Goal: Information Seeking & Learning: Learn about a topic

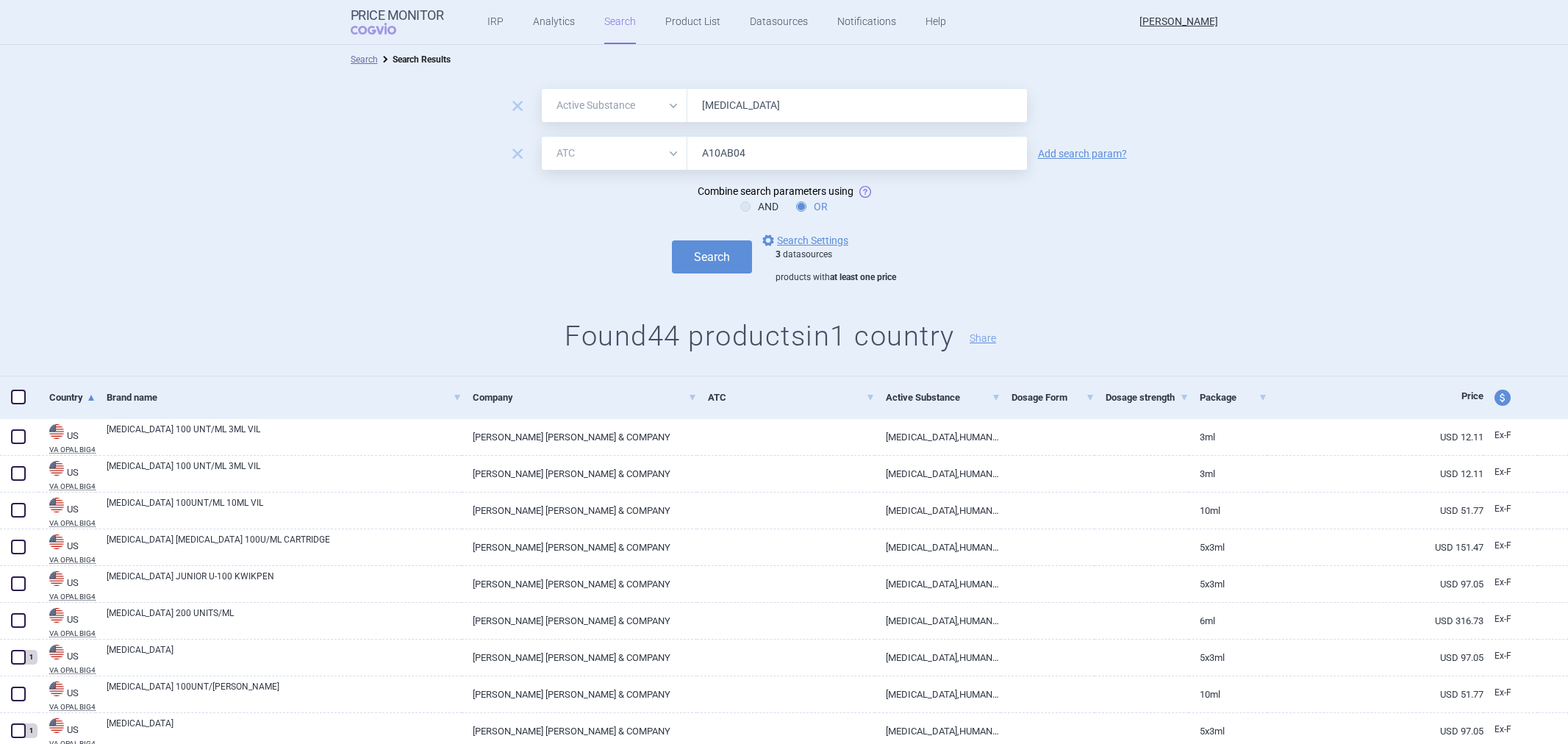
select select "activeSubstance"
select select "atc"
click at [632, 184] on form "remove All Brand Name ATC Company Active Substance Country Newer than Insulin L…" at bounding box center [784, 185] width 1568 height 194
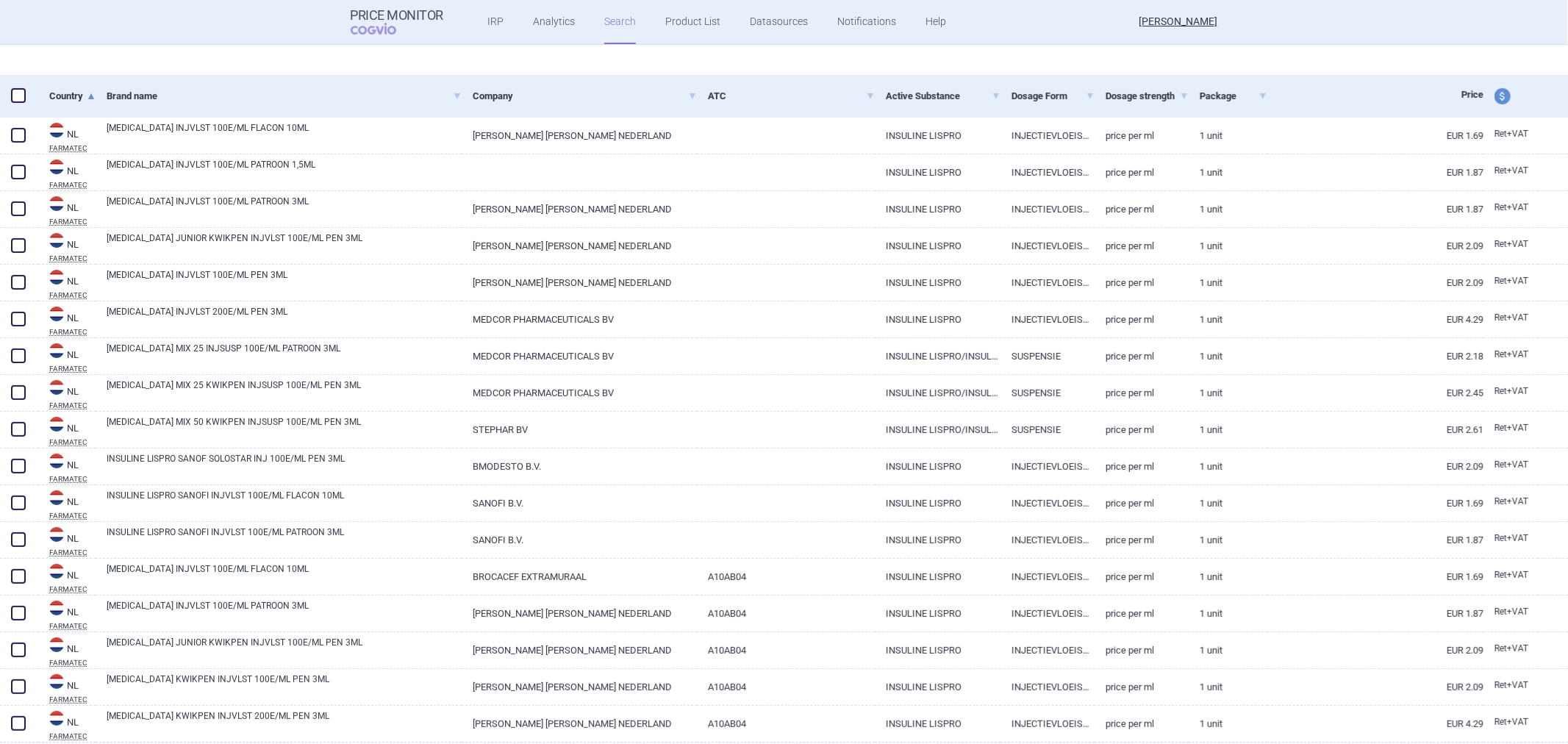
scroll to position [244, 0]
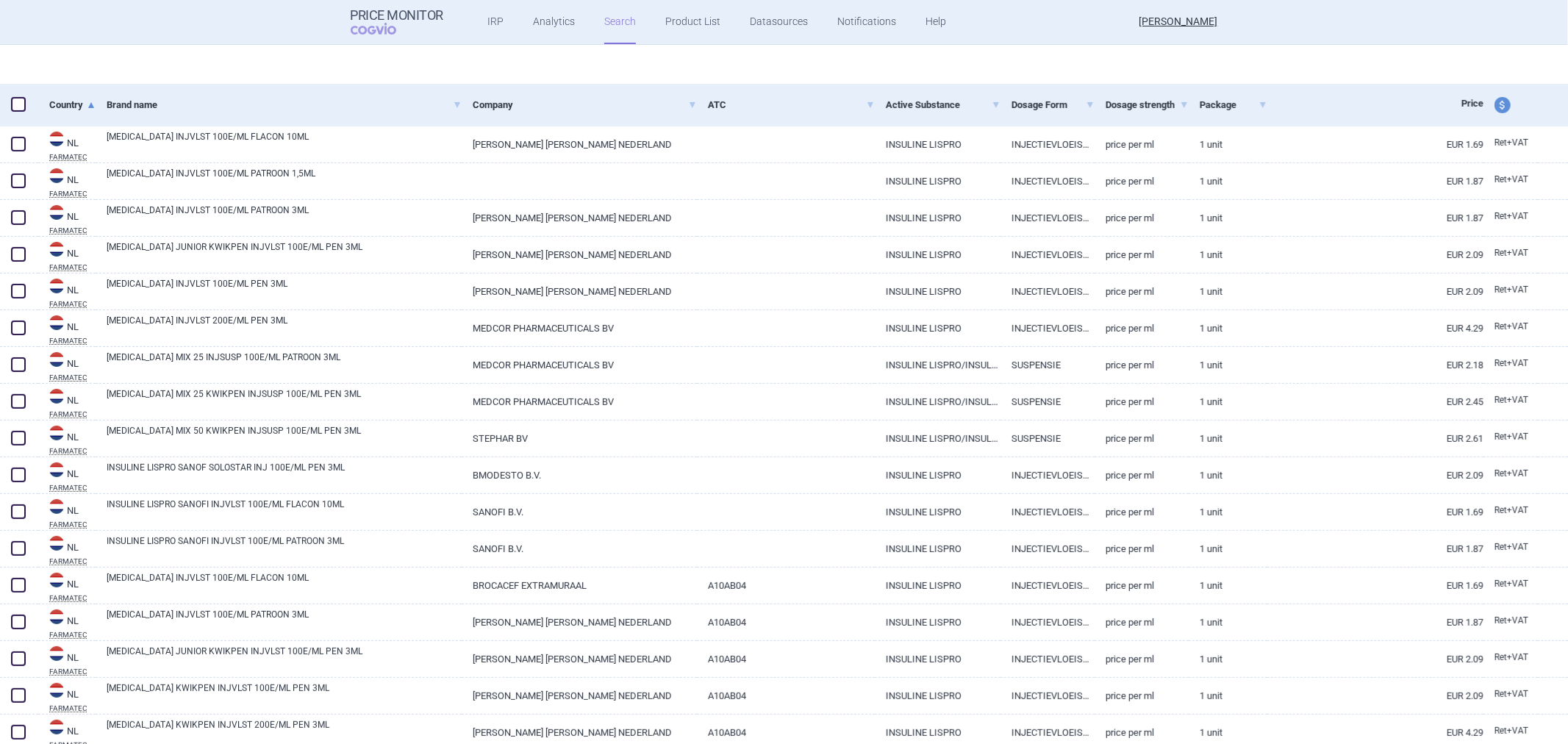
select select "activeSubstance"
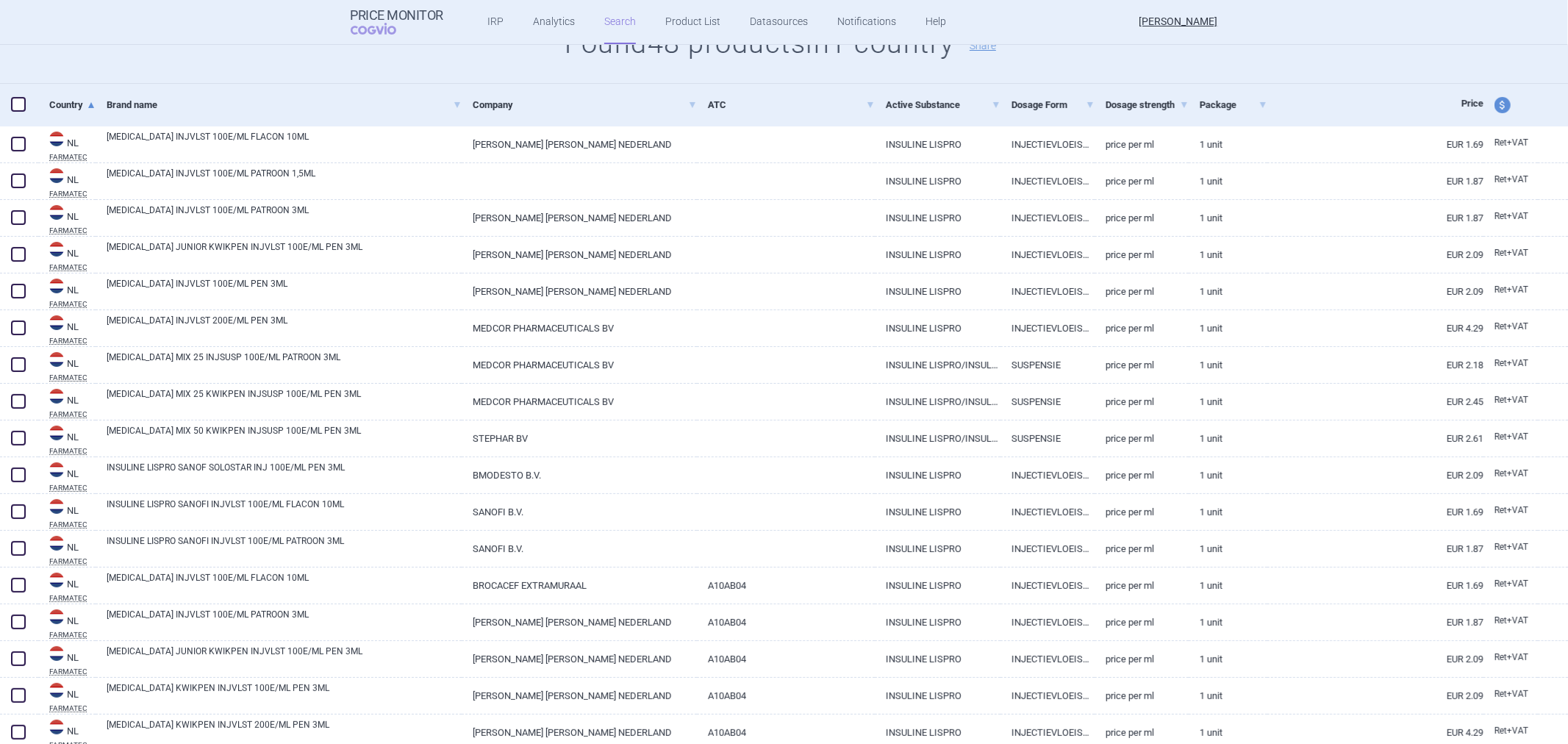
scroll to position [0, 0]
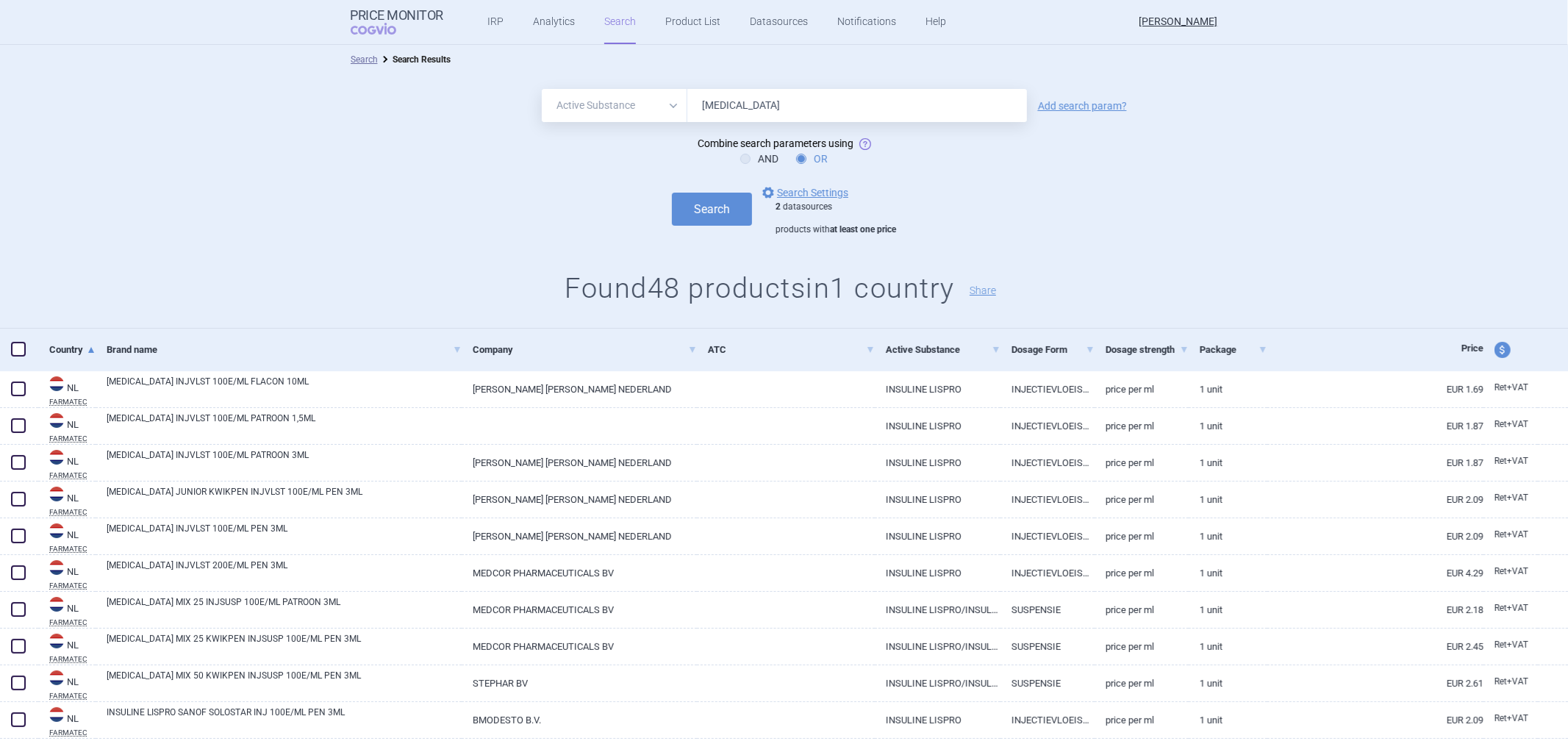
click at [776, 294] on h1 "Found 48 products in 1 country Share" at bounding box center [784, 288] width 1568 height 34
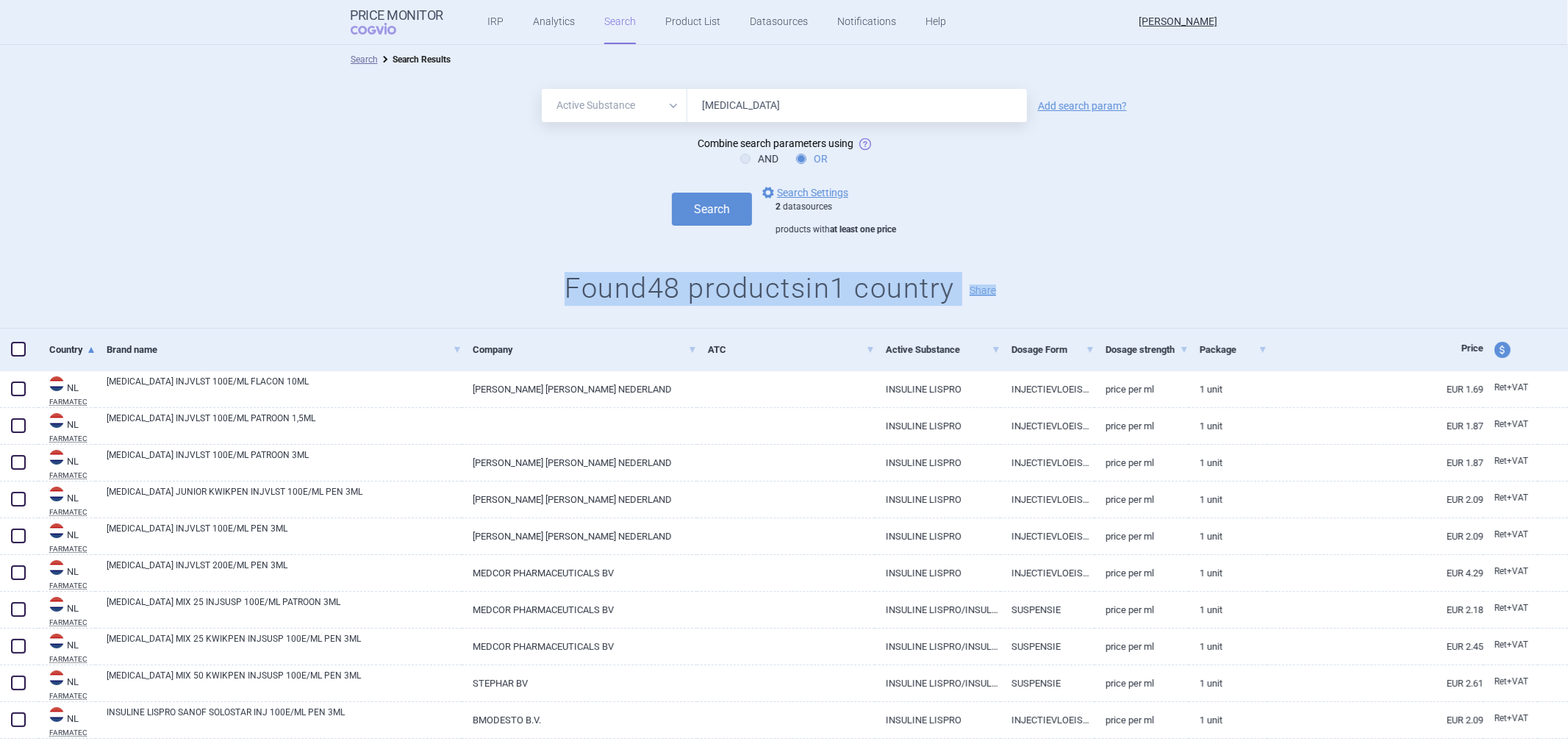
click at [776, 294] on h1 "Found 48 products in 1 country Share" at bounding box center [784, 288] width 1568 height 34
click at [961, 254] on div "All Brand Name ATC Company Active Substance Country Newer than Insulin Lispro A…" at bounding box center [784, 202] width 1568 height 254
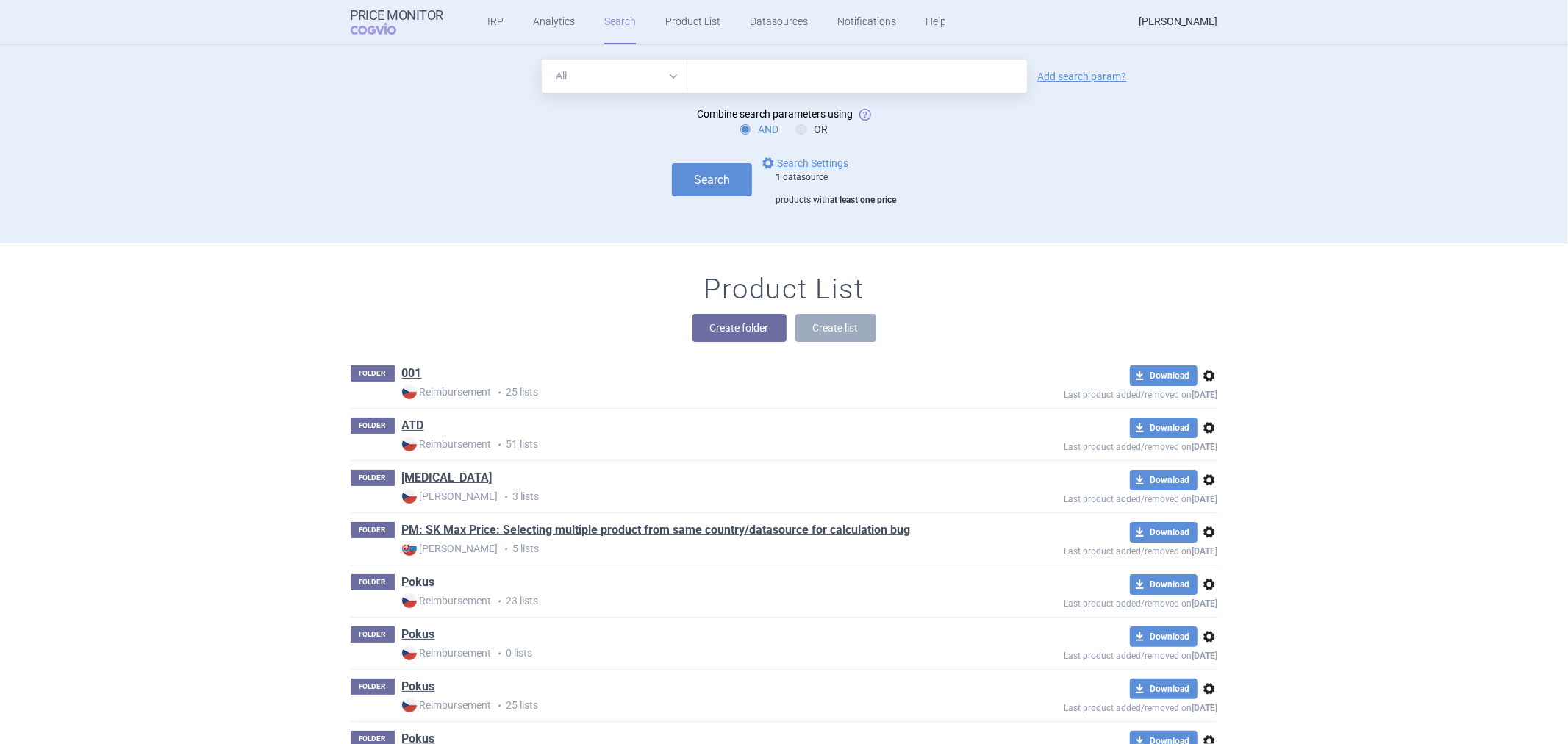
click at [711, 83] on input "text" at bounding box center [857, 76] width 340 height 33
click at [599, 74] on select "All Brand Name ATC Company Active Substance Country Newer than" at bounding box center [614, 76] width 145 height 33
select select "brandName"
click at [542, 60] on select "All Brand Name ATC Company Active Substance Country Newer than" at bounding box center [614, 76] width 145 height 33
click at [706, 75] on input "text" at bounding box center [857, 76] width 340 height 33
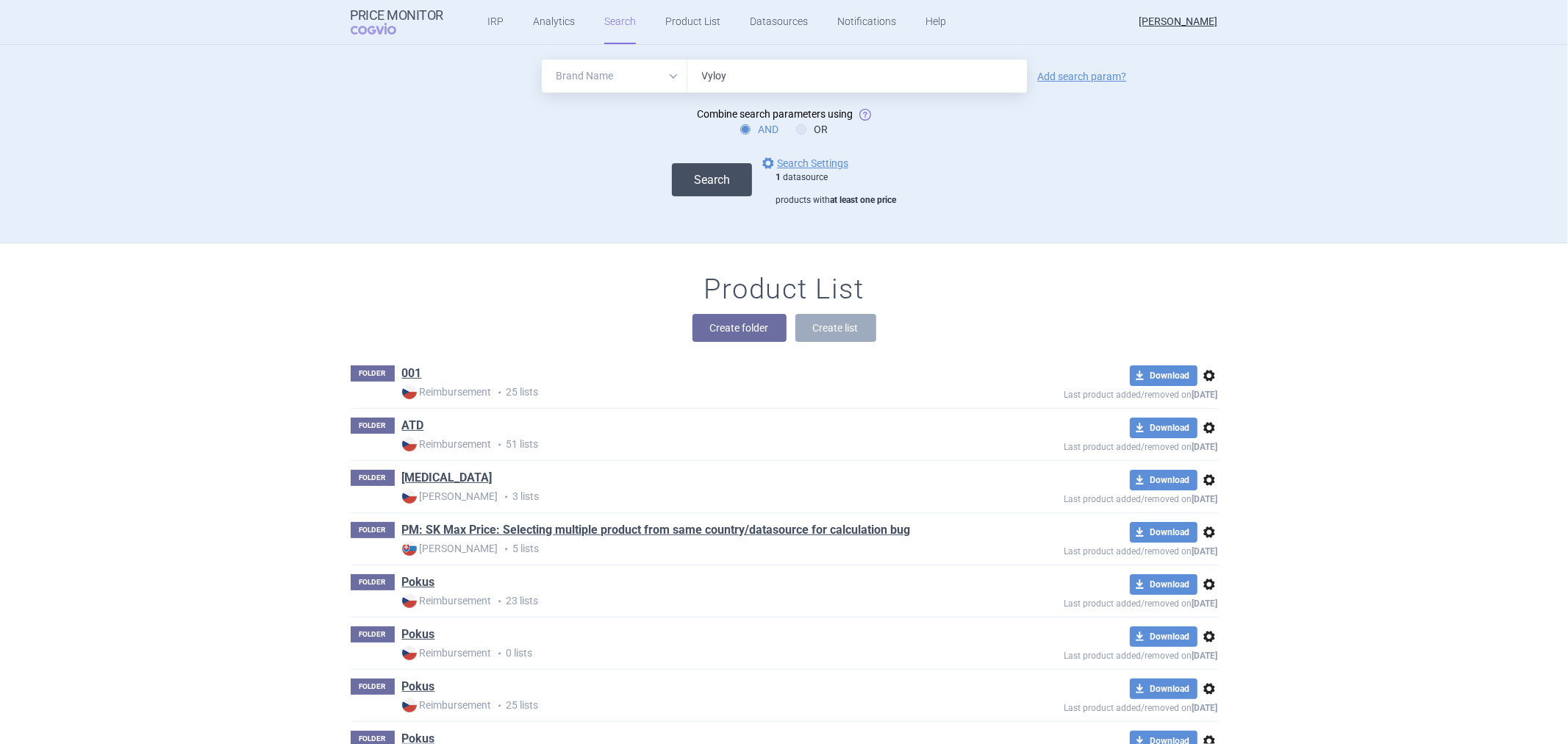
type input "Vyloy"
click at [700, 167] on button "Search" at bounding box center [712, 180] width 80 height 33
select select "brandName"
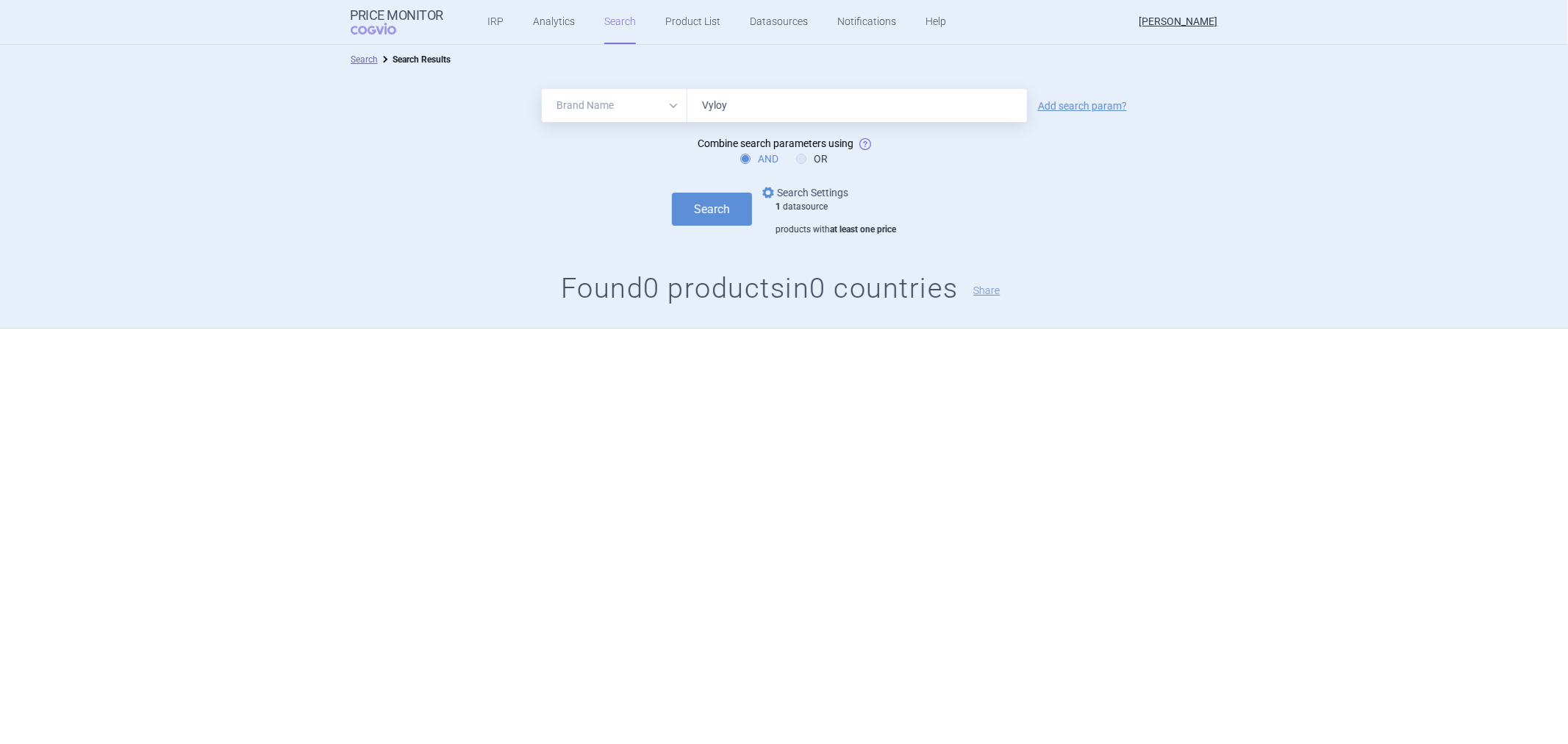
click at [812, 189] on link "options Search Settings" at bounding box center [804, 193] width 89 height 18
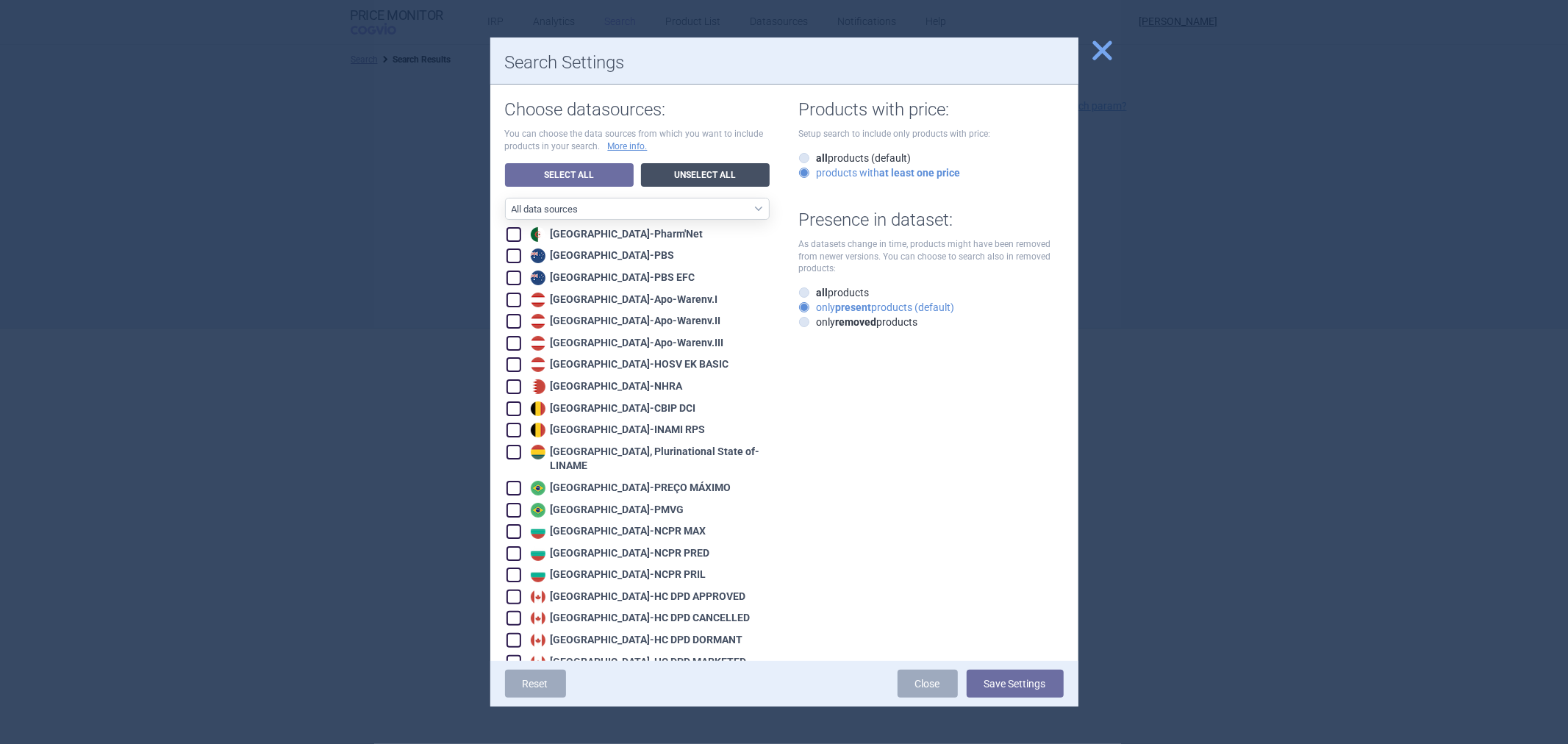
click at [696, 174] on link "Unselect All" at bounding box center [705, 174] width 129 height 24
checkbox input "false"
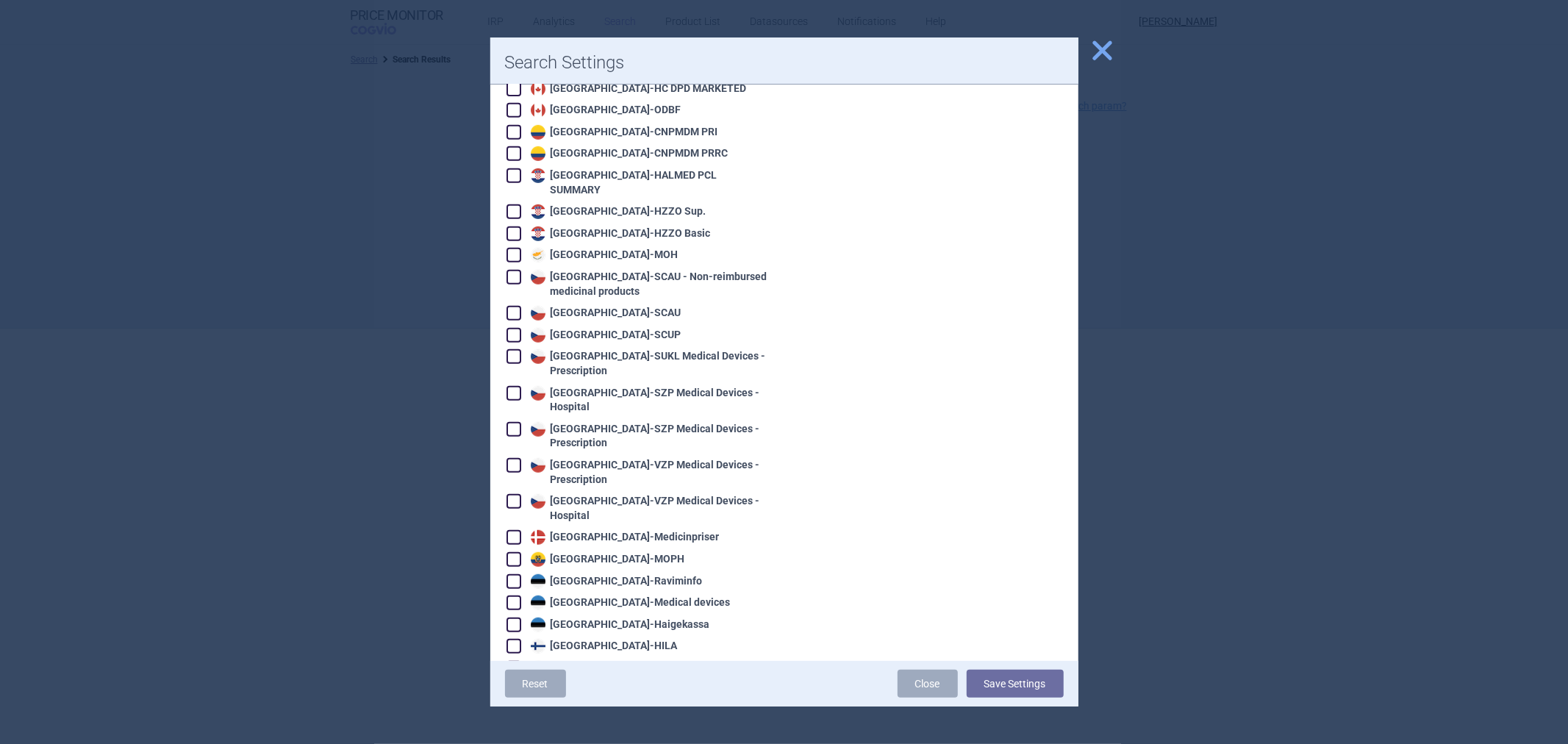
scroll to position [653, 0]
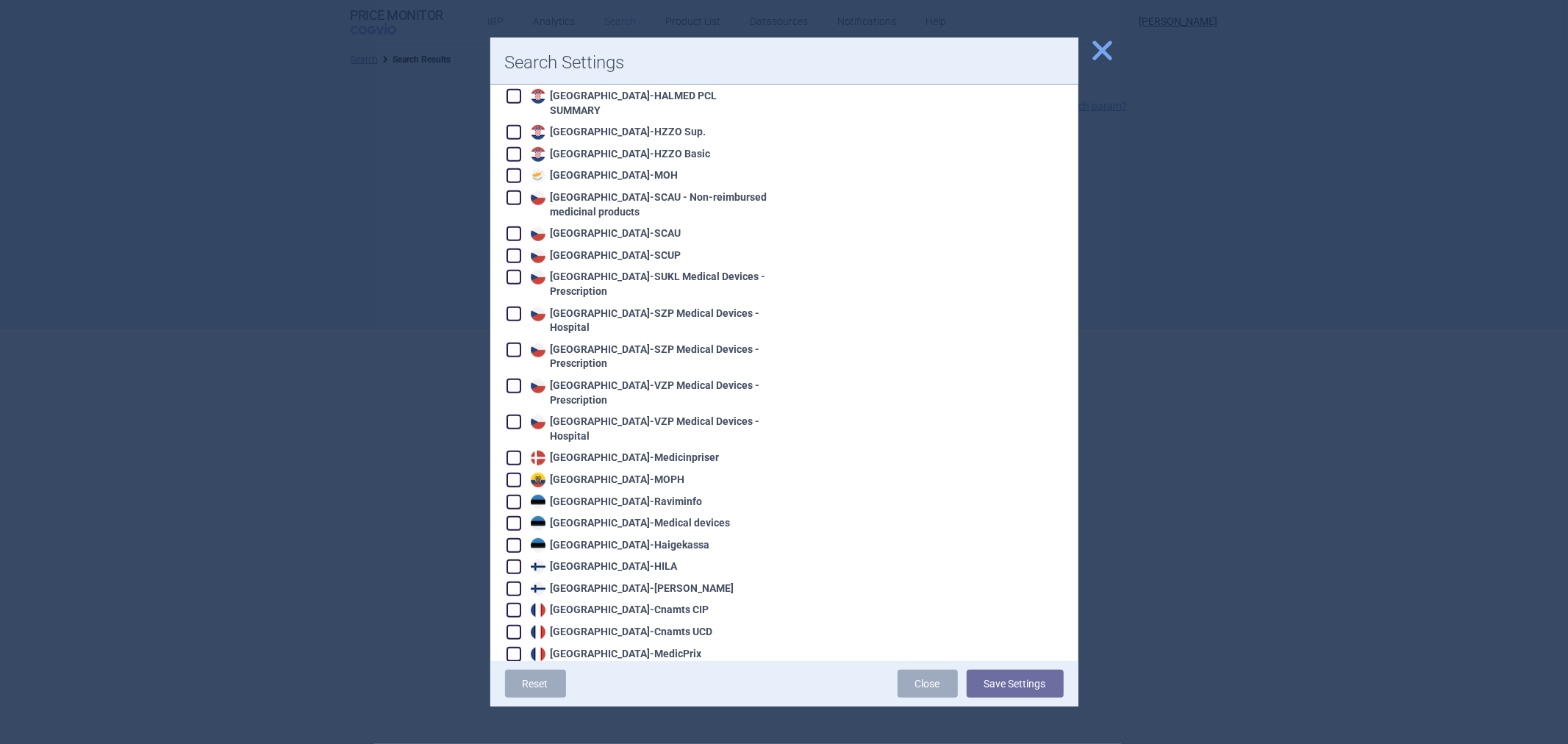
click at [577, 450] on div "Denmark - Medicinpriser" at bounding box center [623, 457] width 193 height 15
checkbox input "true"
click at [1039, 682] on button "Save Settings" at bounding box center [1015, 684] width 97 height 28
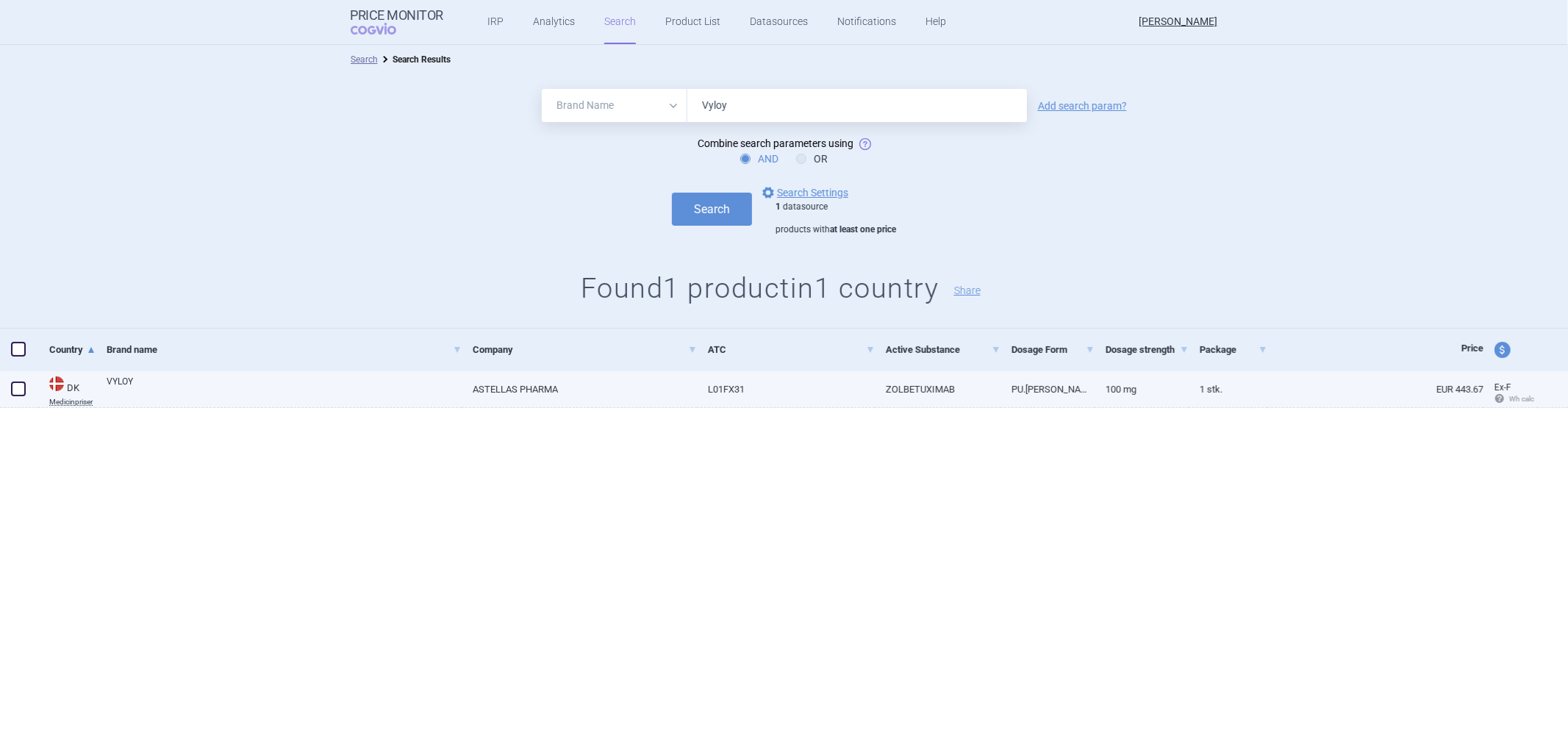
click at [18, 386] on span at bounding box center [18, 388] width 15 height 15
checkbox input "true"
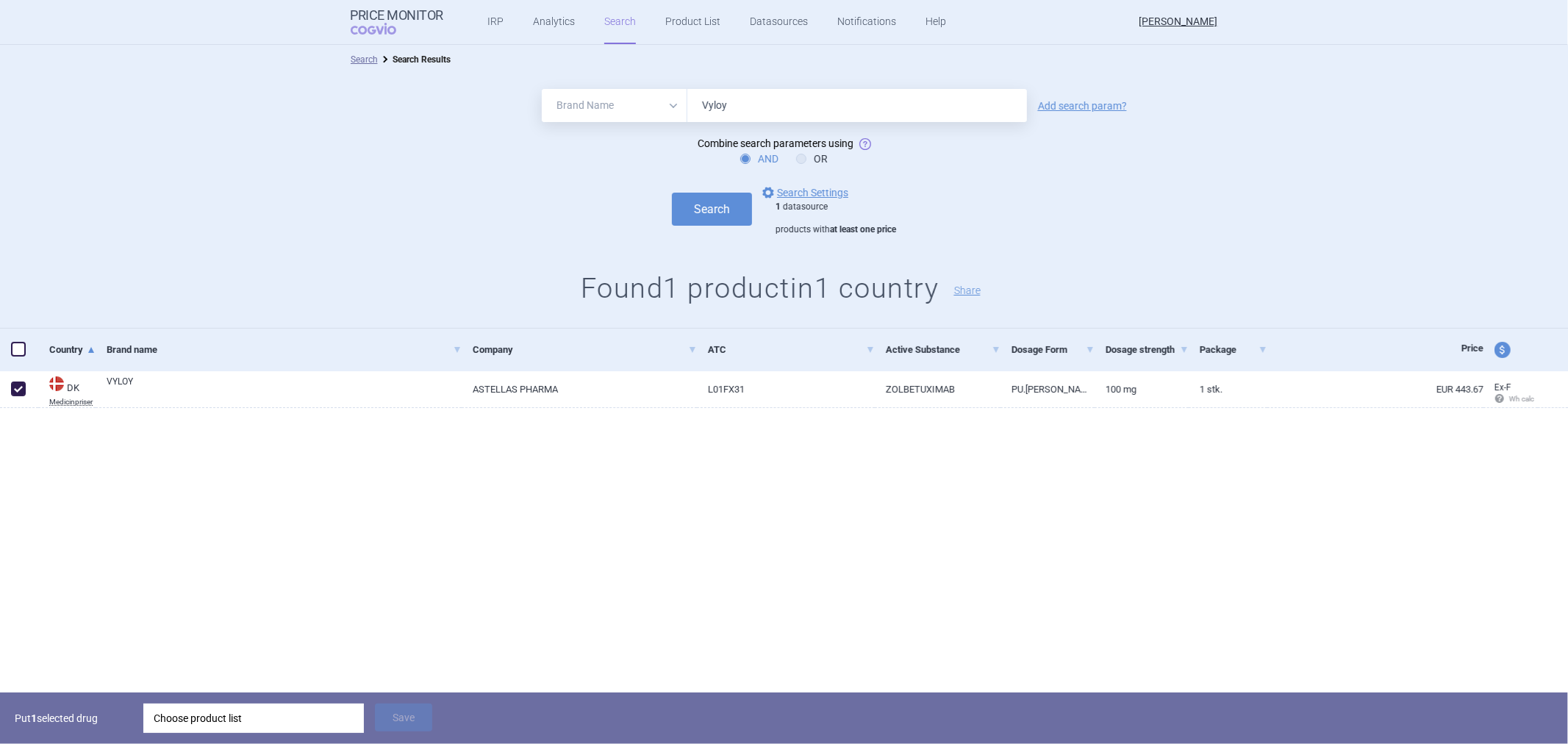
click at [255, 726] on div "Choose product list" at bounding box center [253, 719] width 200 height 30
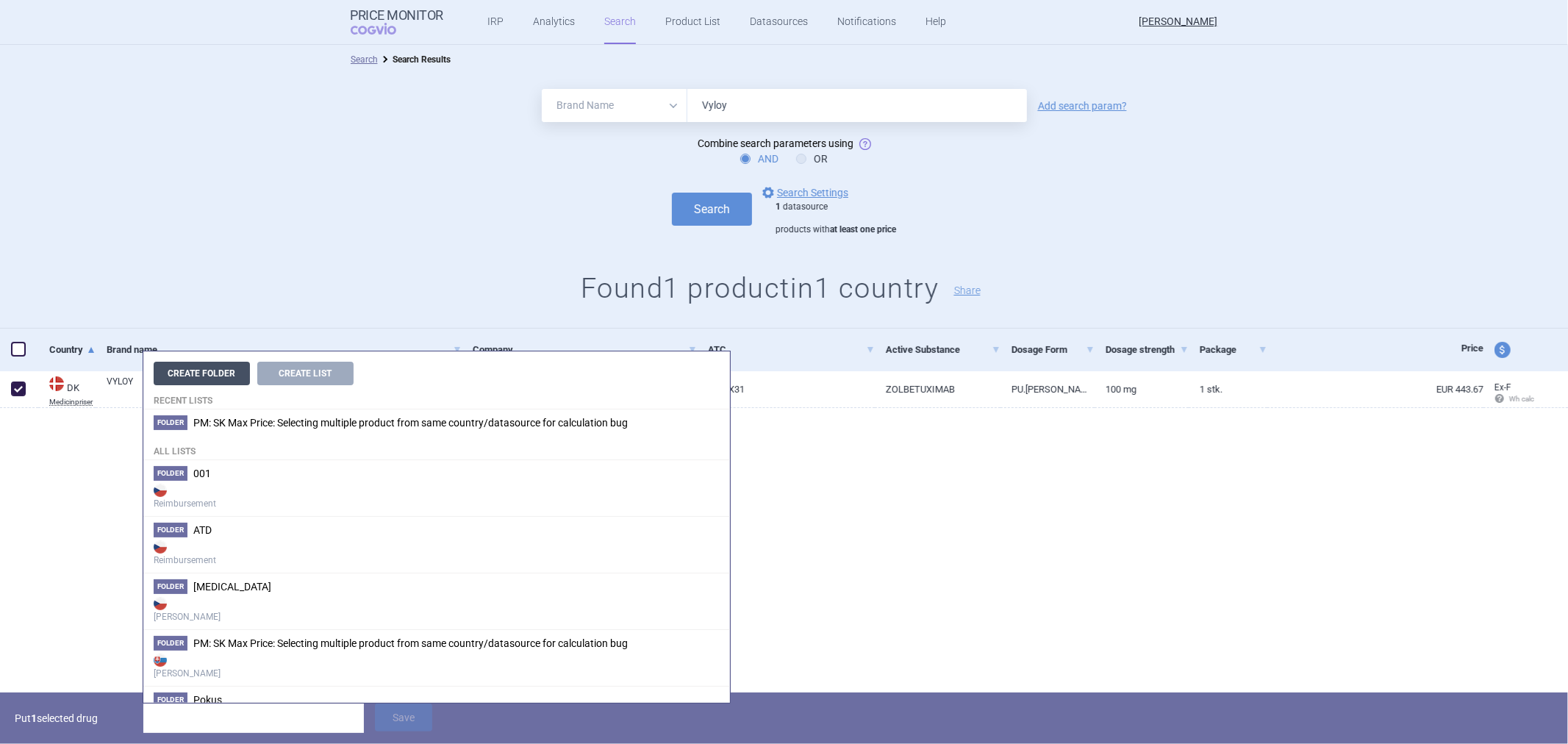
click at [233, 378] on button "Create Folder" at bounding box center [202, 373] width 96 height 24
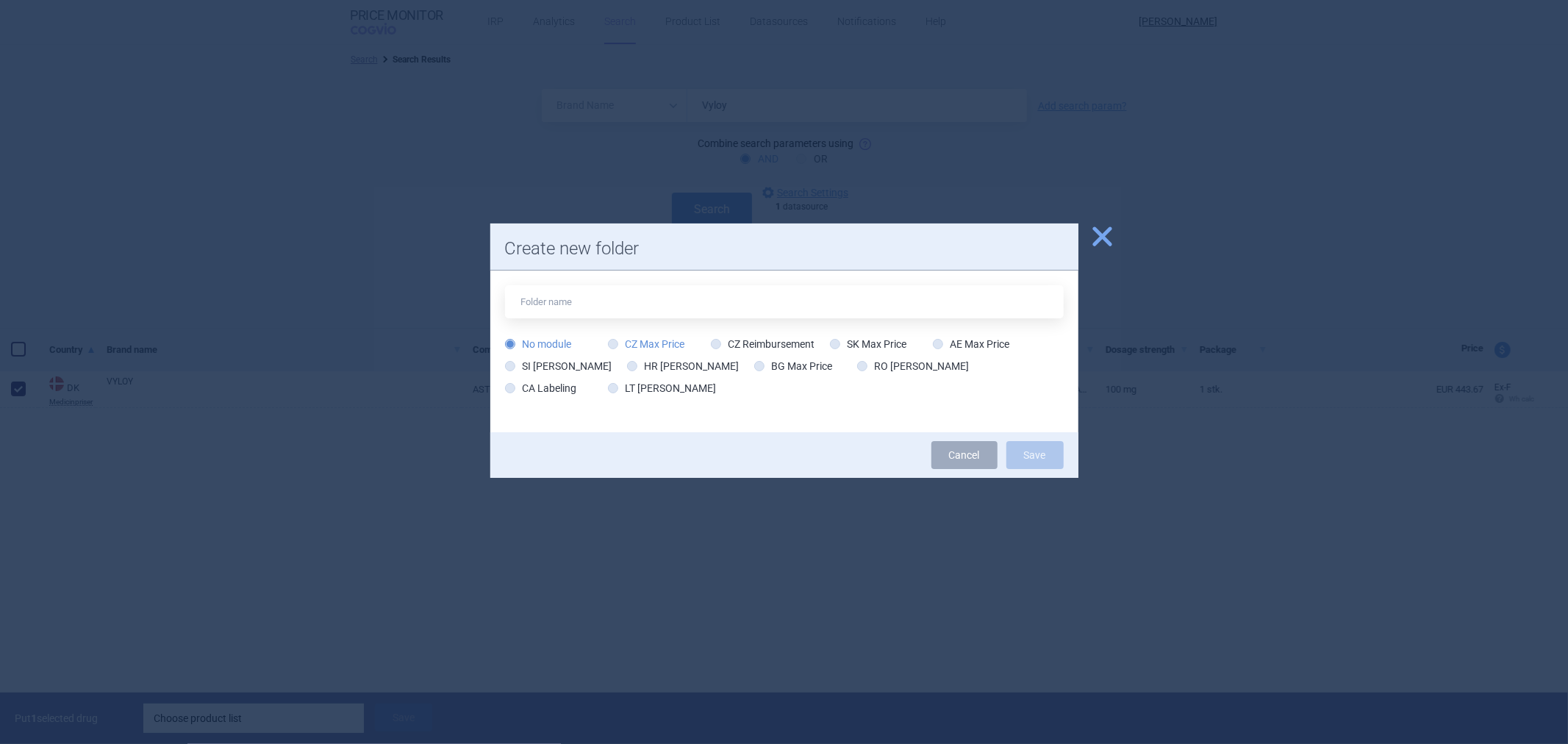
click at [647, 344] on label "CZ Max Price" at bounding box center [647, 344] width 77 height 15
click at [623, 344] on input "CZ Max Price" at bounding box center [616, 344] width 15 height 15
radio input "true"
click at [641, 311] on input "text" at bounding box center [784, 301] width 559 height 33
paste input "Ale chtěl bych si promluvit o tom, jak nastavit další spolupráci. Ten minulý tý…"
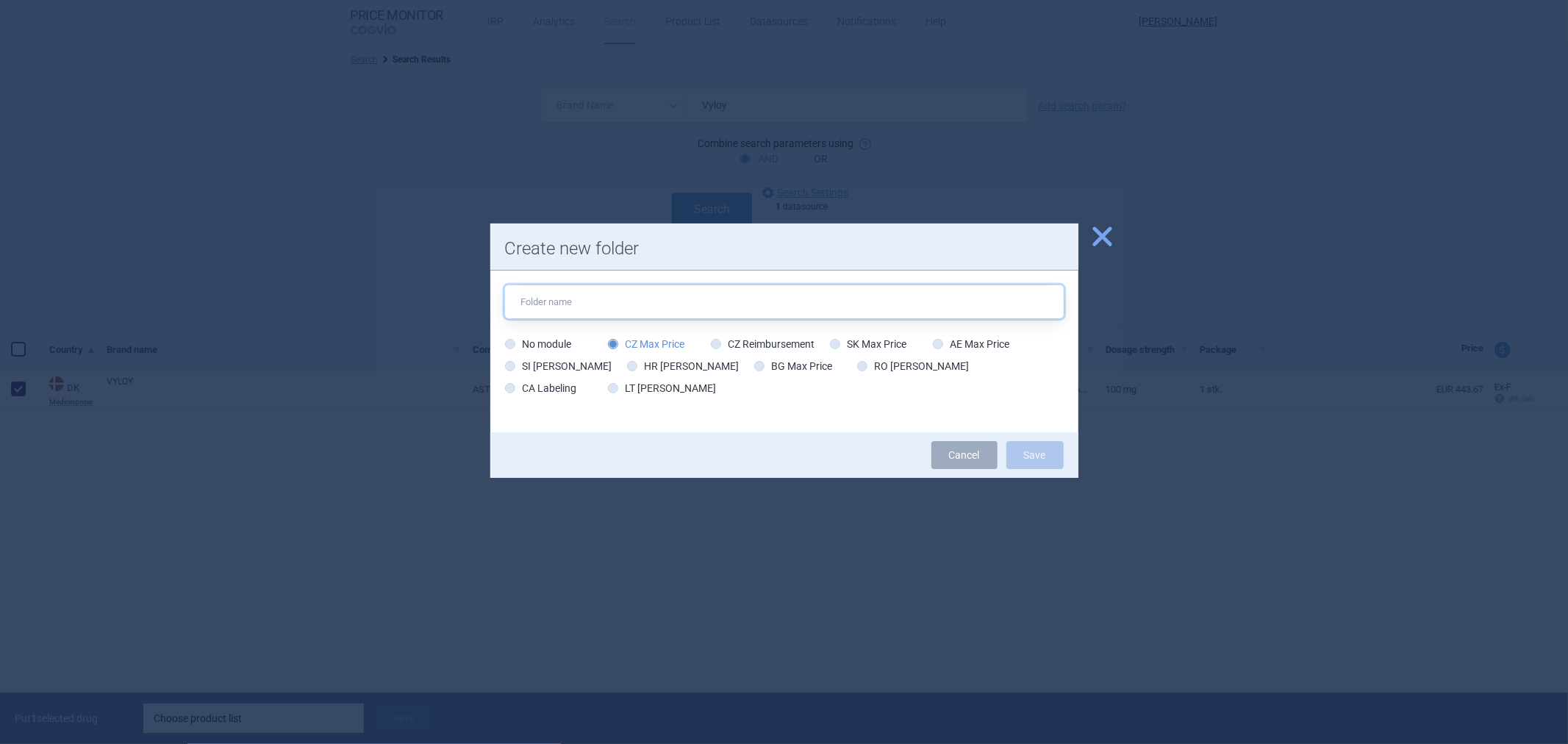
type input "Ale chtěl bych si promluvit o tom, jak nastavit další spolupráci. Ten minulý tý…"
type input "Vyloy"
click at [1060, 457] on button "Save" at bounding box center [1034, 455] width 57 height 28
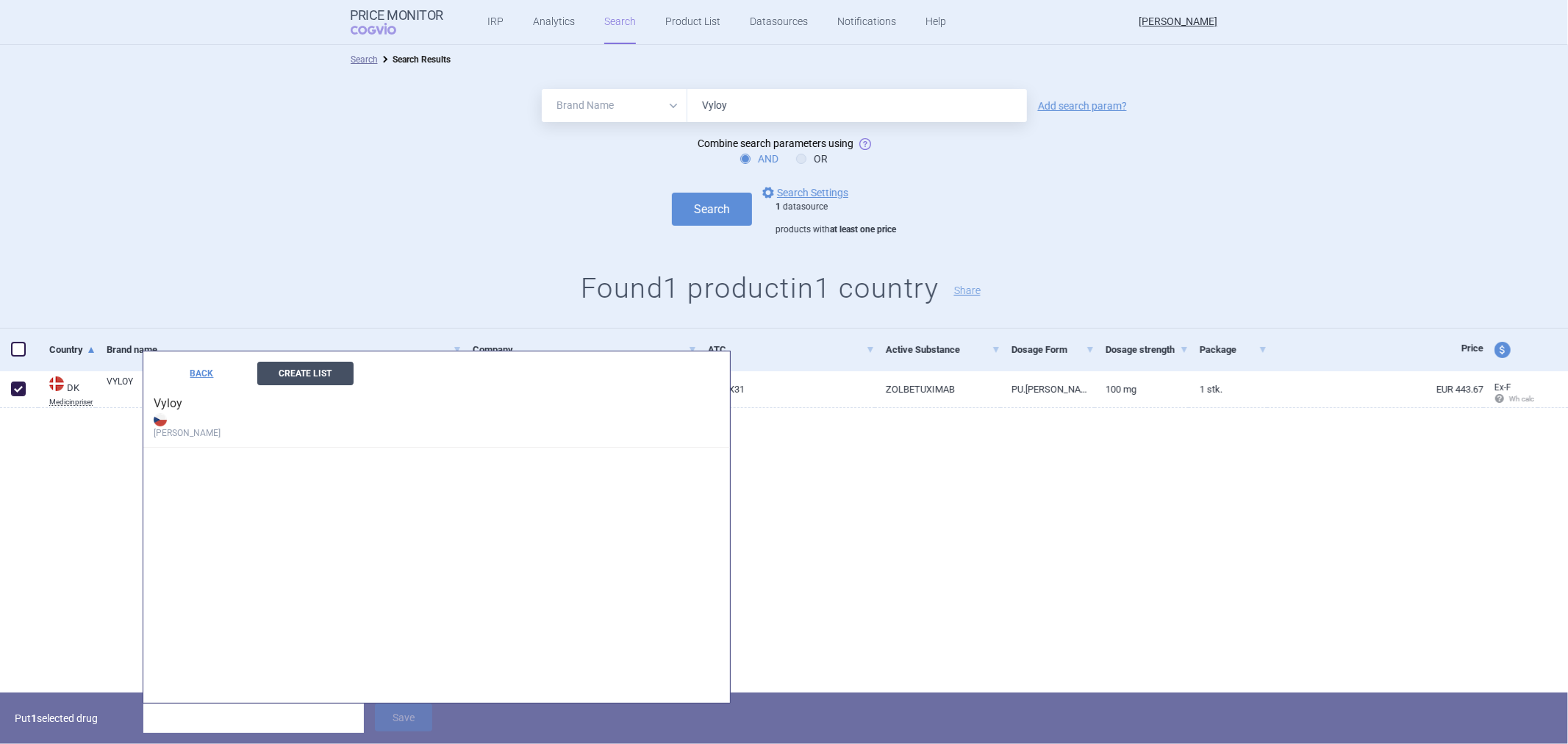
click at [289, 376] on button "Create List" at bounding box center [306, 373] width 96 height 24
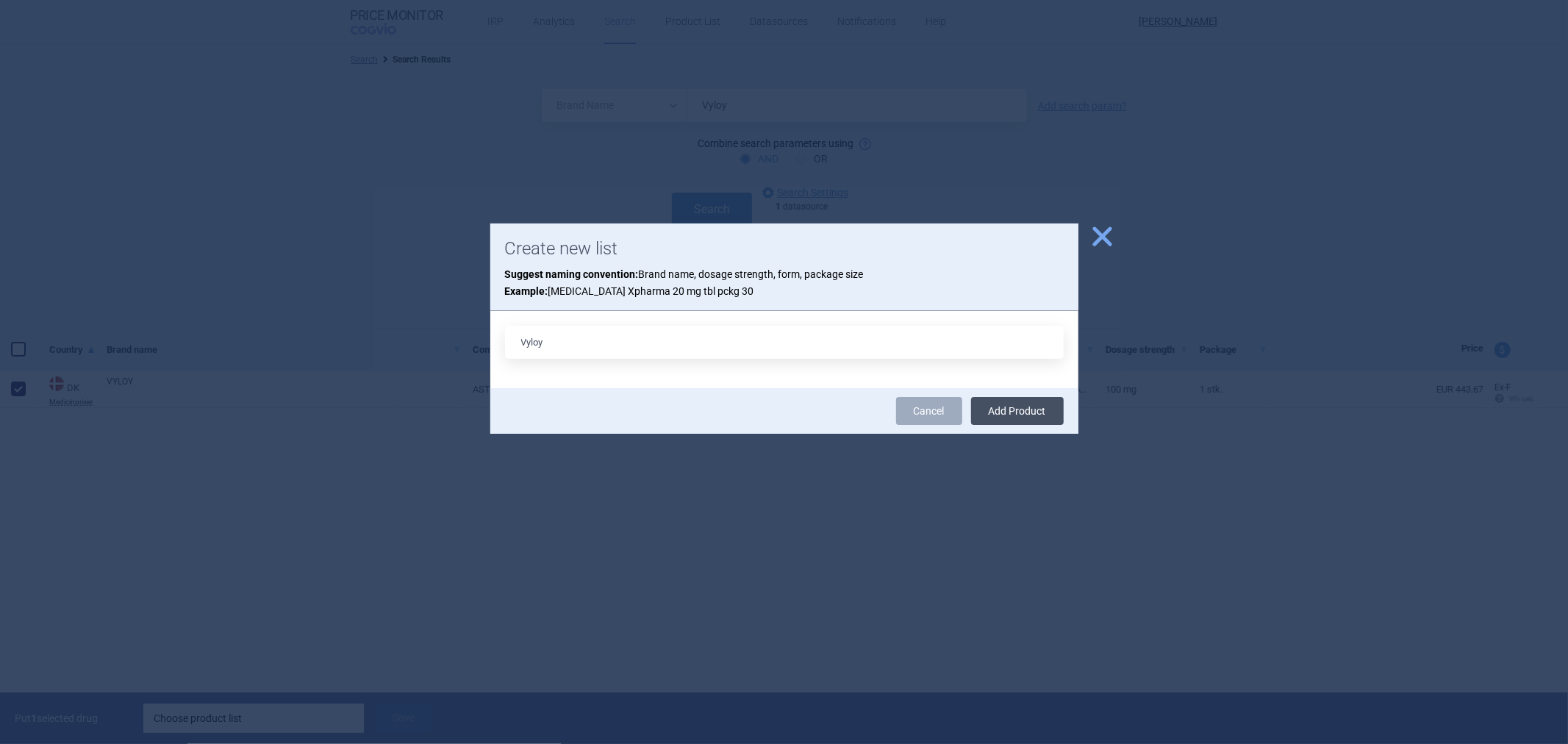
type input "Vyloy"
click at [1017, 399] on button "Add Product" at bounding box center [1018, 411] width 93 height 28
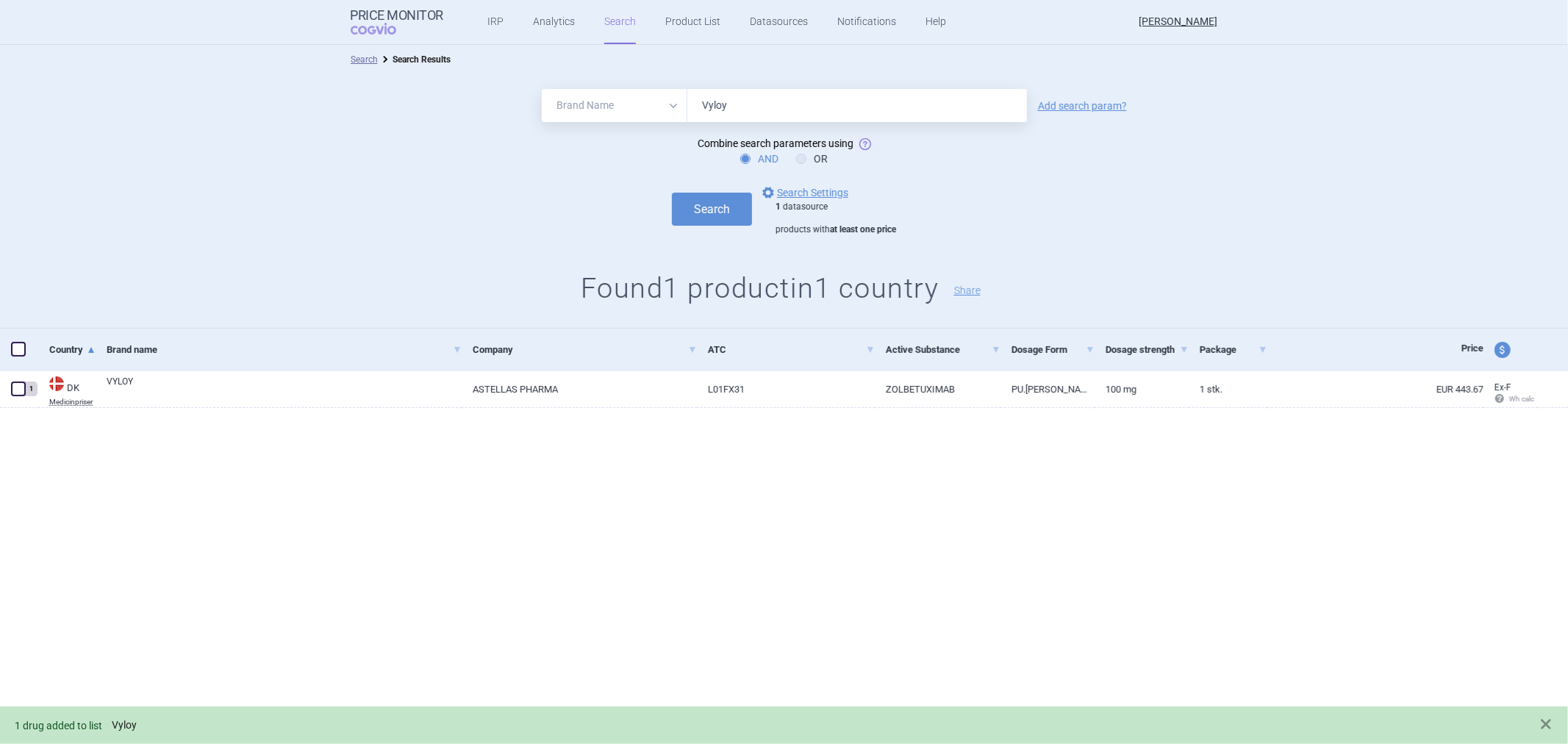
click at [127, 724] on link "Vyloy" at bounding box center [124, 725] width 25 height 12
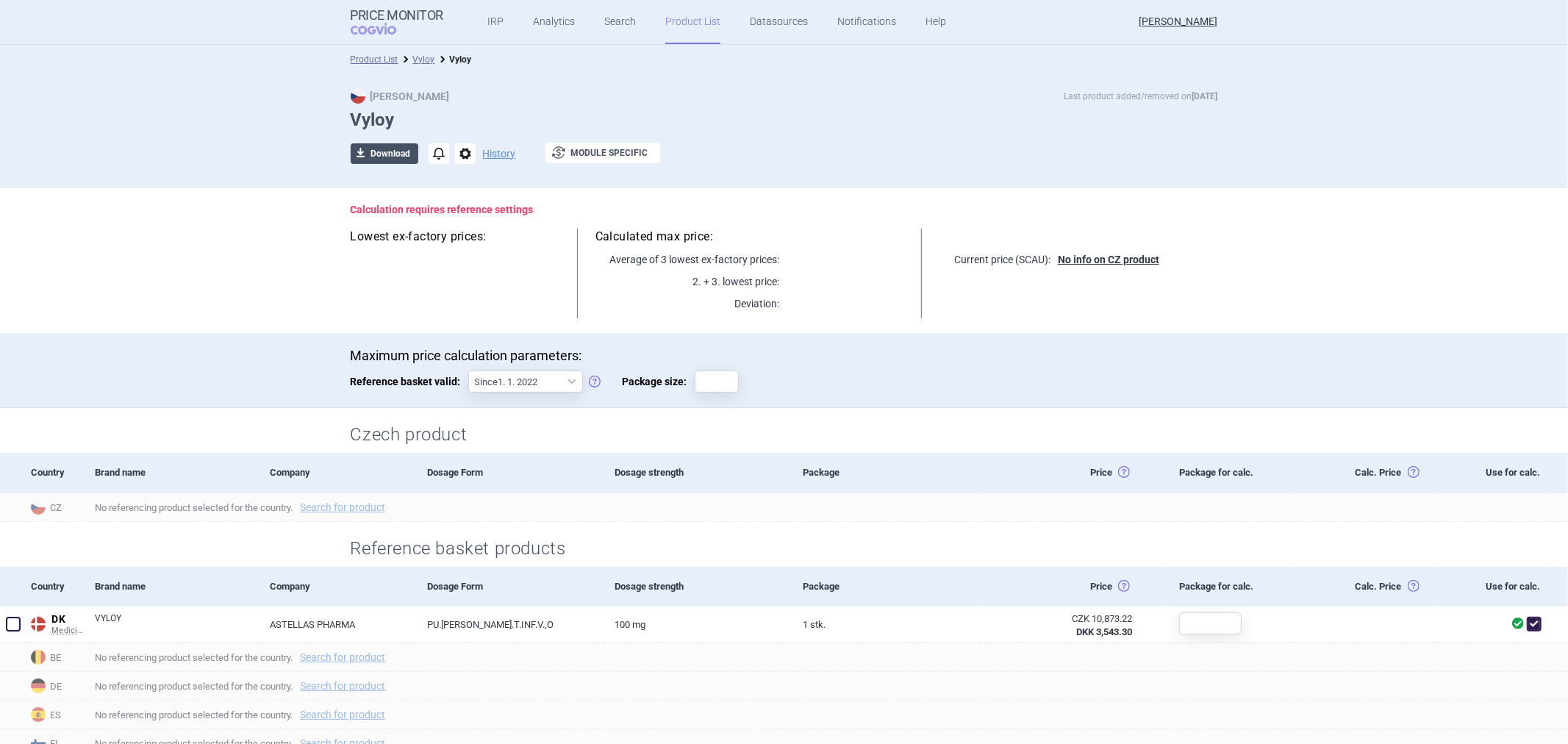
click at [372, 152] on button "download Download" at bounding box center [384, 153] width 67 height 20
select select "EUR"
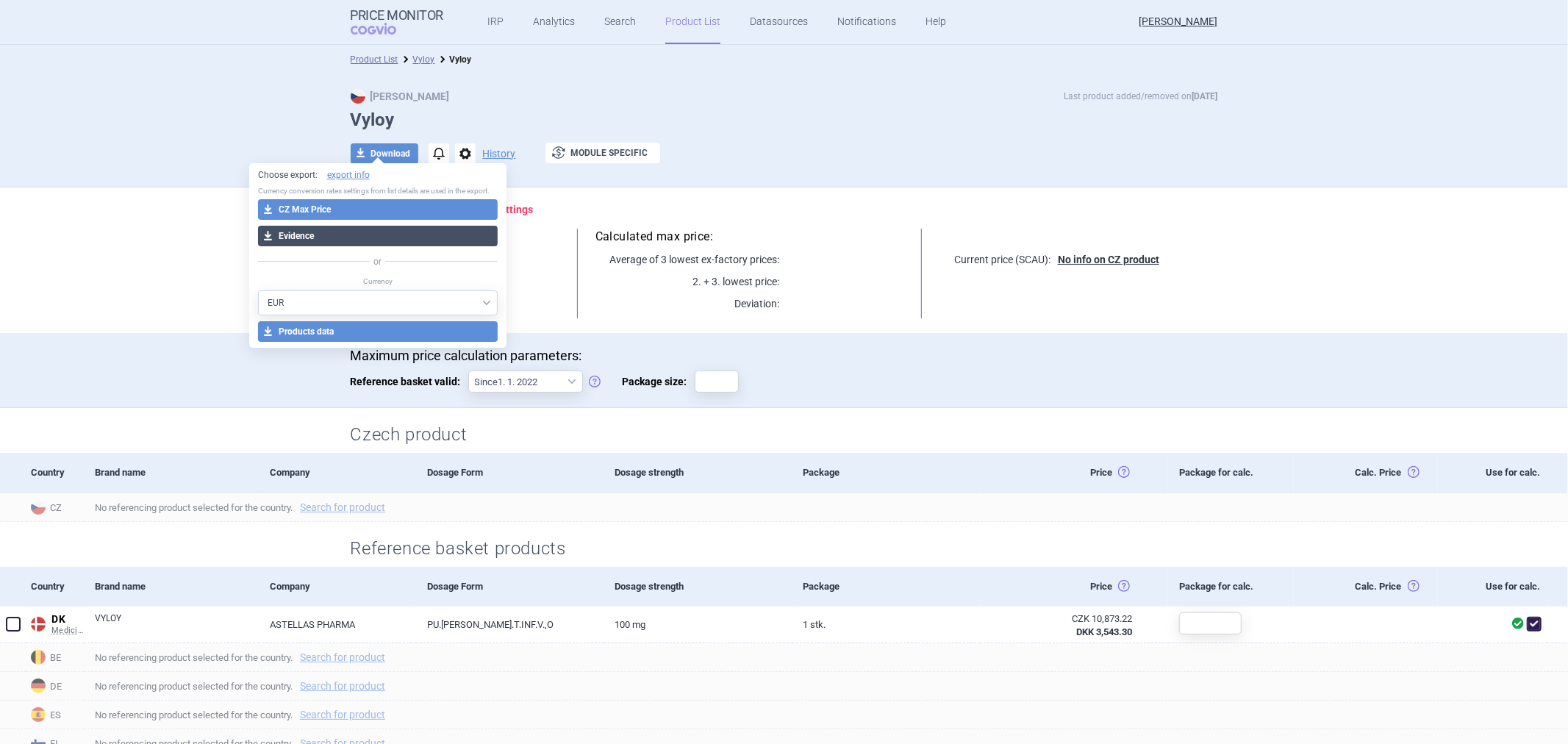
click at [382, 230] on button "download Evidence" at bounding box center [378, 236] width 240 height 20
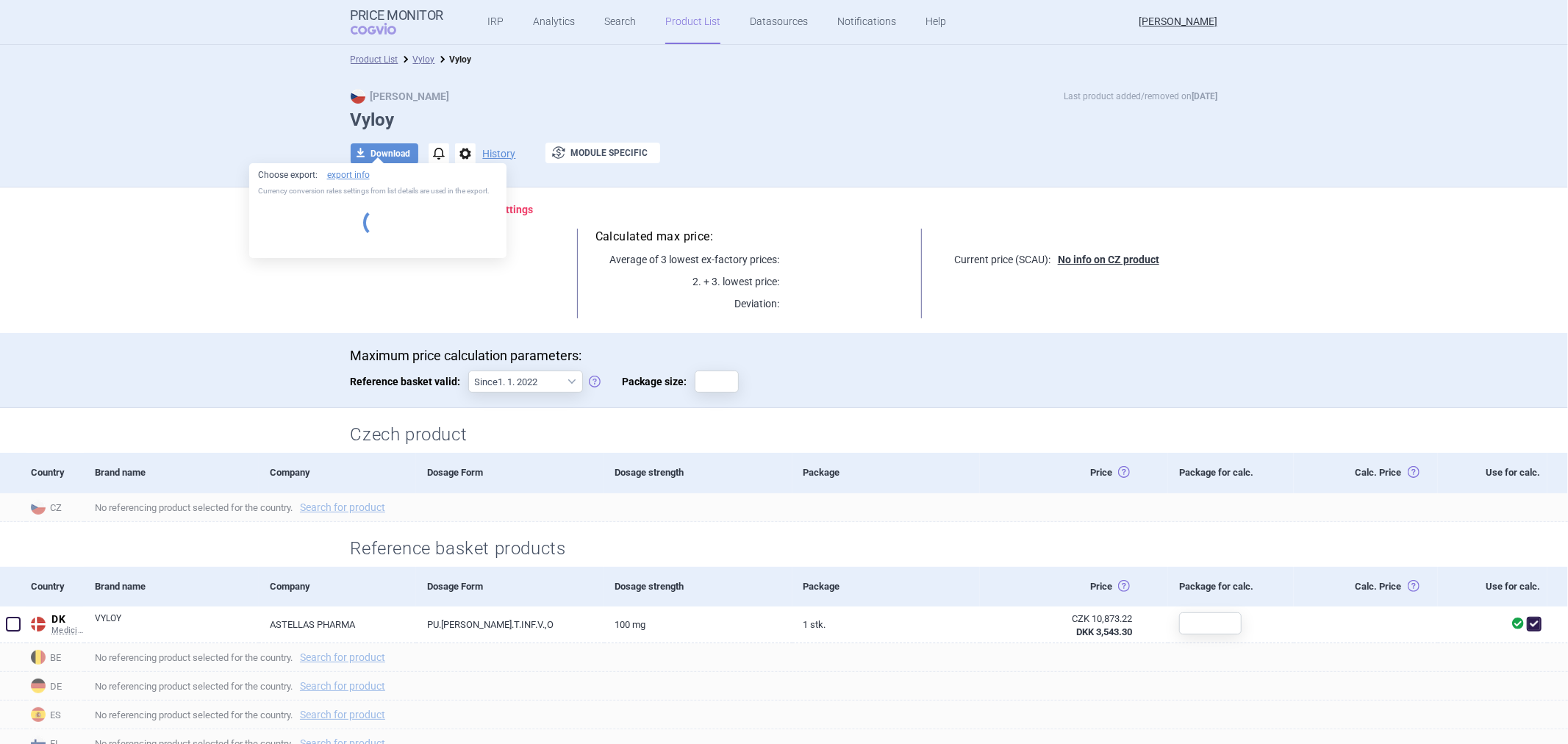
select select "EUR"
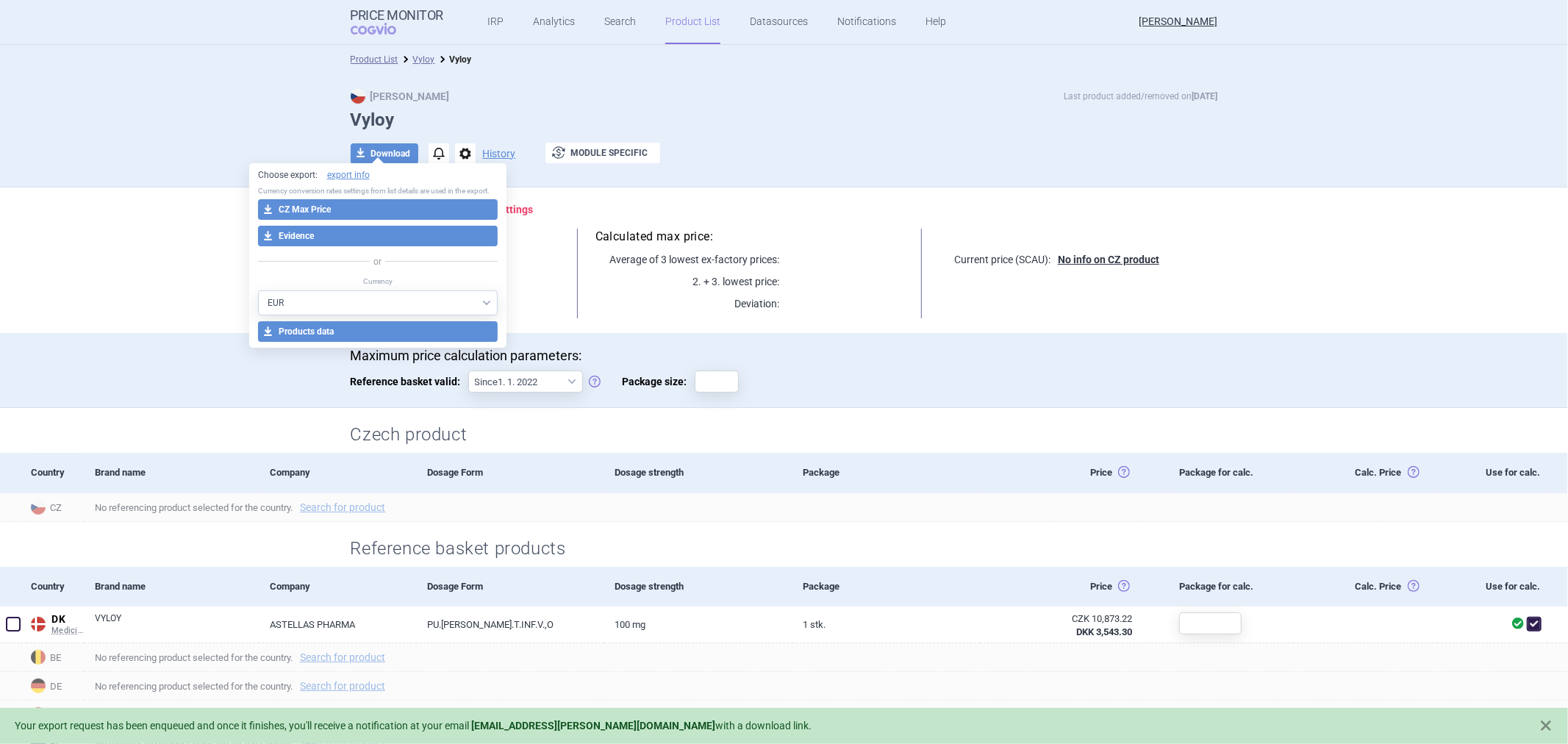
click at [201, 166] on div "Max Price Last product added/removed on 13 Oct Vyloy download Download notifica…" at bounding box center [784, 131] width 1568 height 113
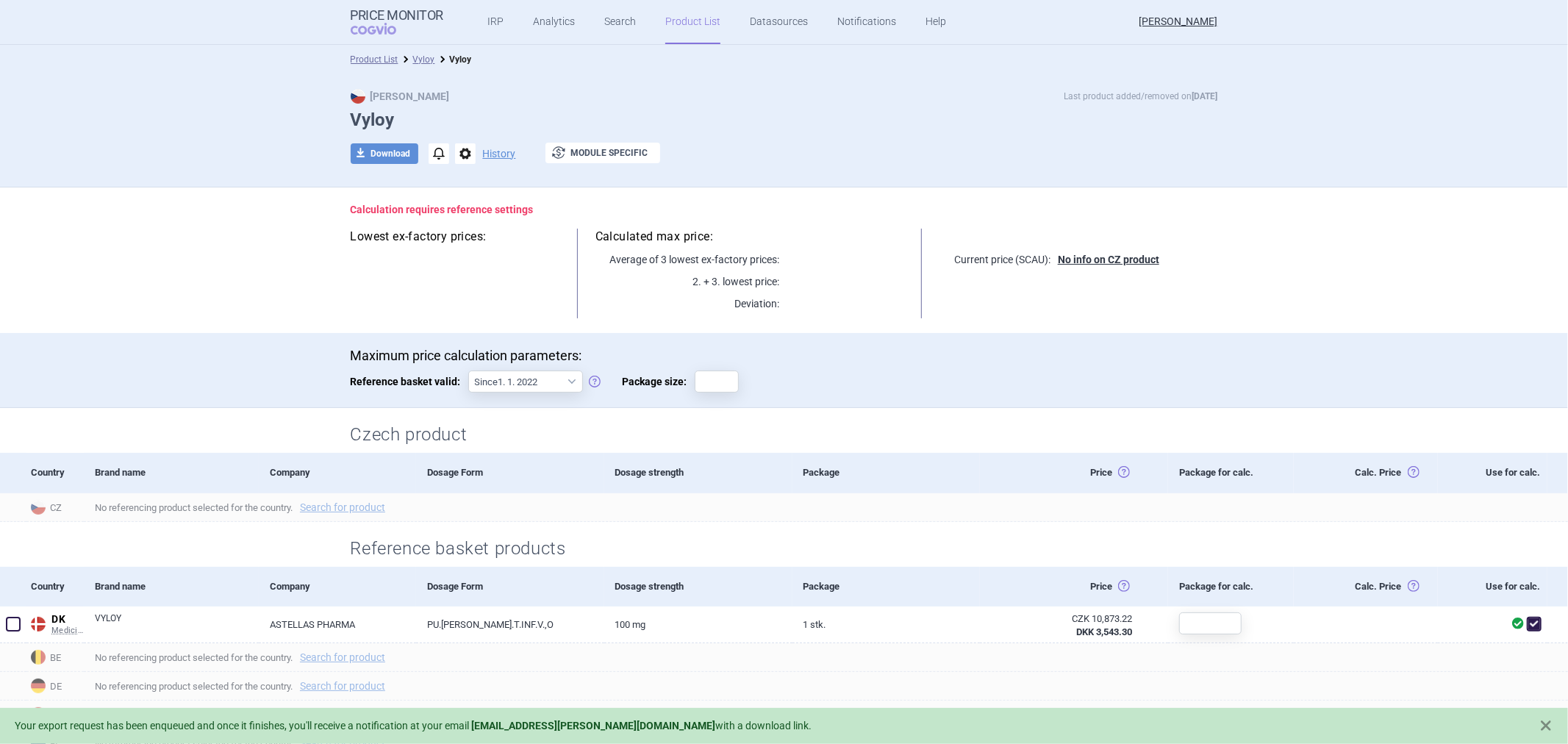
select select "brandName"
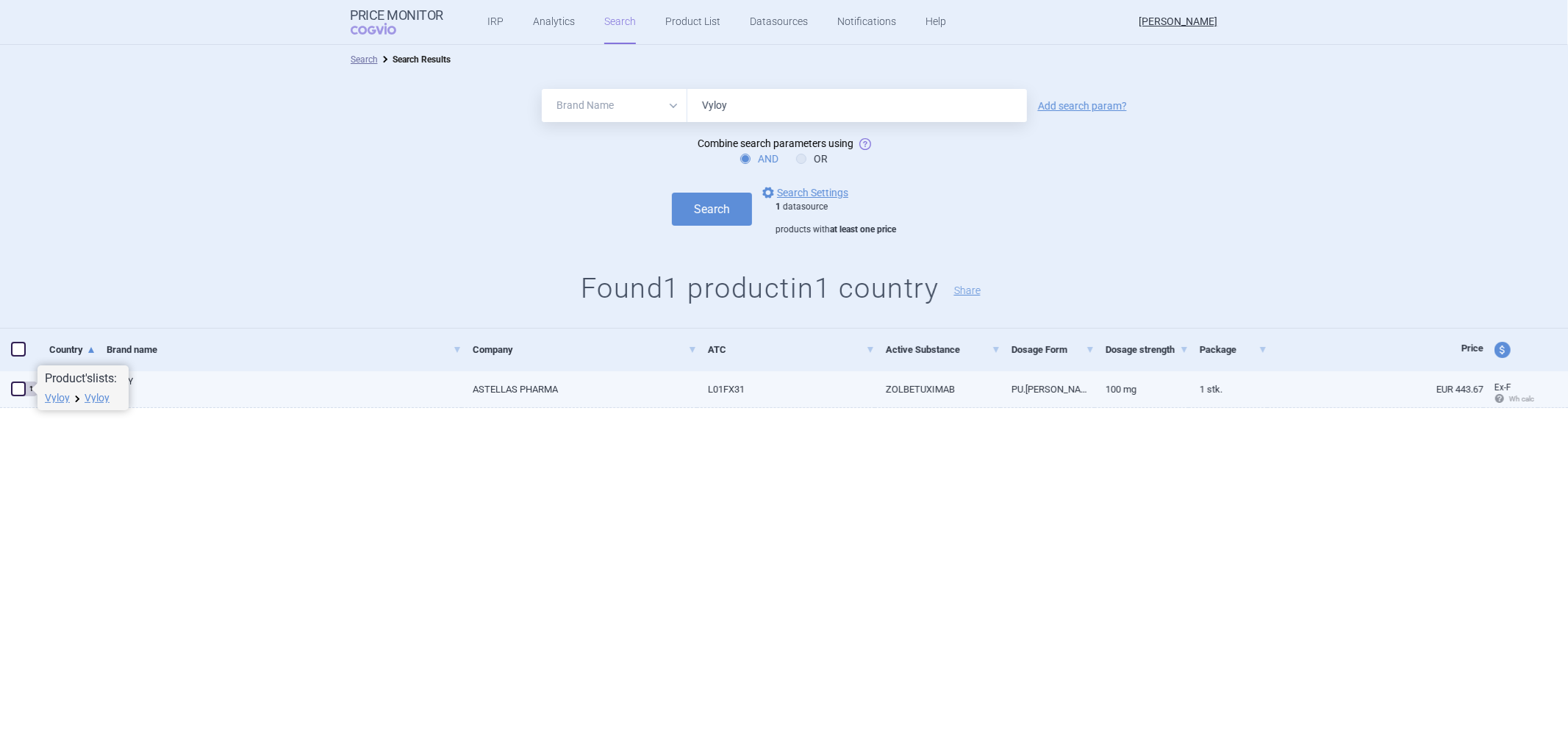
click at [12, 390] on span at bounding box center [18, 388] width 15 height 15
checkbox input "true"
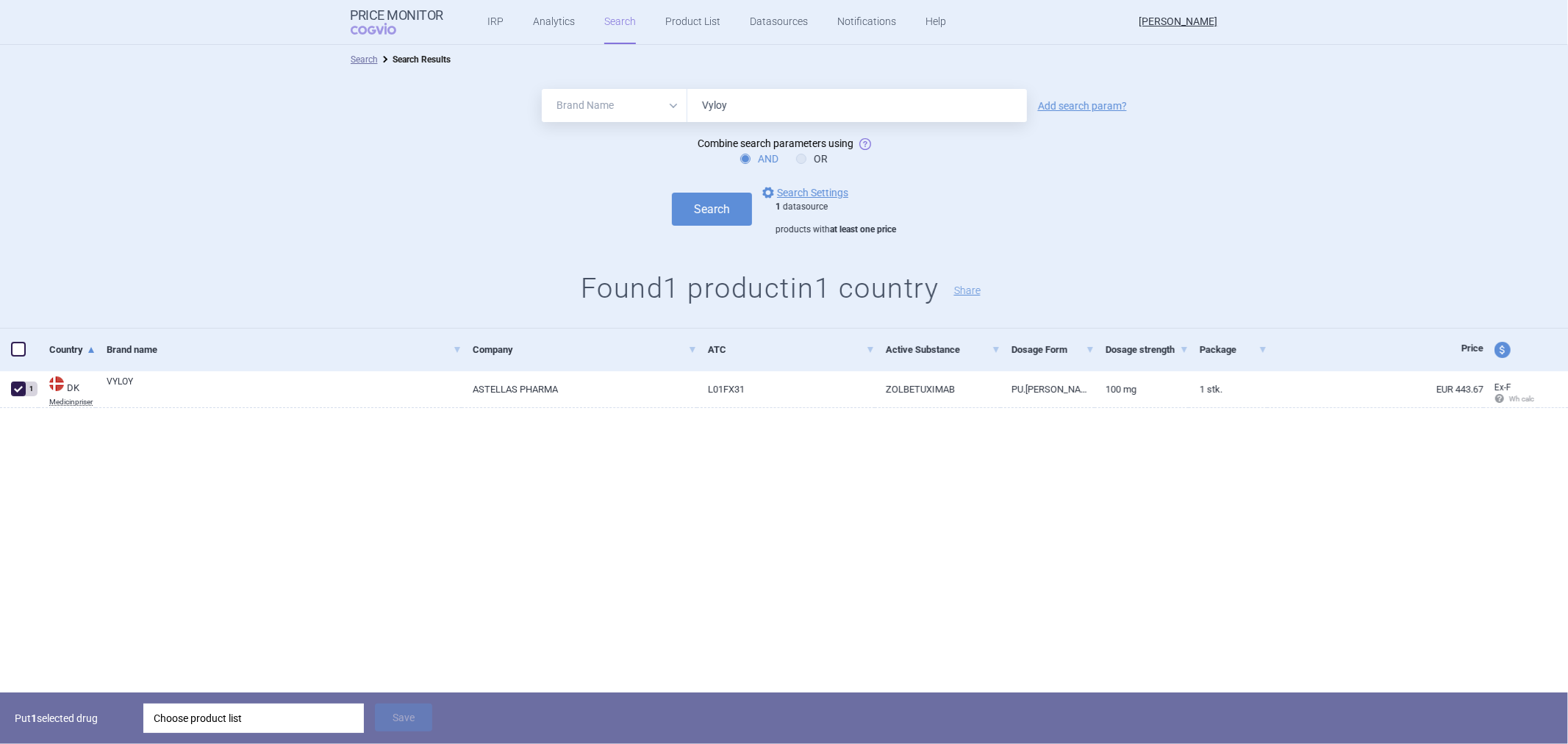
click at [253, 725] on div "Choose product list" at bounding box center [253, 719] width 200 height 30
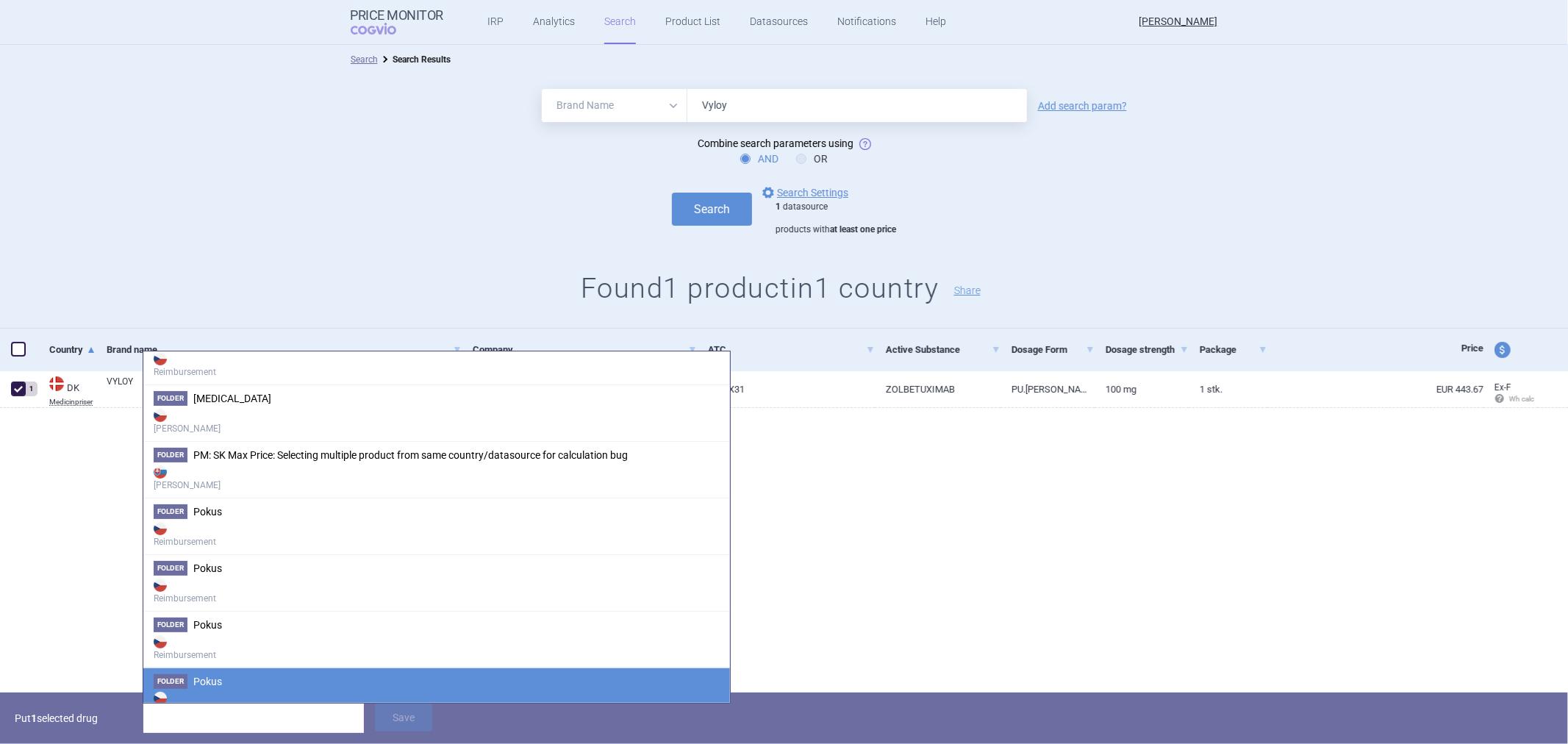
scroll to position [187, 0]
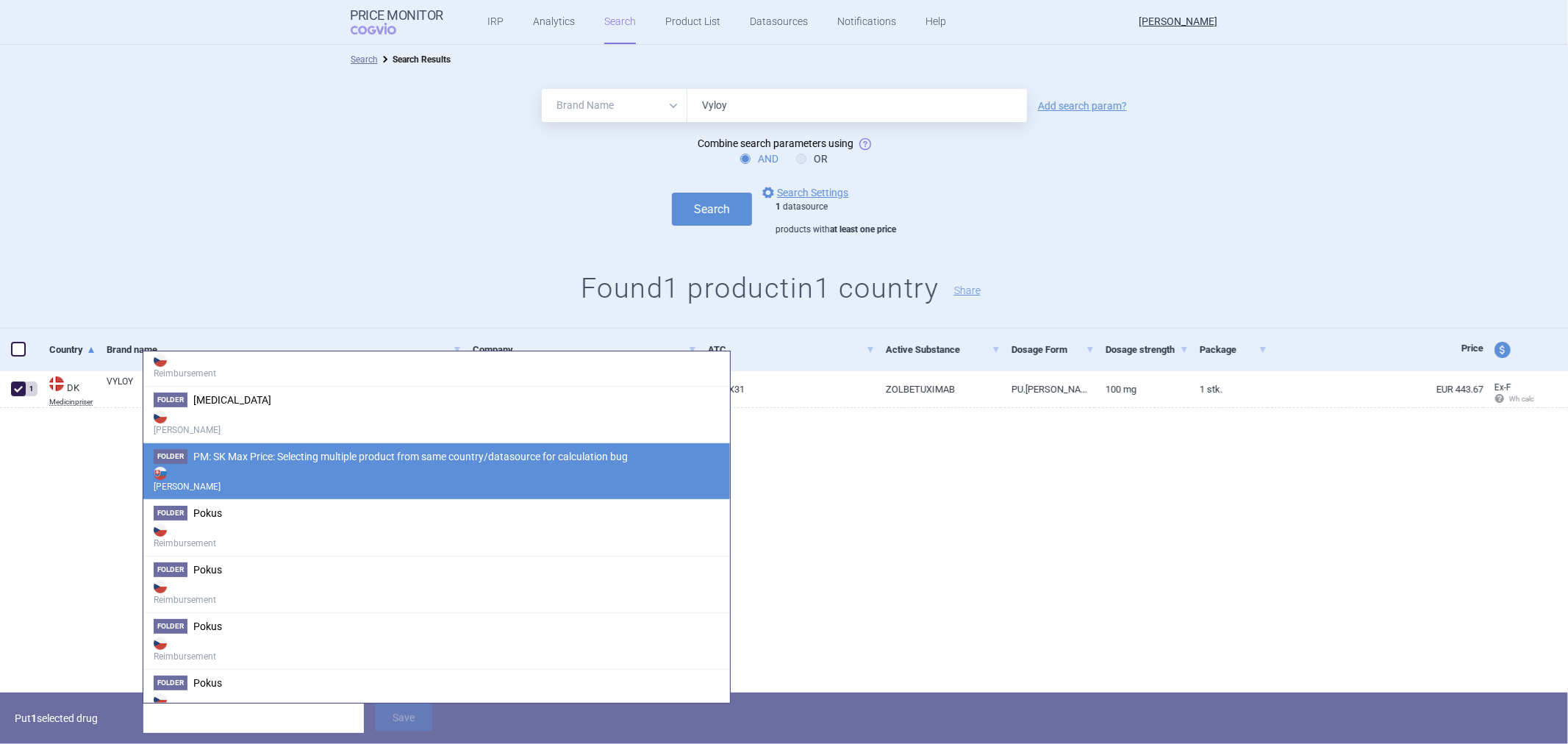
click at [285, 480] on strong "[PERSON_NAME]" at bounding box center [436, 478] width 566 height 30
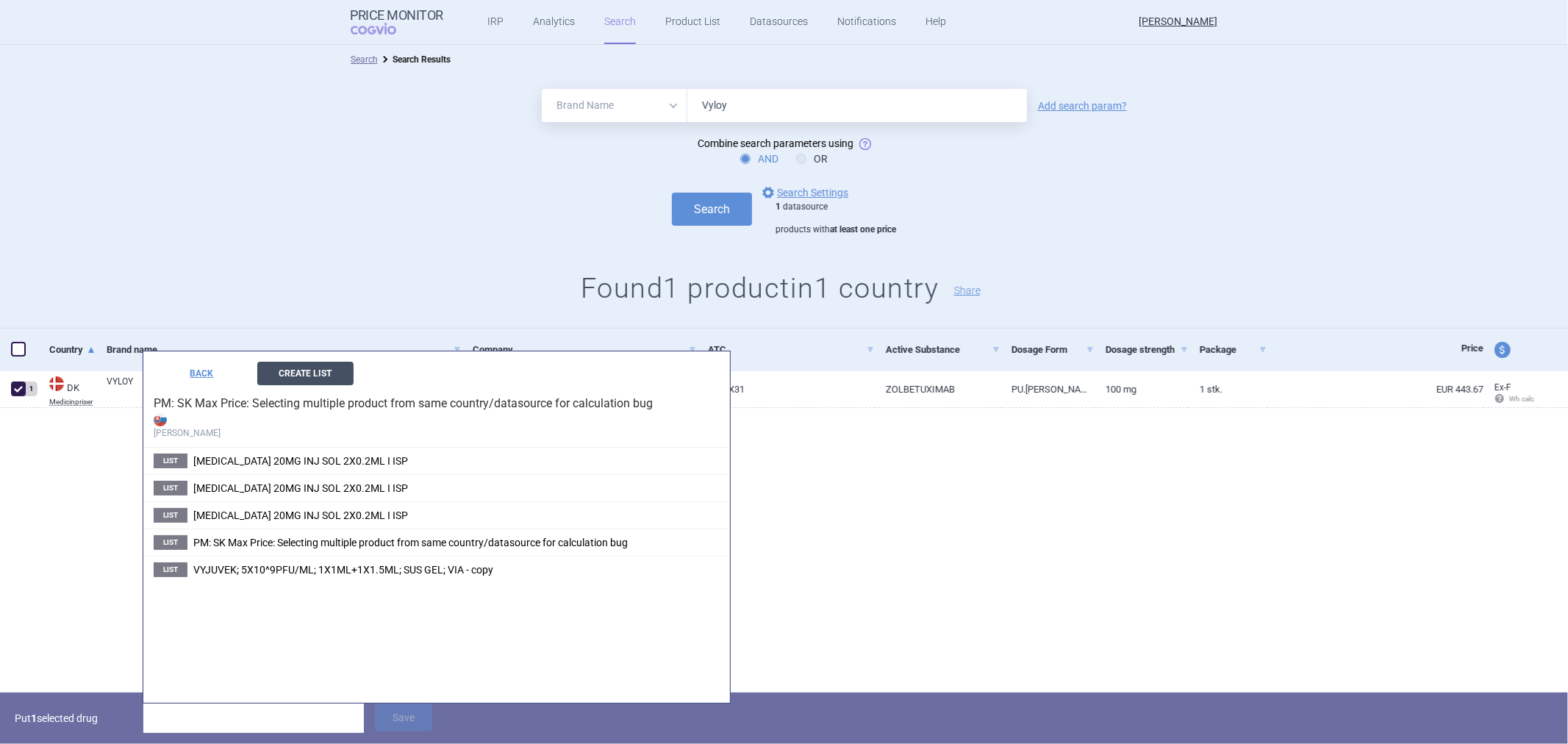
click at [303, 382] on button "Create List" at bounding box center [306, 373] width 96 height 24
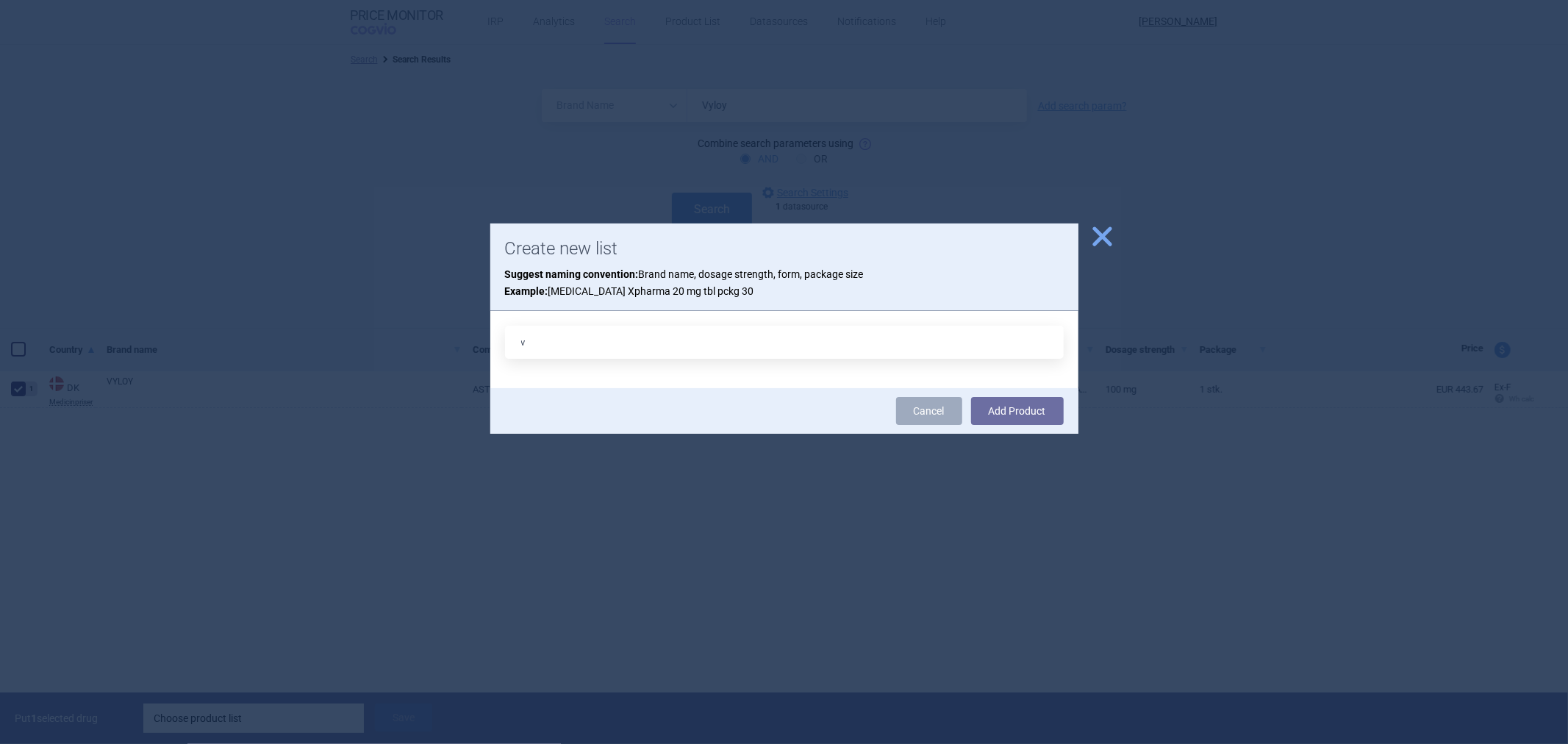
type input "Vyloy"
click at [1018, 412] on button "Add Product" at bounding box center [1018, 411] width 93 height 28
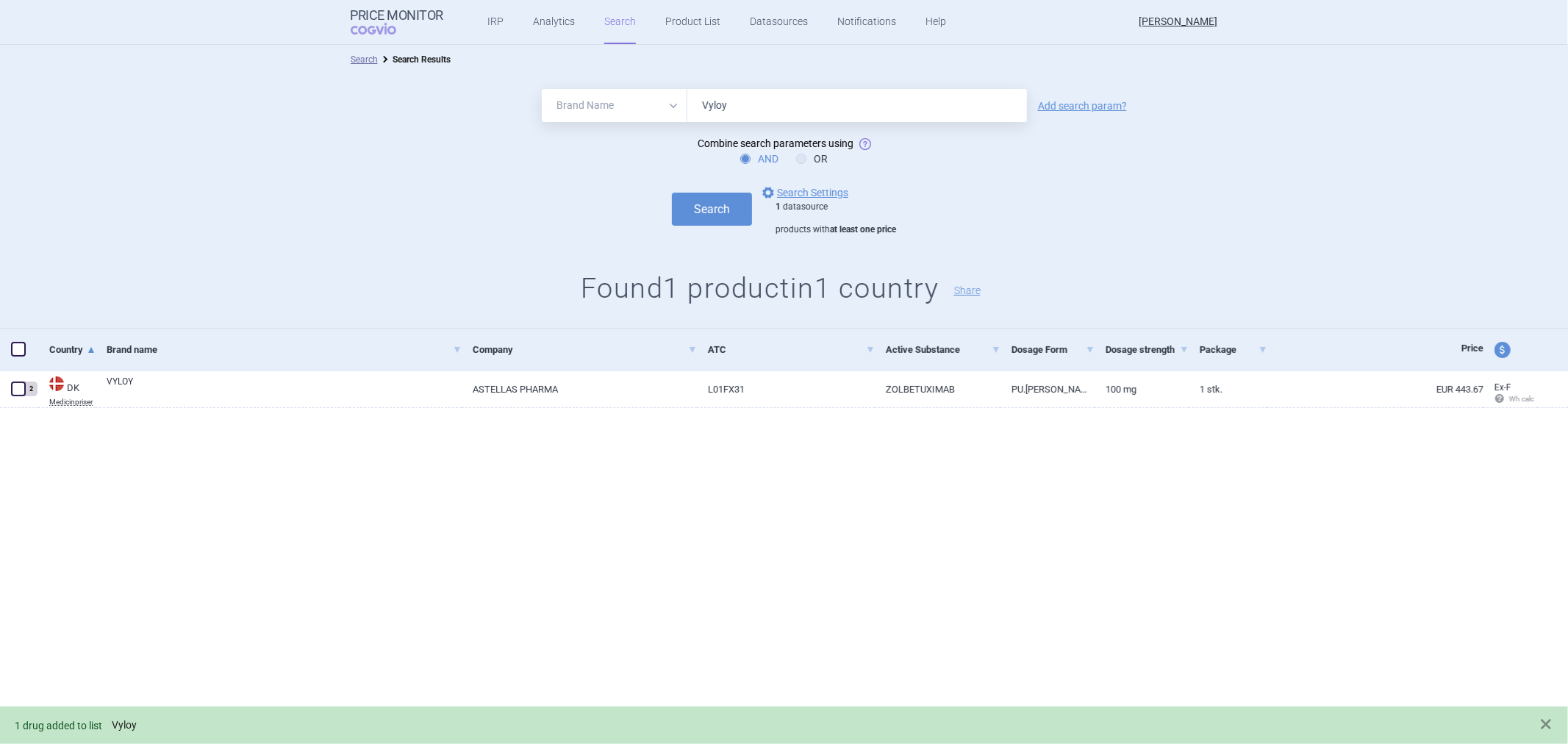
click at [113, 726] on link "Vyloy" at bounding box center [124, 725] width 25 height 12
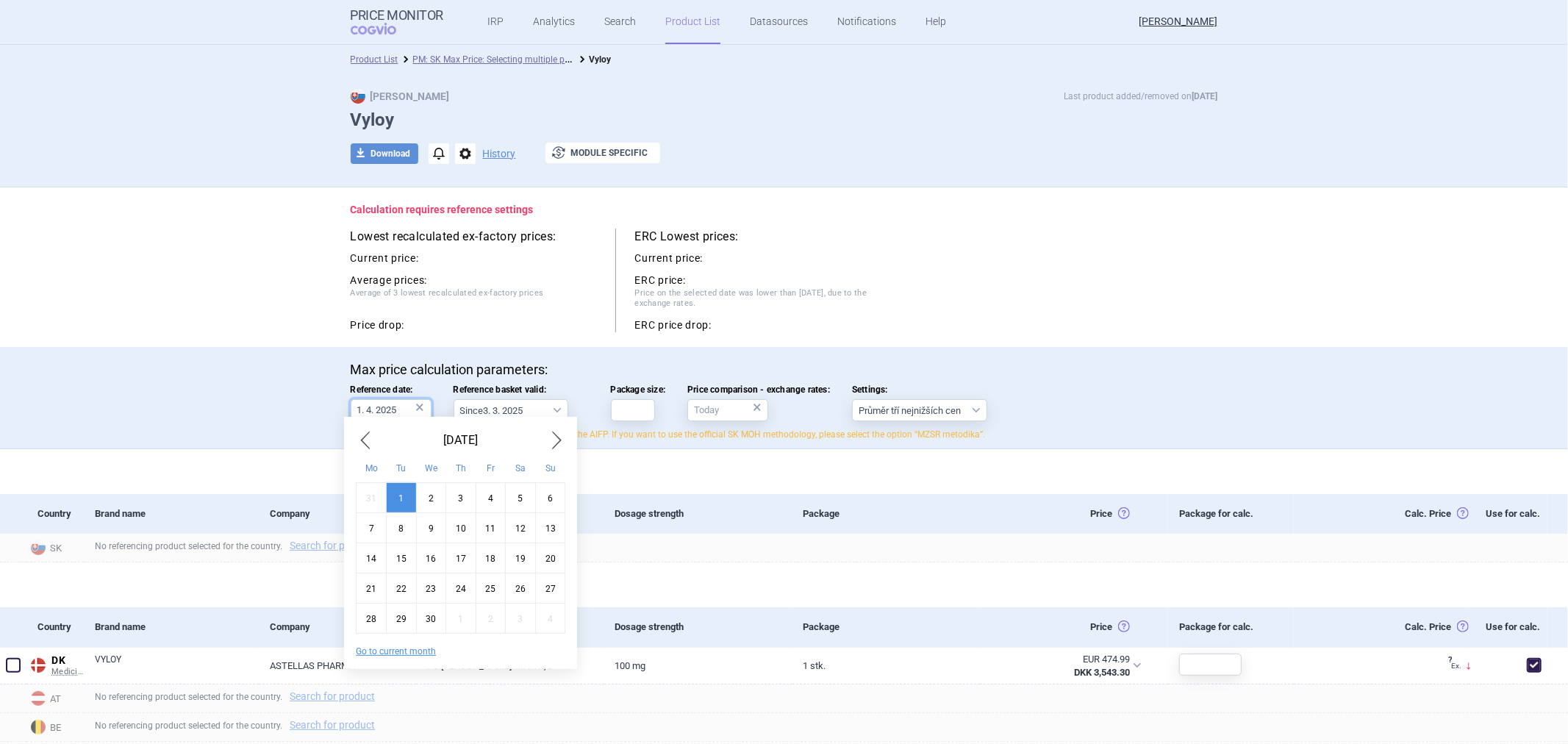
click at [392, 406] on input "1. 4. 2025" at bounding box center [391, 409] width 81 height 22
click at [550, 450] on span "Next Month" at bounding box center [557, 440] width 18 height 24
click at [550, 443] on span "Next Month" at bounding box center [557, 440] width 18 height 24
click at [494, 497] on div "4" at bounding box center [491, 497] width 30 height 30
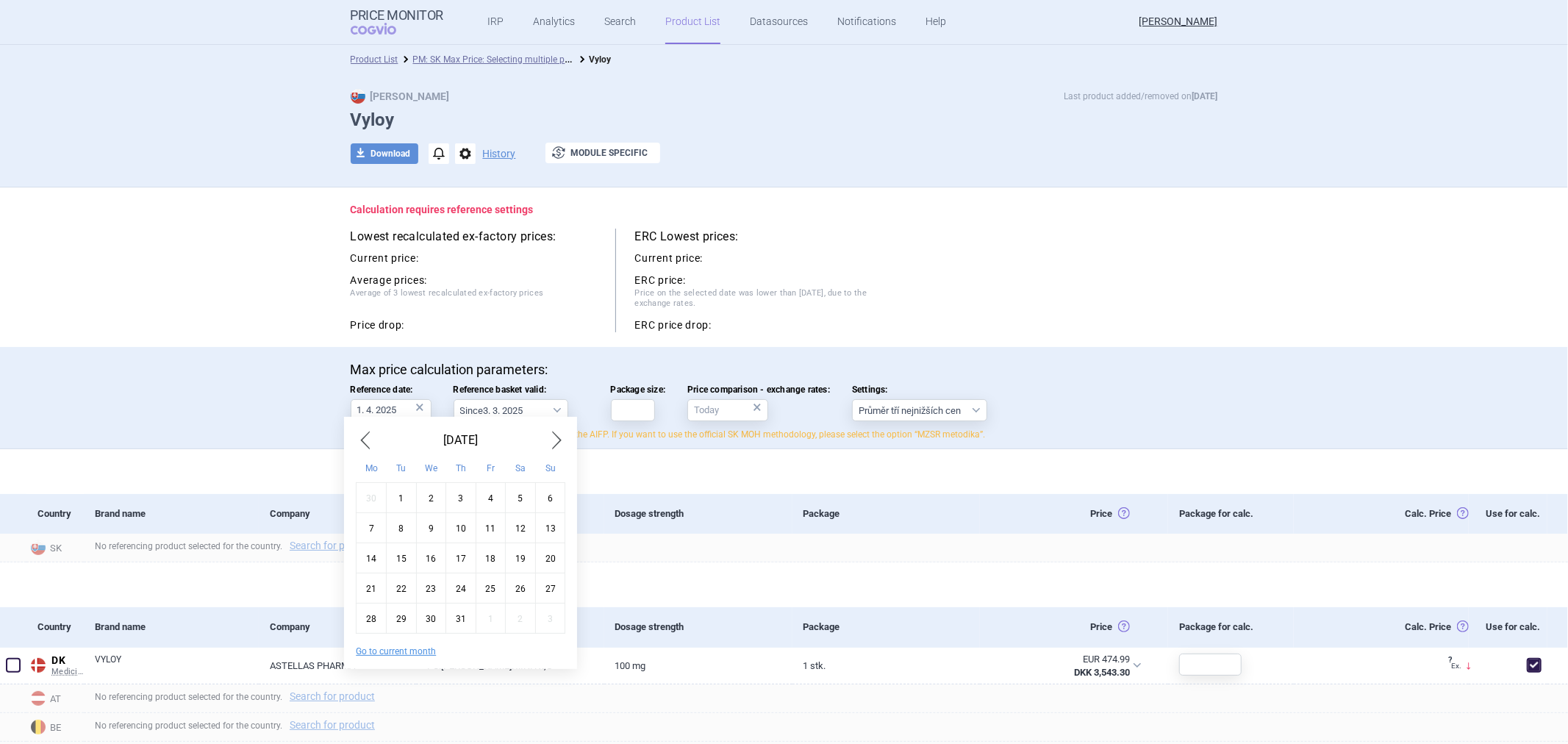
type input "4. 7. 2025"
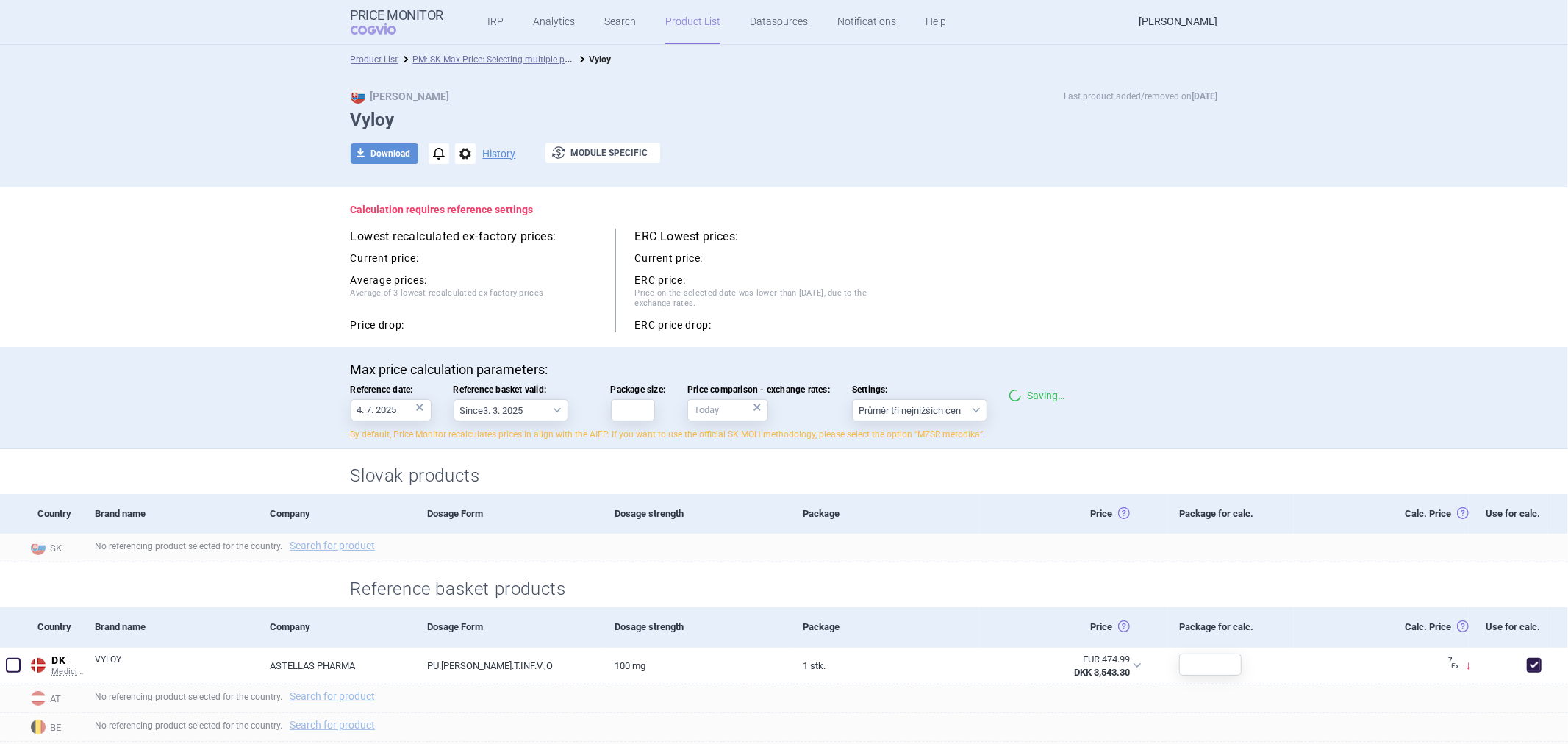
click at [304, 438] on div "Max price calculation parameters: Reference date: 4. 7. 2025 × Reference basket…" at bounding box center [784, 398] width 1568 height 103
click at [394, 152] on button "download Download" at bounding box center [384, 153] width 67 height 20
select select "EUR"
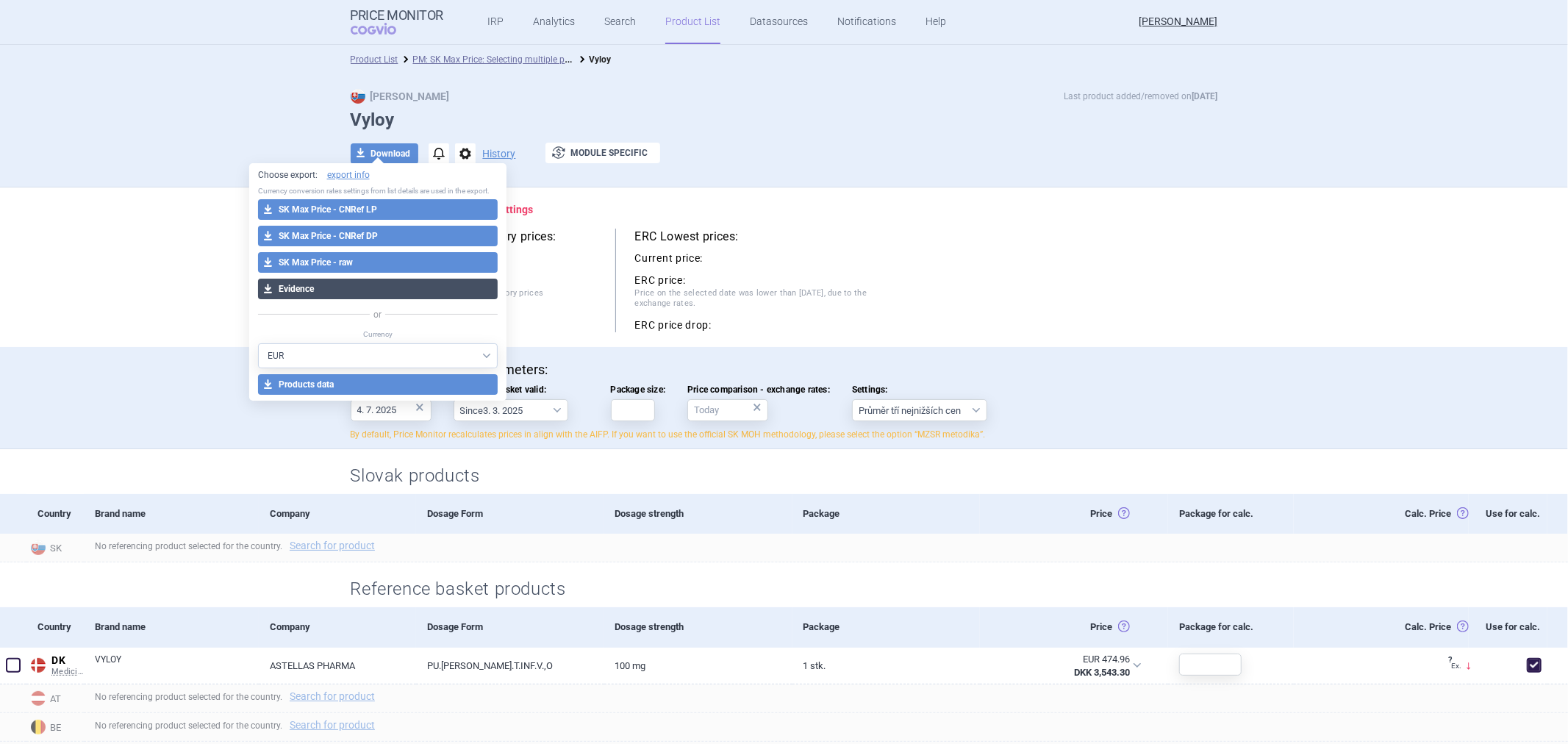
click at [353, 285] on button "download Evidence" at bounding box center [378, 288] width 240 height 20
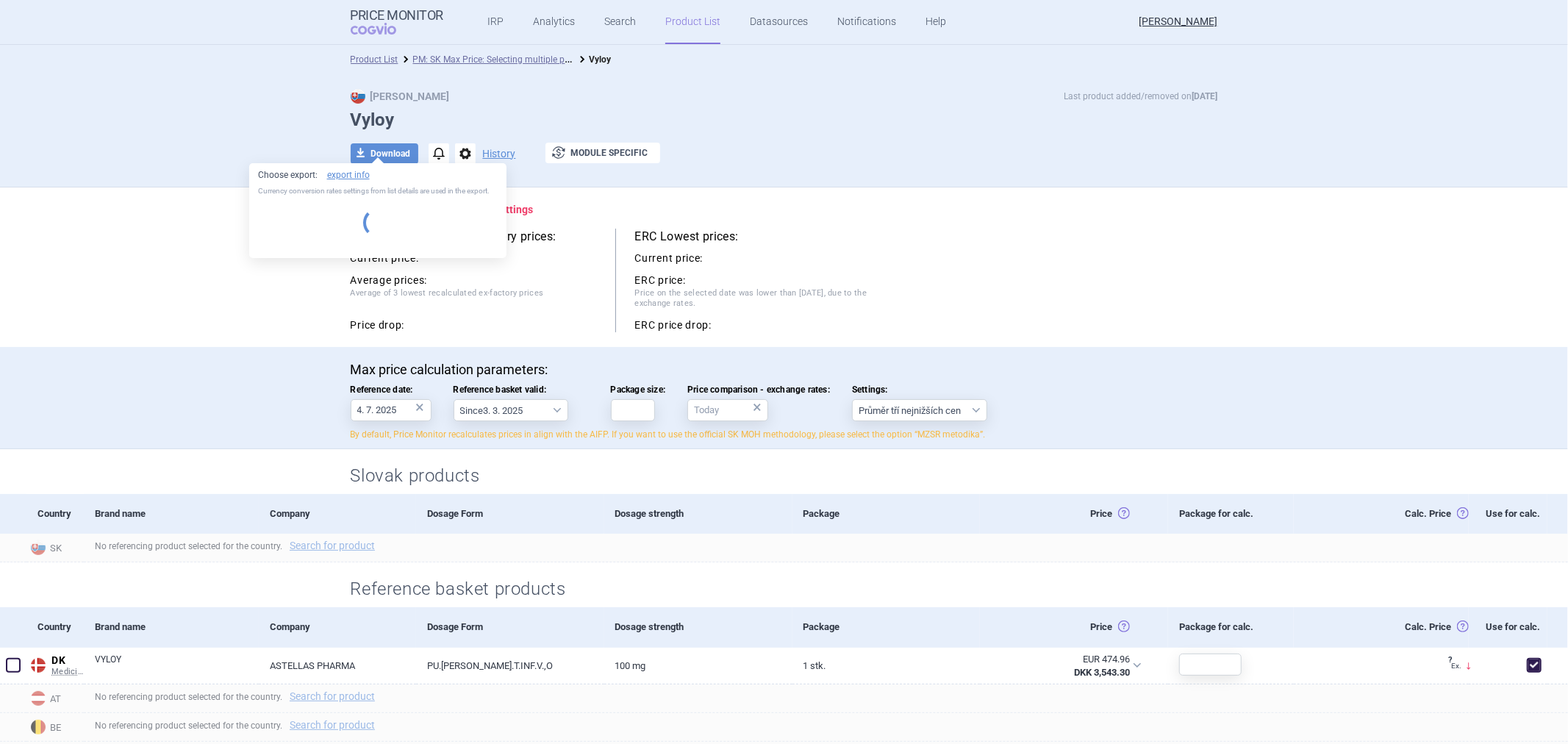
select select "EUR"
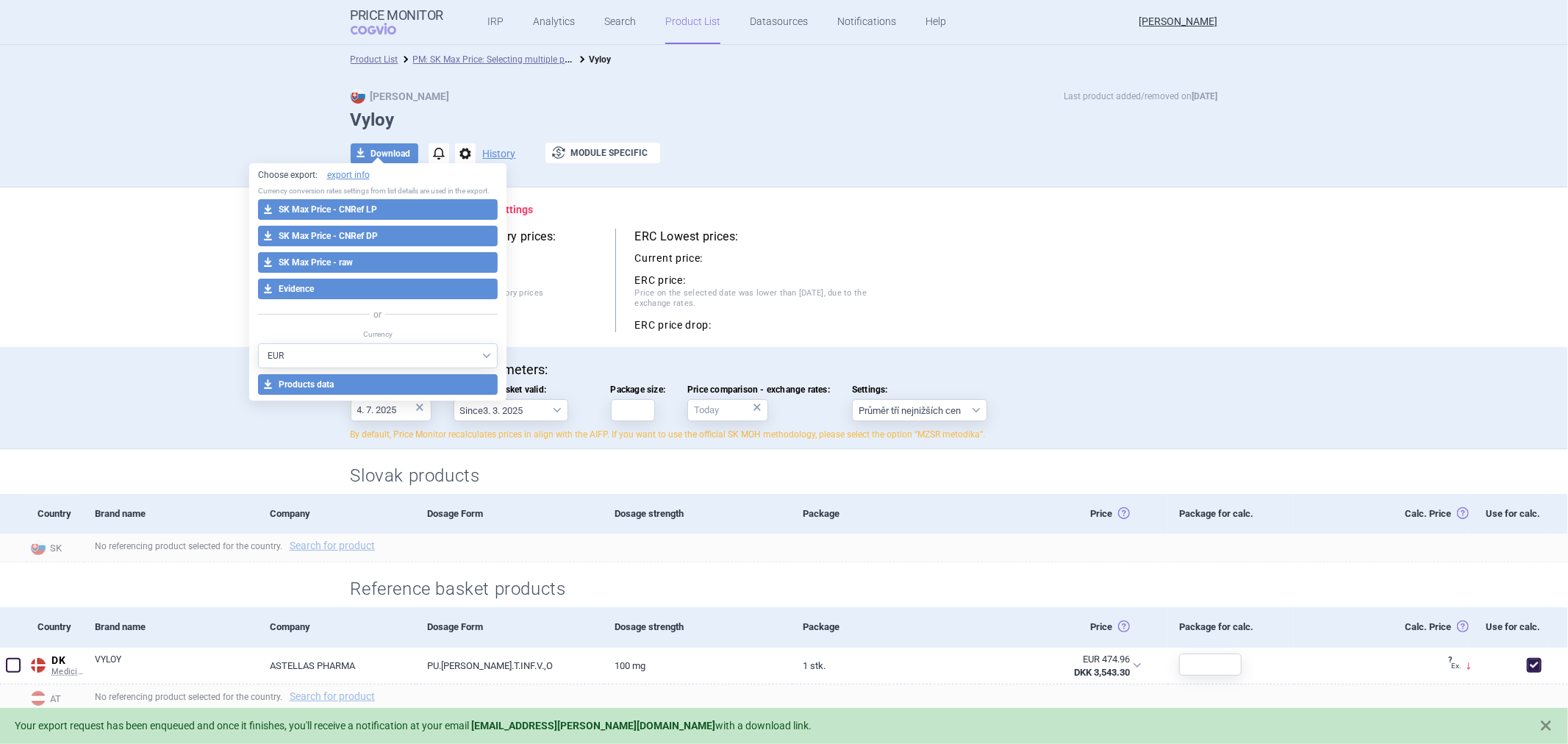
click at [1035, 285] on div "Lowest recalculated ex-factory prices: Current price: Average prices: Average o…" at bounding box center [784, 280] width 868 height 103
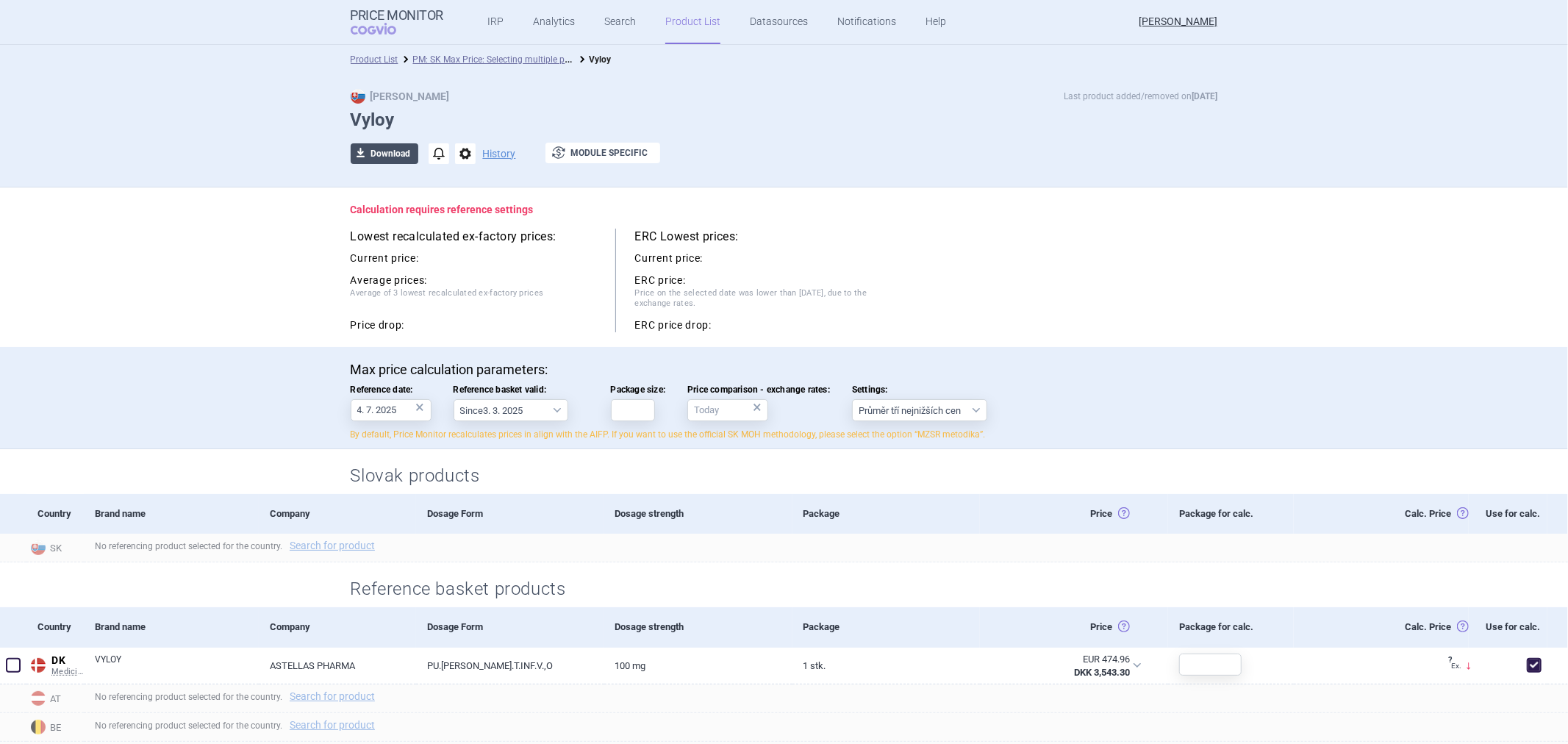
click at [390, 159] on button "download Download" at bounding box center [384, 153] width 67 height 20
select select "EUR"
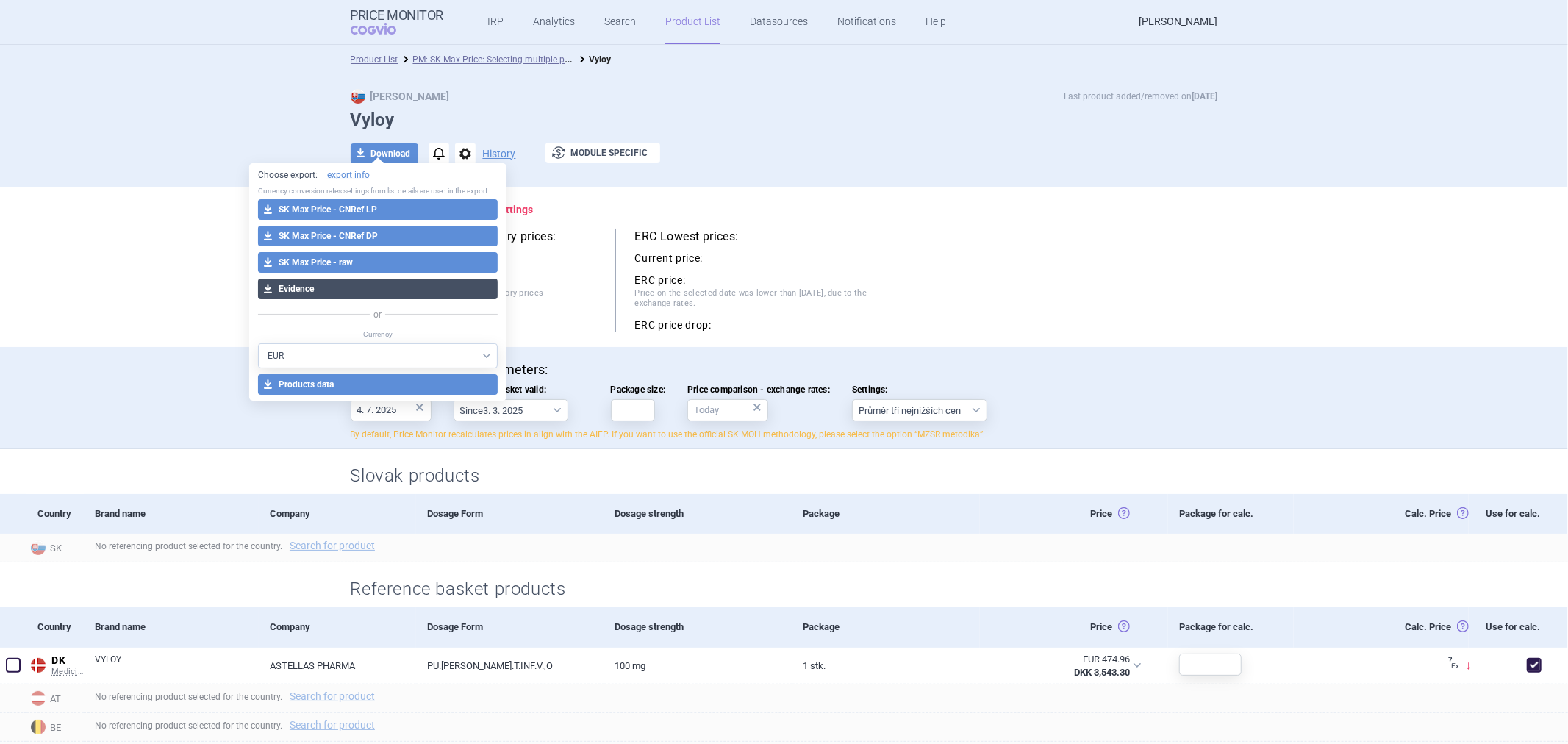
click at [358, 287] on button "download Evidence" at bounding box center [378, 288] width 240 height 20
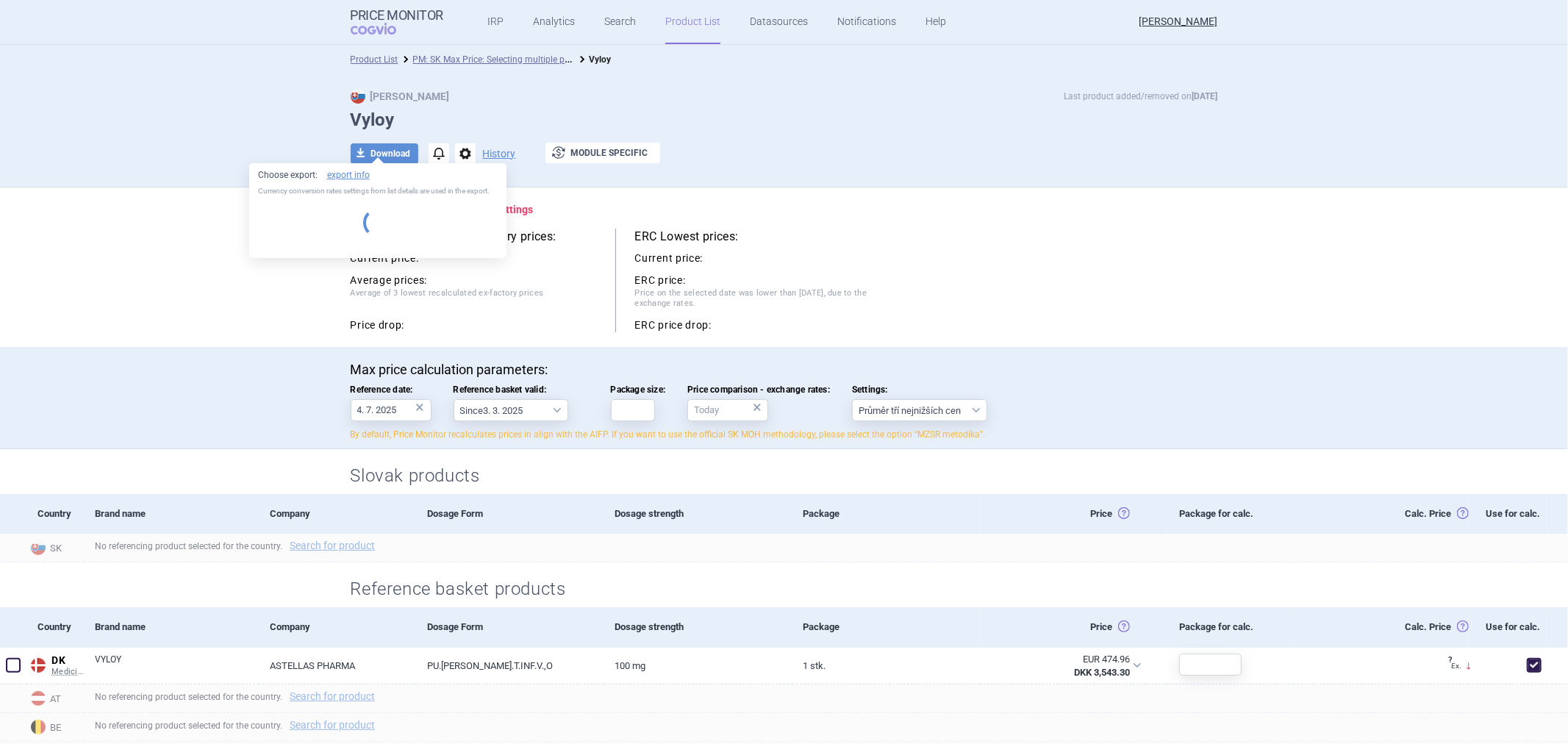
select select "EUR"
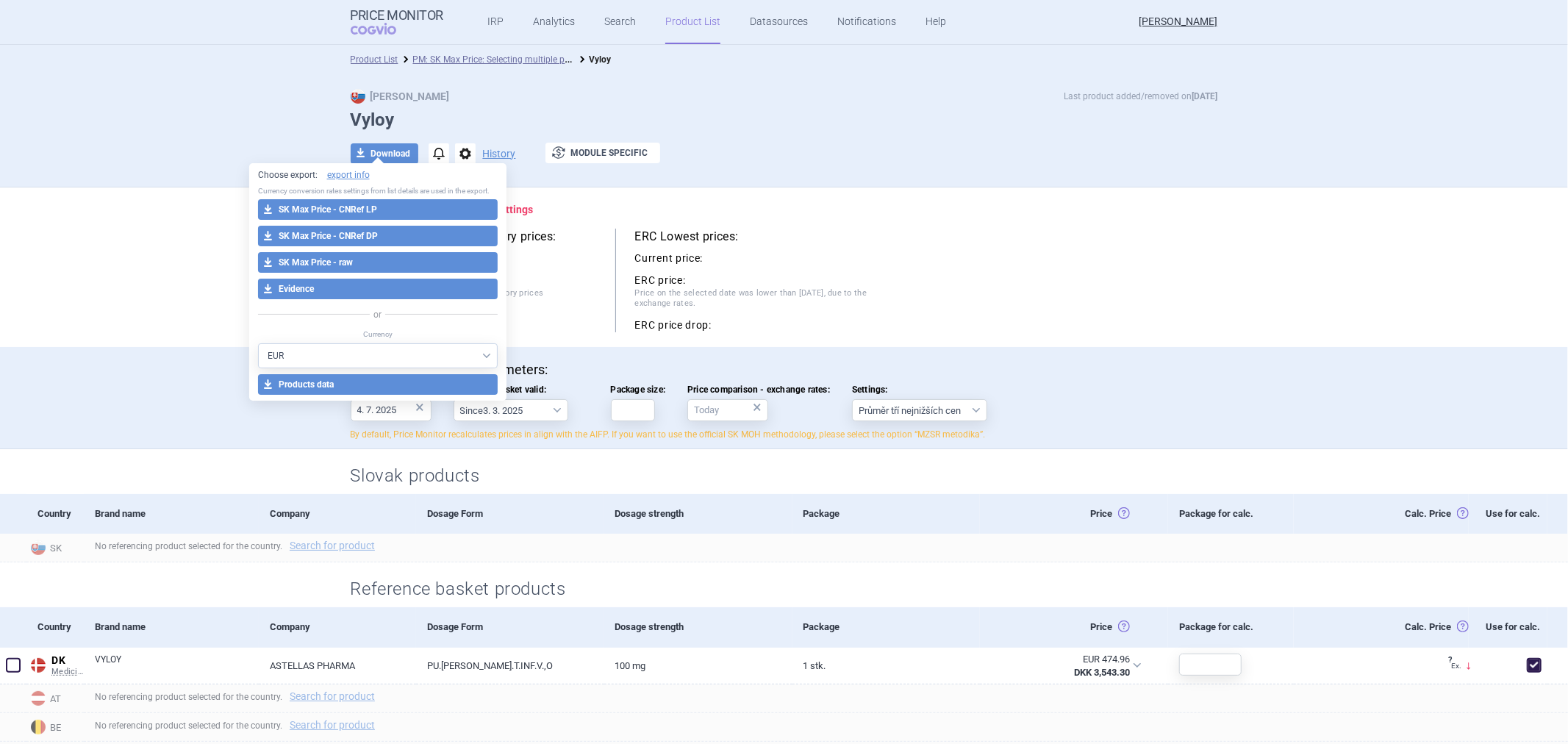
click at [685, 116] on h1 "Vyloy" at bounding box center [784, 120] width 868 height 21
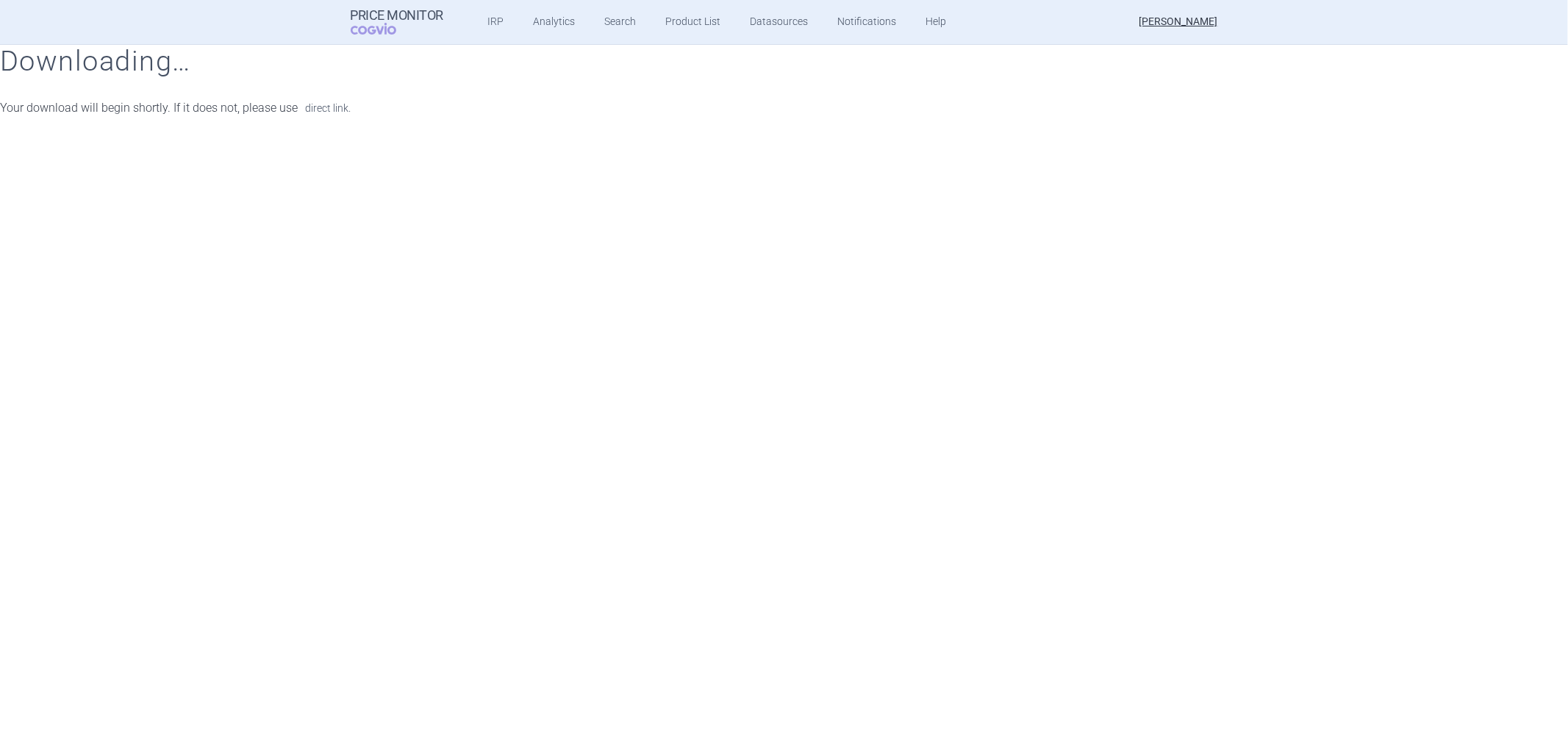
click at [327, 112] on link "direct link." at bounding box center [328, 108] width 46 height 11
click at [324, 103] on link "direct link." at bounding box center [328, 108] width 46 height 11
click at [326, 109] on link "direct link." at bounding box center [328, 108] width 46 height 11
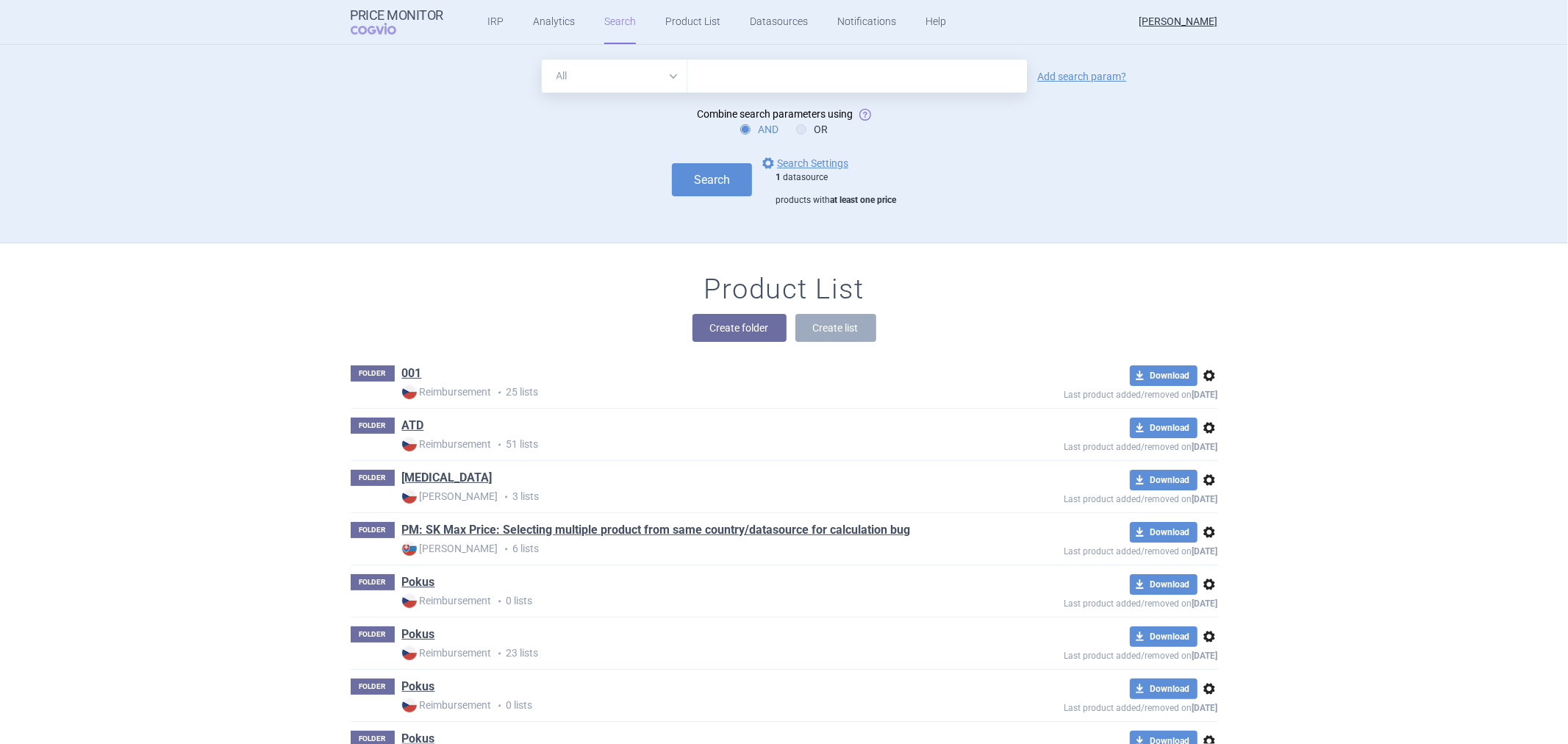
click at [737, 81] on input "text" at bounding box center [857, 76] width 340 height 33
type input "vyloy"
click at [660, 78] on select "All Brand Name ATC Company Active Substance Country Newer than" at bounding box center [614, 76] width 145 height 33
select select "brandName"
click at [542, 60] on select "All Brand Name ATC Company Active Substance Country Newer than" at bounding box center [614, 76] width 145 height 33
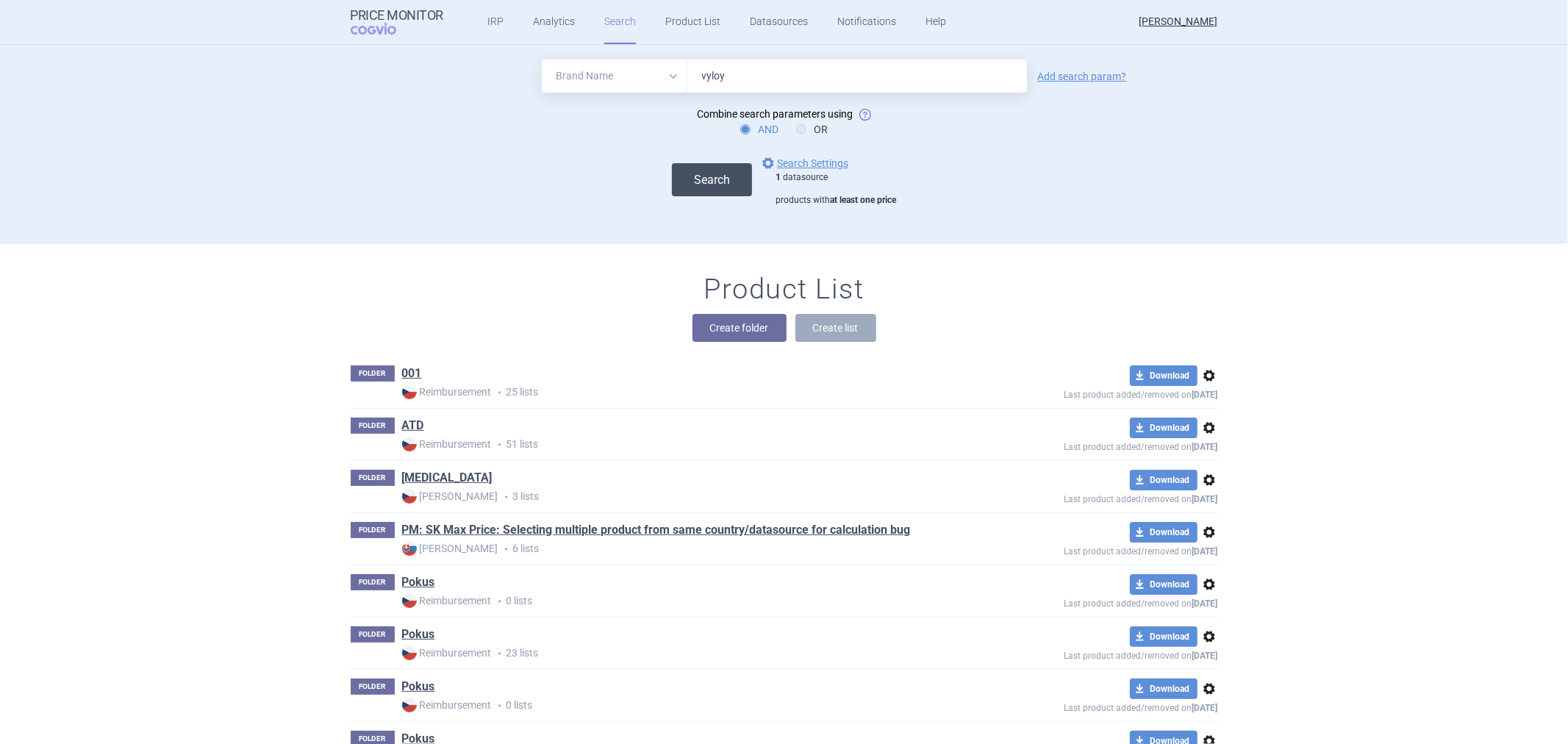
click at [707, 178] on button "Search" at bounding box center [712, 180] width 80 height 33
select select "brandName"
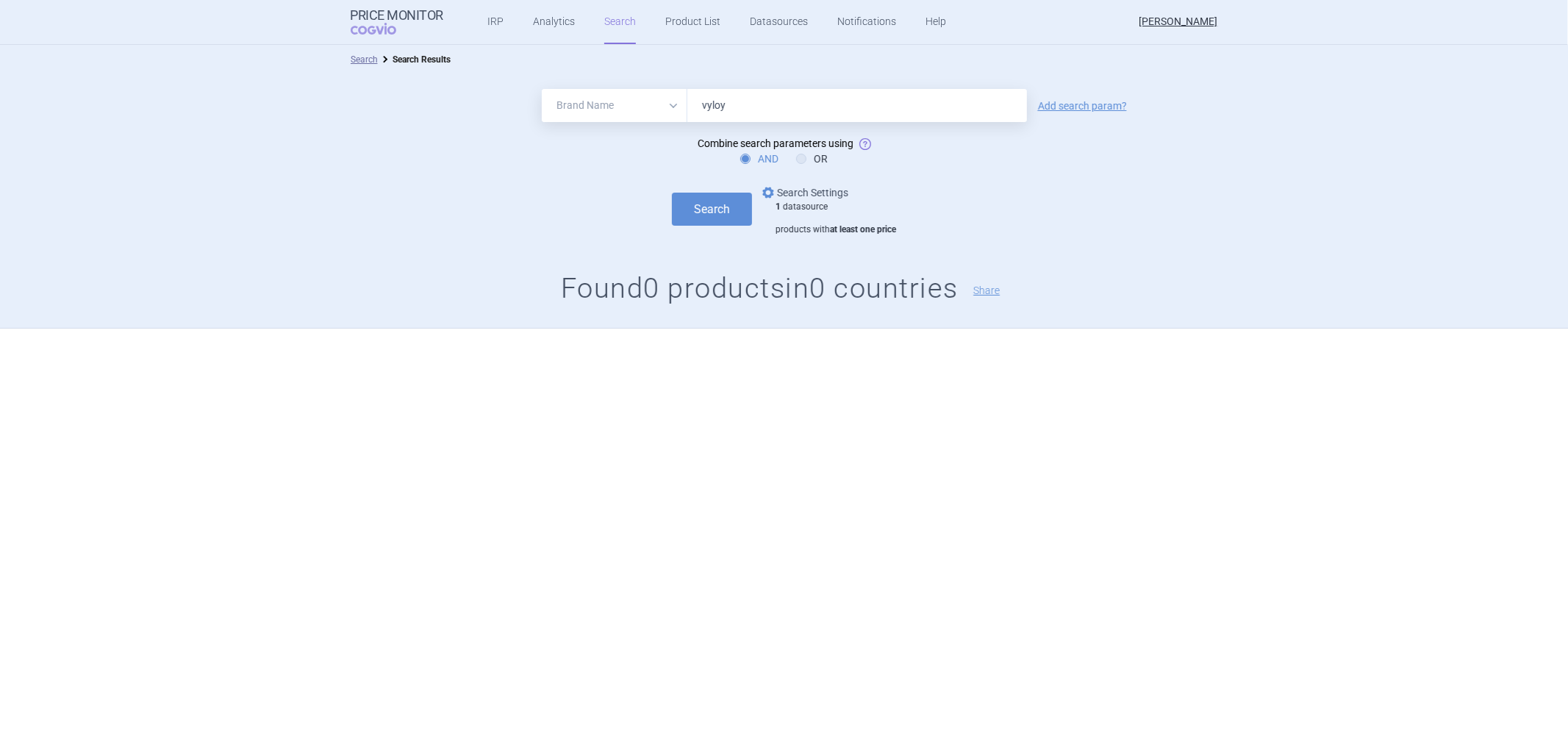
click at [797, 189] on link "options Search Settings" at bounding box center [804, 193] width 89 height 18
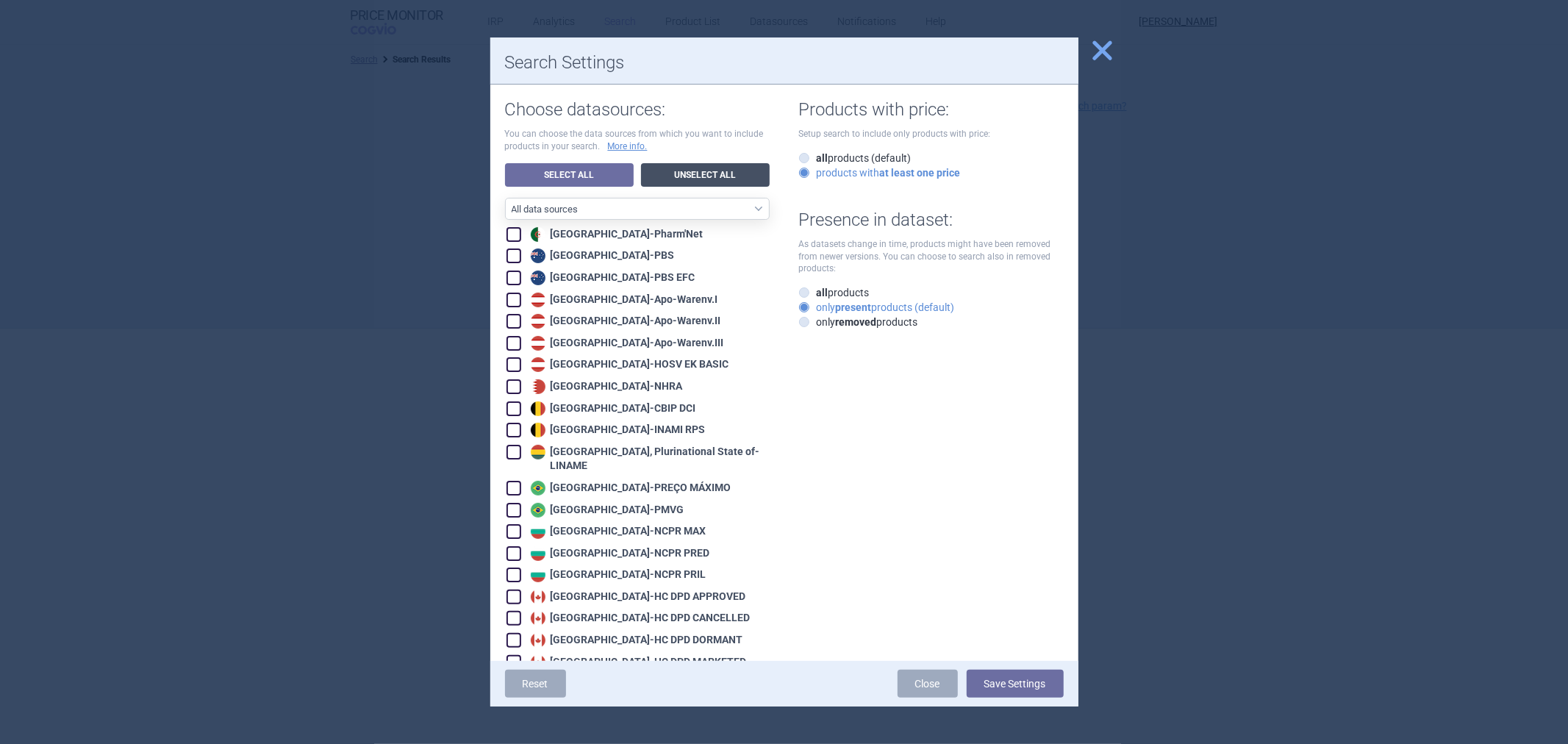
click at [685, 175] on link "Unselect All" at bounding box center [705, 174] width 129 height 24
checkbox input "false"
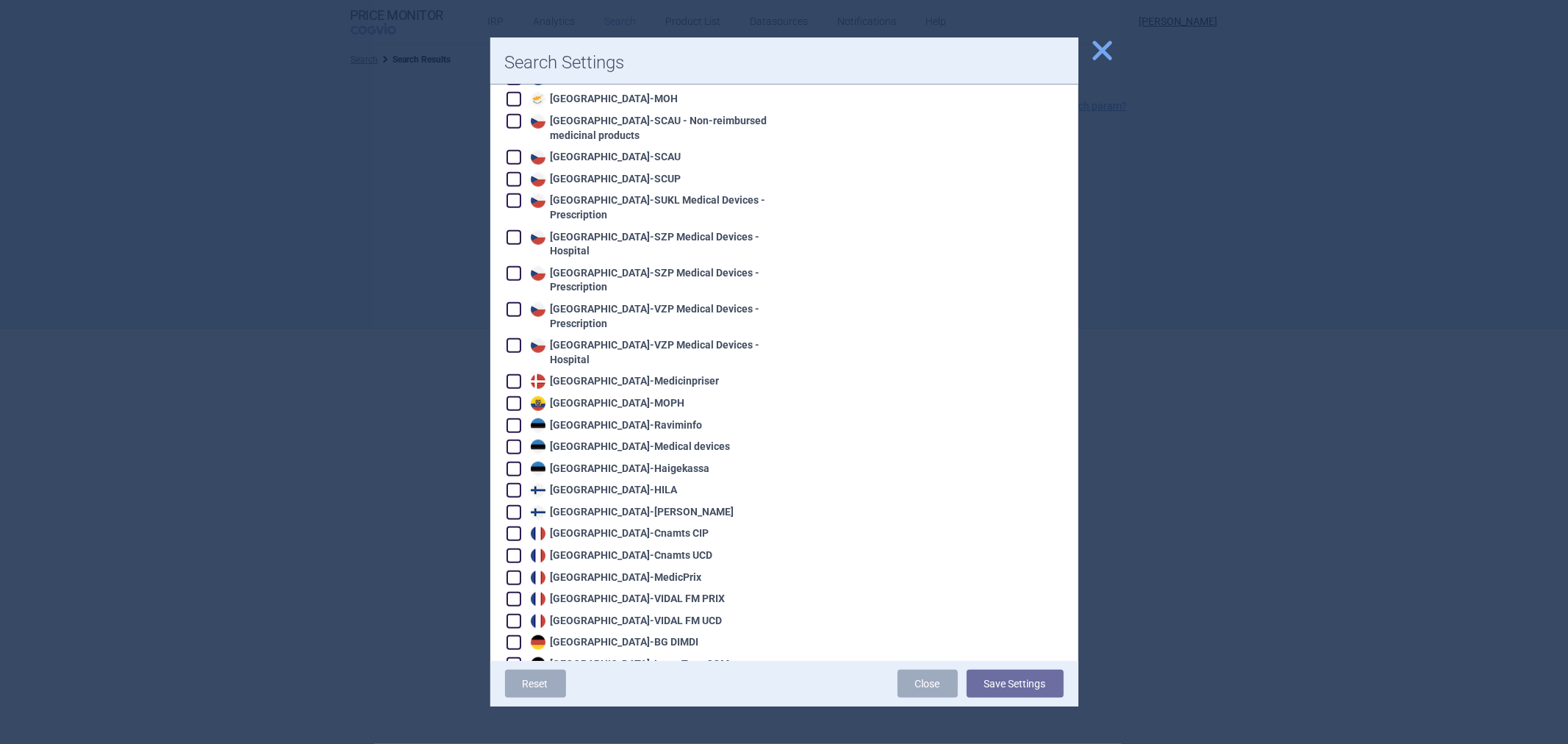
scroll to position [735, 0]
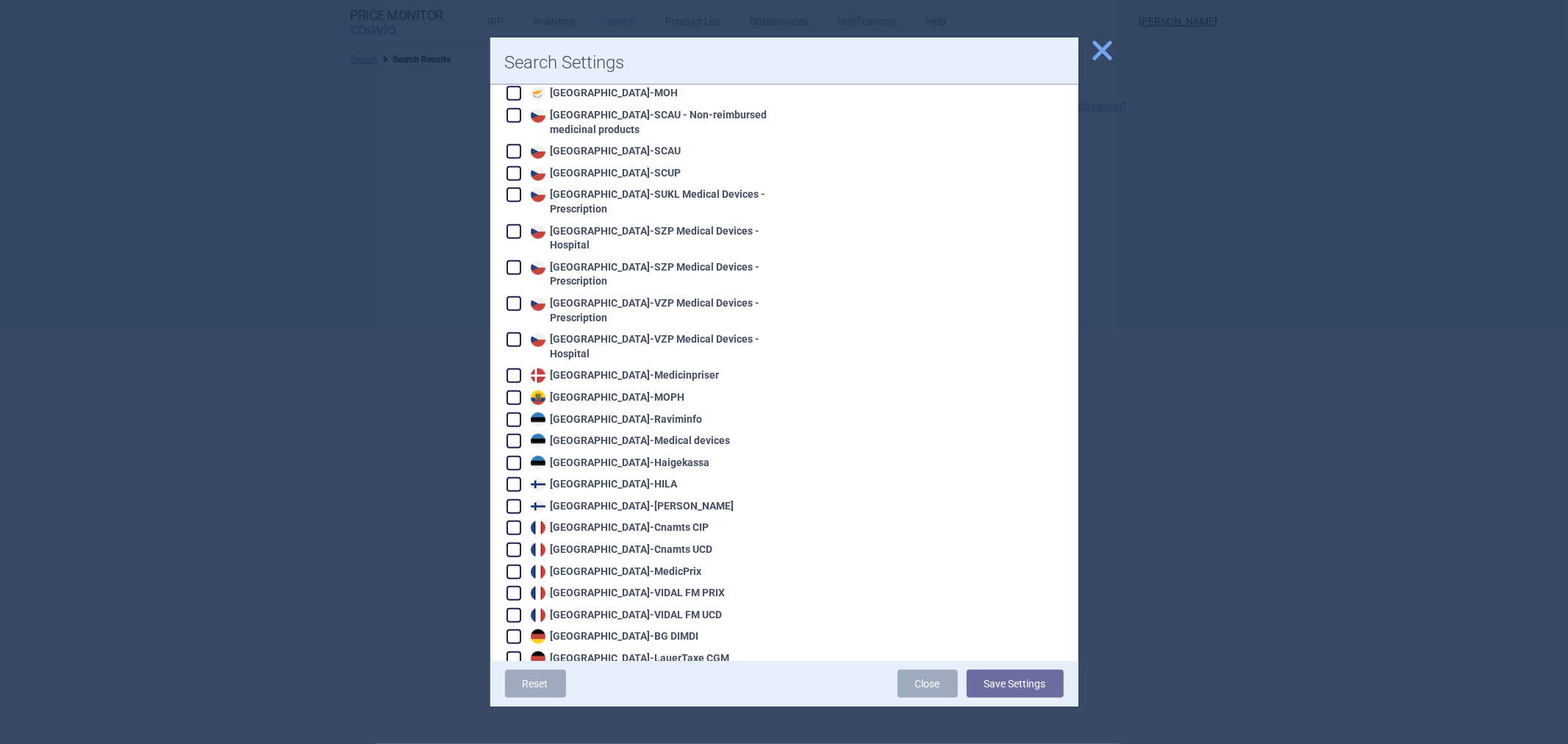
click at [591, 368] on div "Denmark - Medicinpriser" at bounding box center [623, 375] width 193 height 15
checkbox input "true"
click at [1013, 684] on button "Save Settings" at bounding box center [1015, 684] width 97 height 28
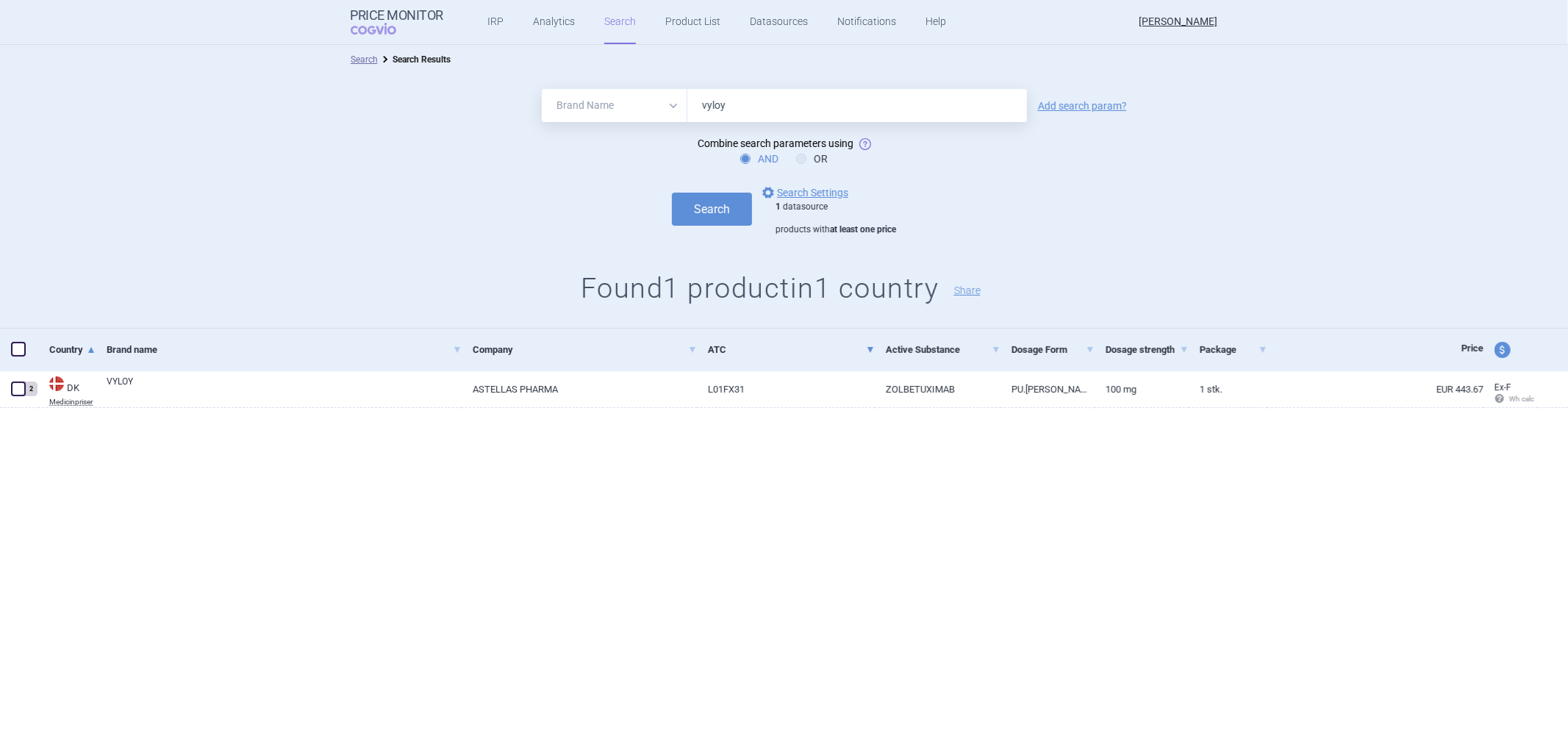
click at [723, 363] on link "ATC" at bounding box center [791, 349] width 167 height 36
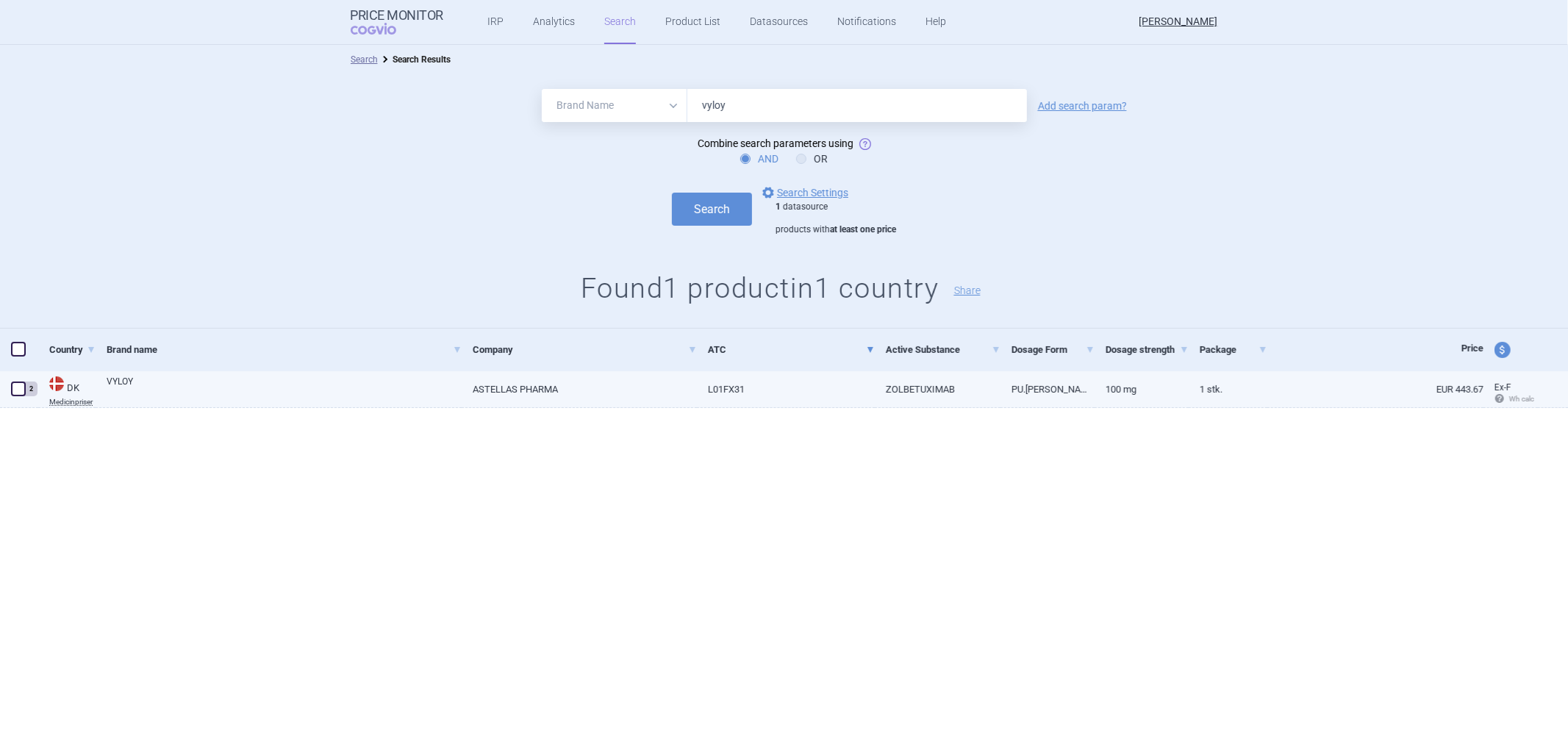
click at [678, 393] on link "ASTELLAS PHARMA" at bounding box center [579, 389] width 235 height 36
select select "EUR"
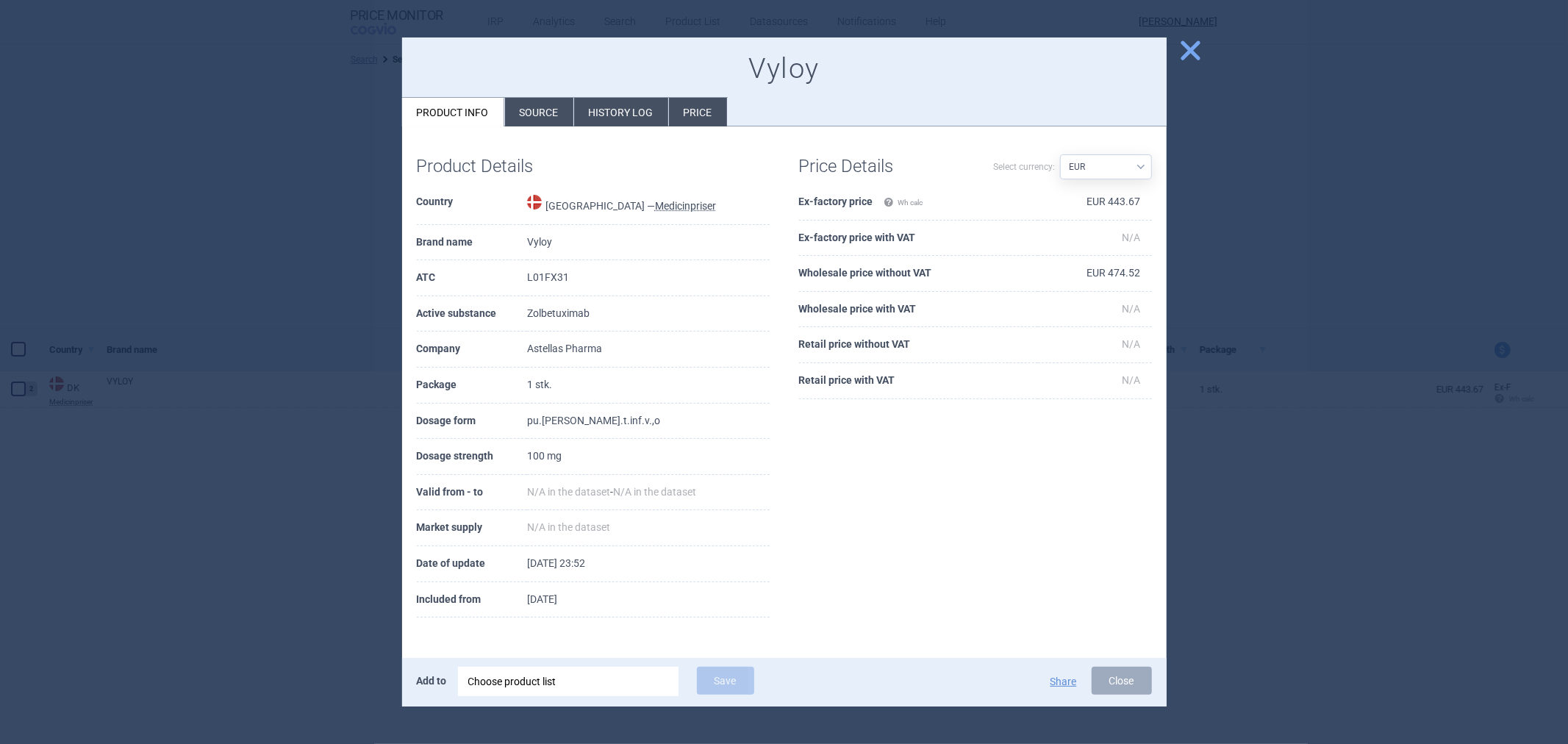
click at [621, 101] on li "History log" at bounding box center [621, 112] width 94 height 29
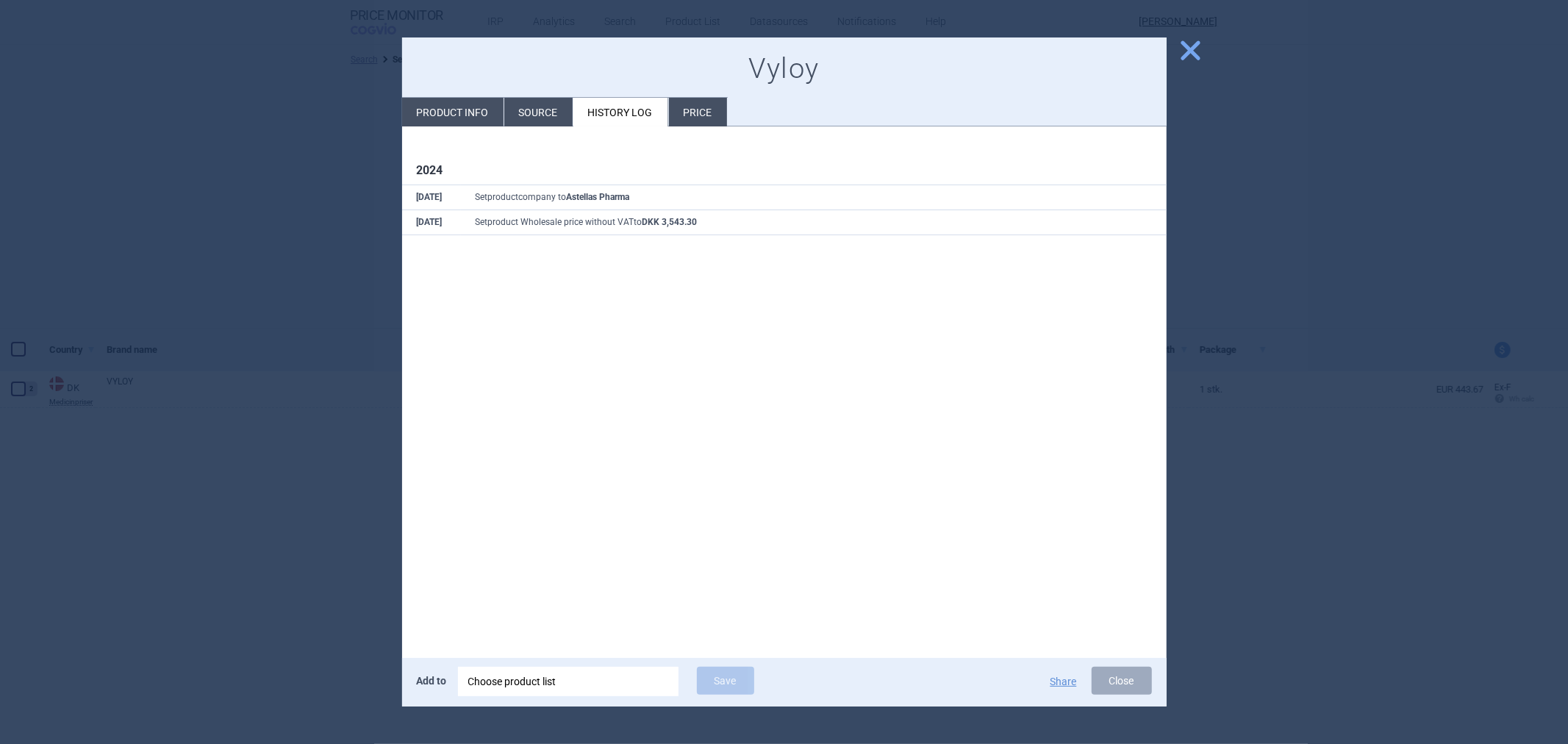
click at [523, 111] on li "Source" at bounding box center [538, 112] width 68 height 29
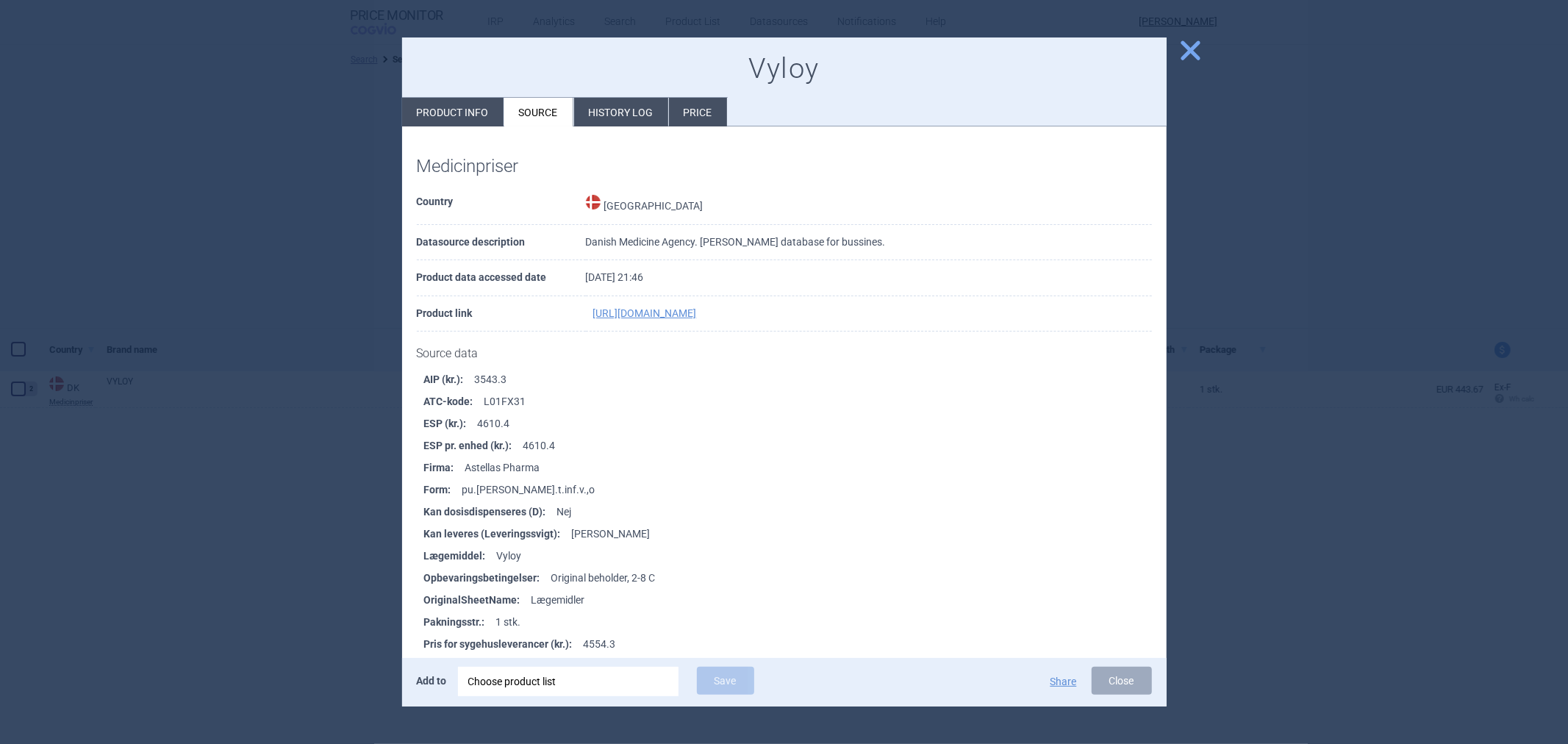
click at [585, 112] on li "History log" at bounding box center [621, 112] width 94 height 29
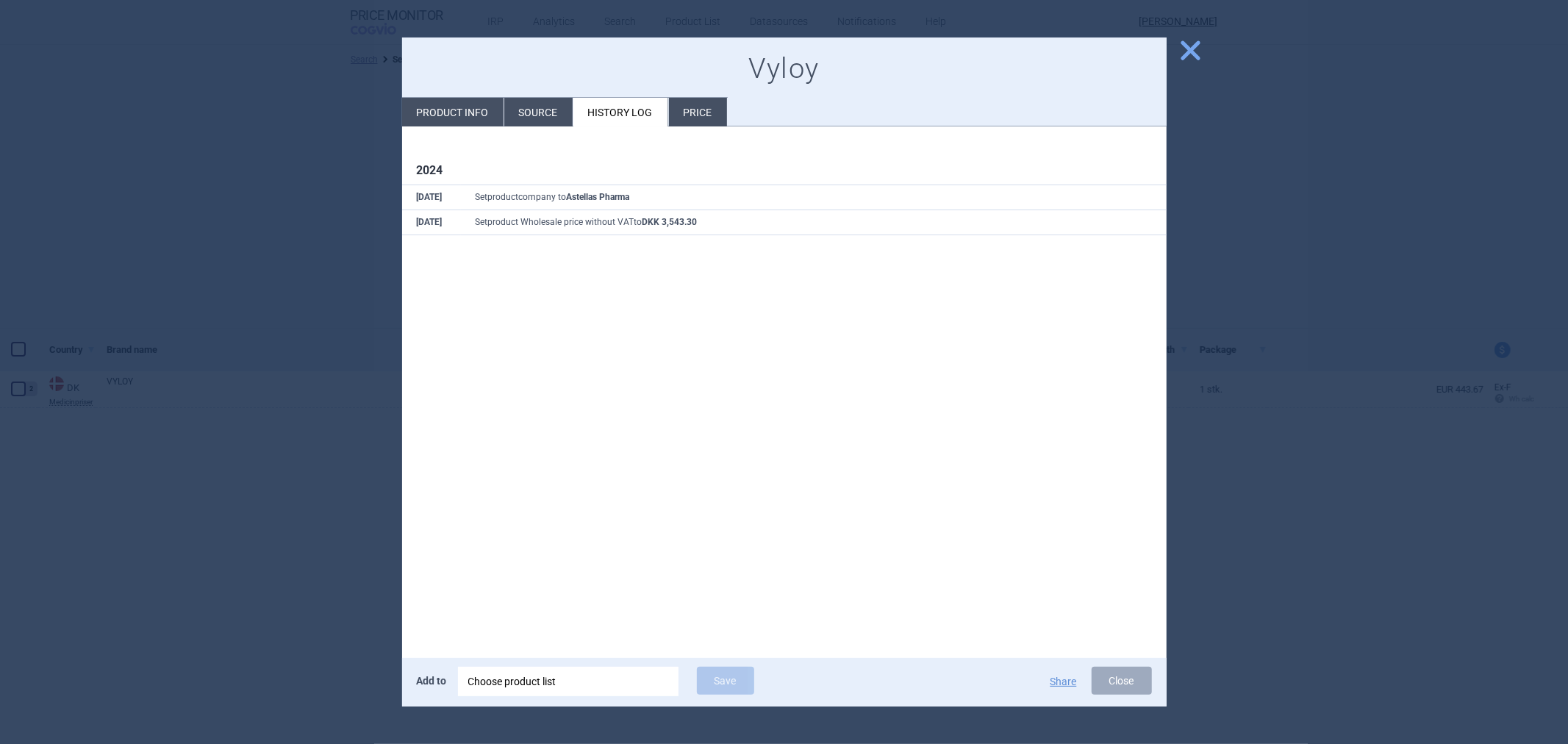
click at [452, 112] on li "Product info" at bounding box center [453, 112] width 102 height 29
select select "EUR"
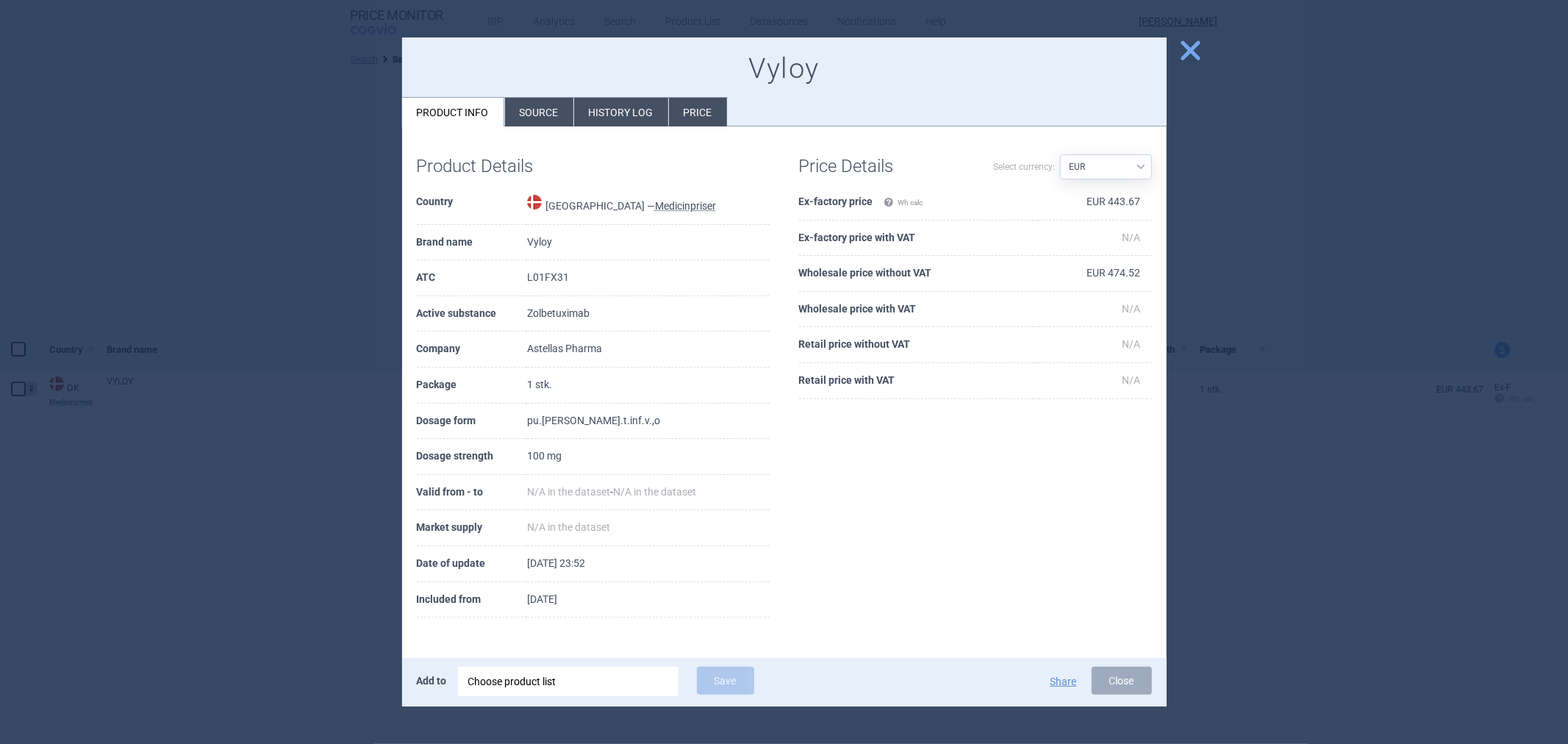
click at [1129, 158] on select "Source AED AUD BGN BHD BOB BRL CAD CHF CNY COP CZK DKK DZD EUR GBP HUF ILS INR …" at bounding box center [1106, 167] width 92 height 25
select select
click at [1061, 154] on select "Source AED AUD BGN BHD BOB BRL CAD CHF CNY COP CZK DKK DZD EUR GBP HUF ILS INR …" at bounding box center [1106, 167] width 92 height 25
click at [1192, 43] on span "close" at bounding box center [1190, 50] width 25 height 25
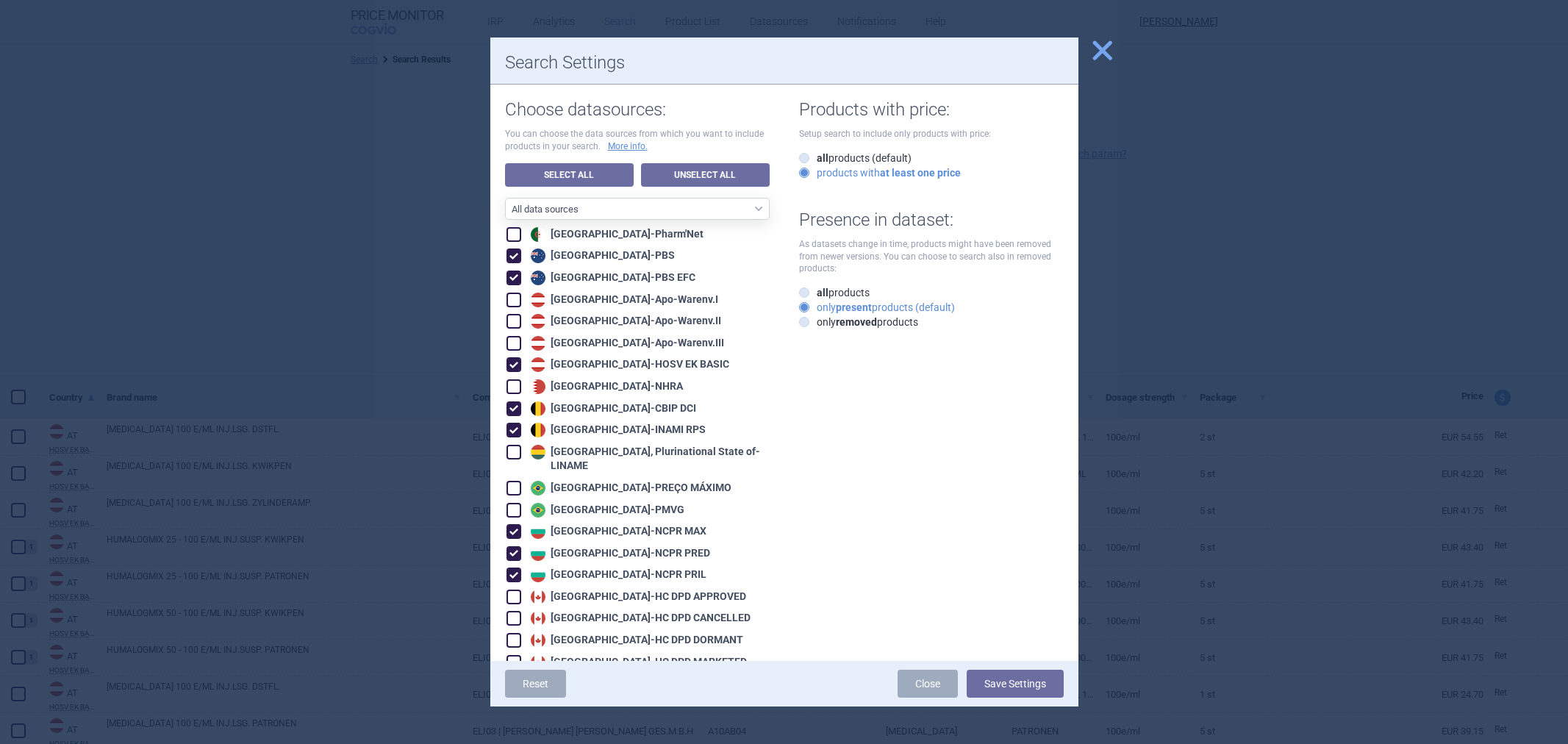
select select "atc"
select select "activeSubstance"
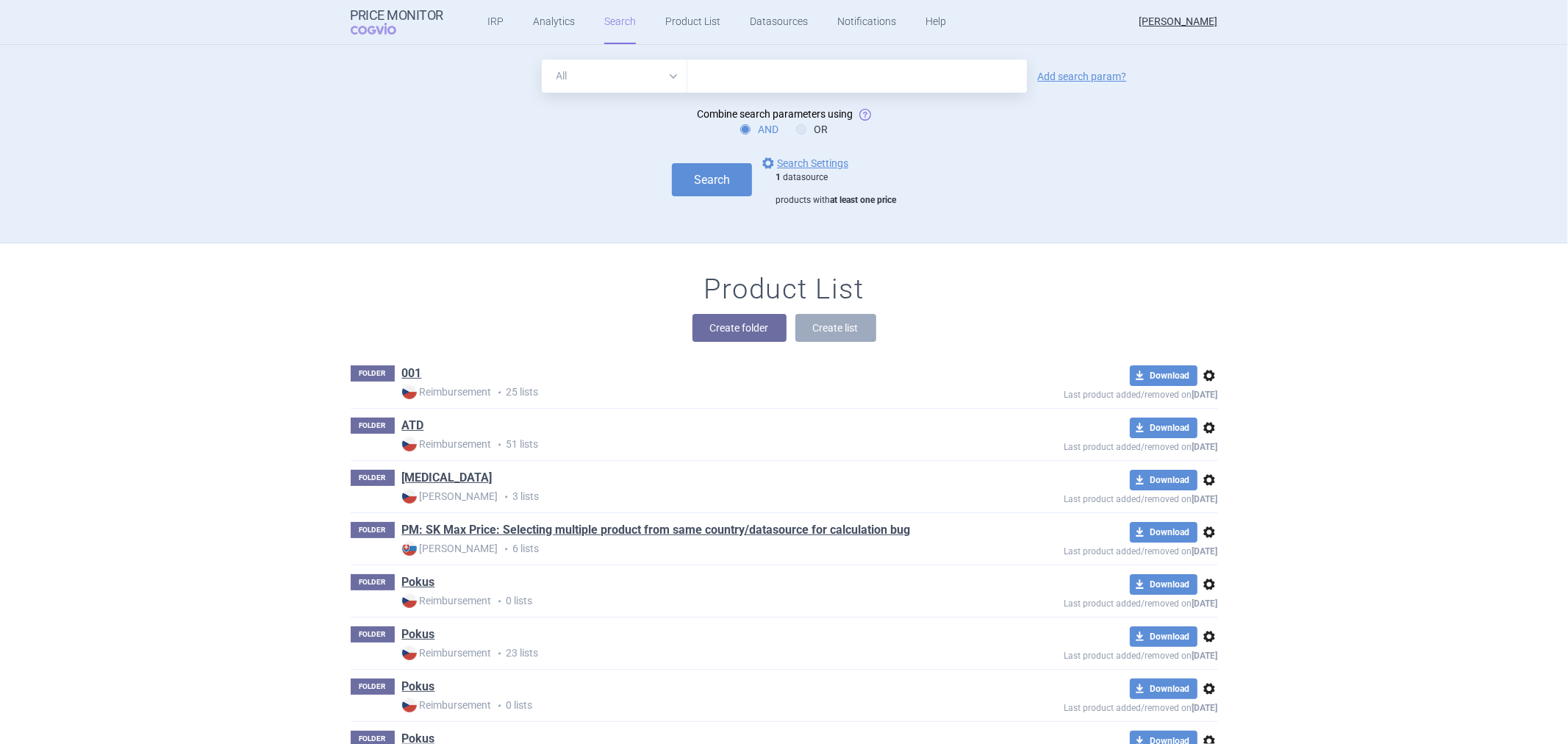
click at [759, 84] on input "text" at bounding box center [857, 76] width 340 height 33
type input "[MEDICAL_DATA]"
click at [692, 181] on button "Search" at bounding box center [712, 180] width 80 height 33
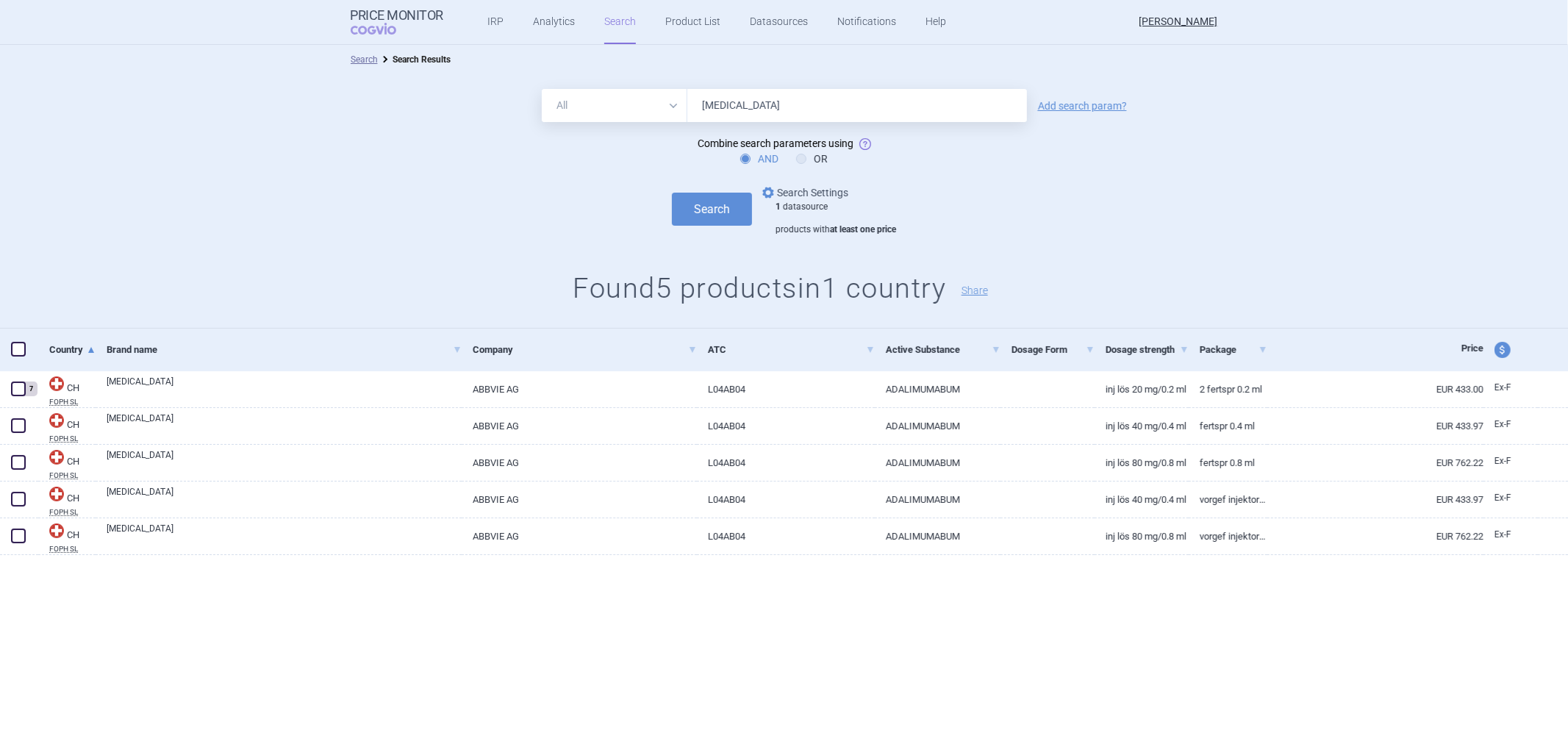
click at [805, 195] on link "options Search Settings" at bounding box center [804, 193] width 89 height 18
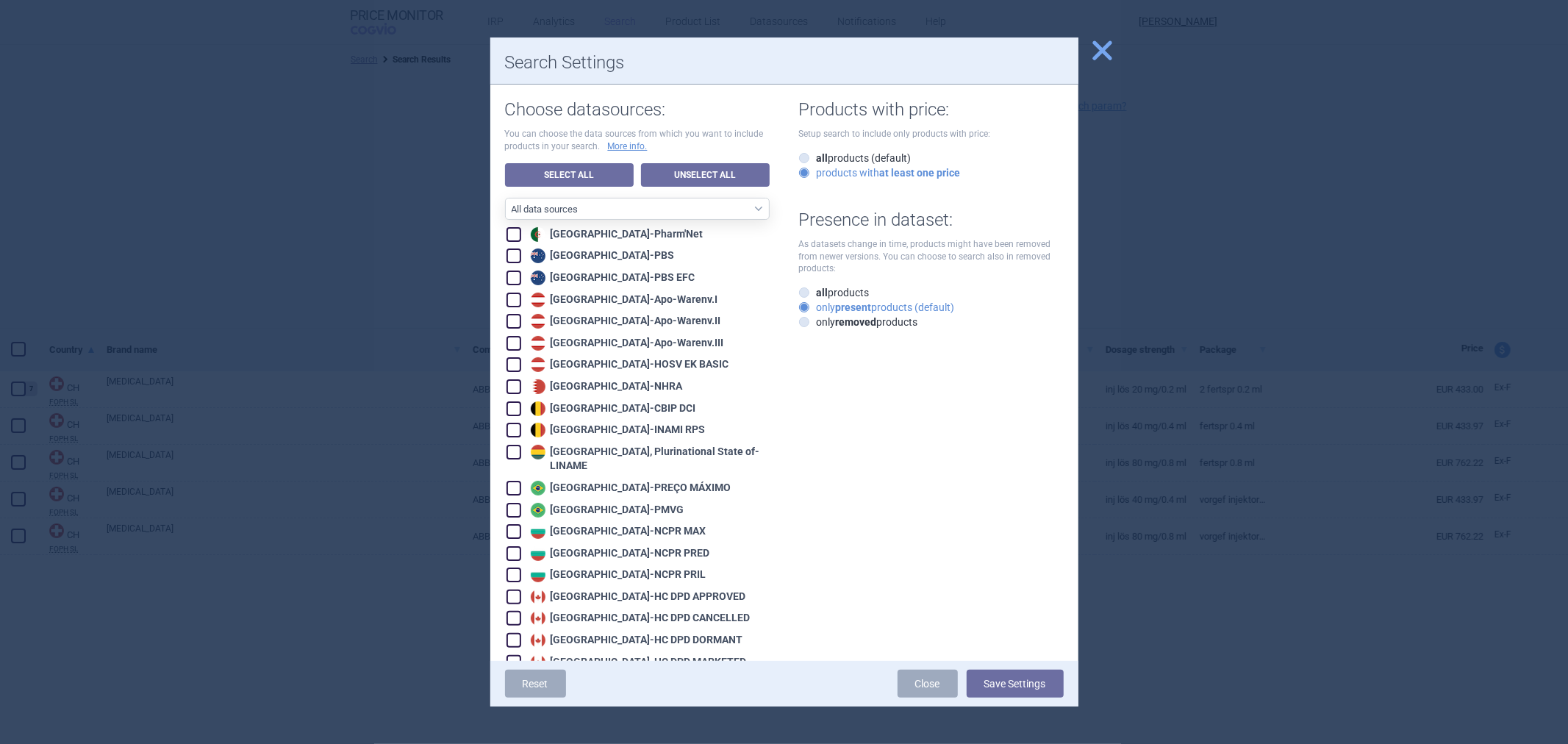
click at [707, 174] on link "Unselect All" at bounding box center [705, 174] width 129 height 24
checkbox input "false"
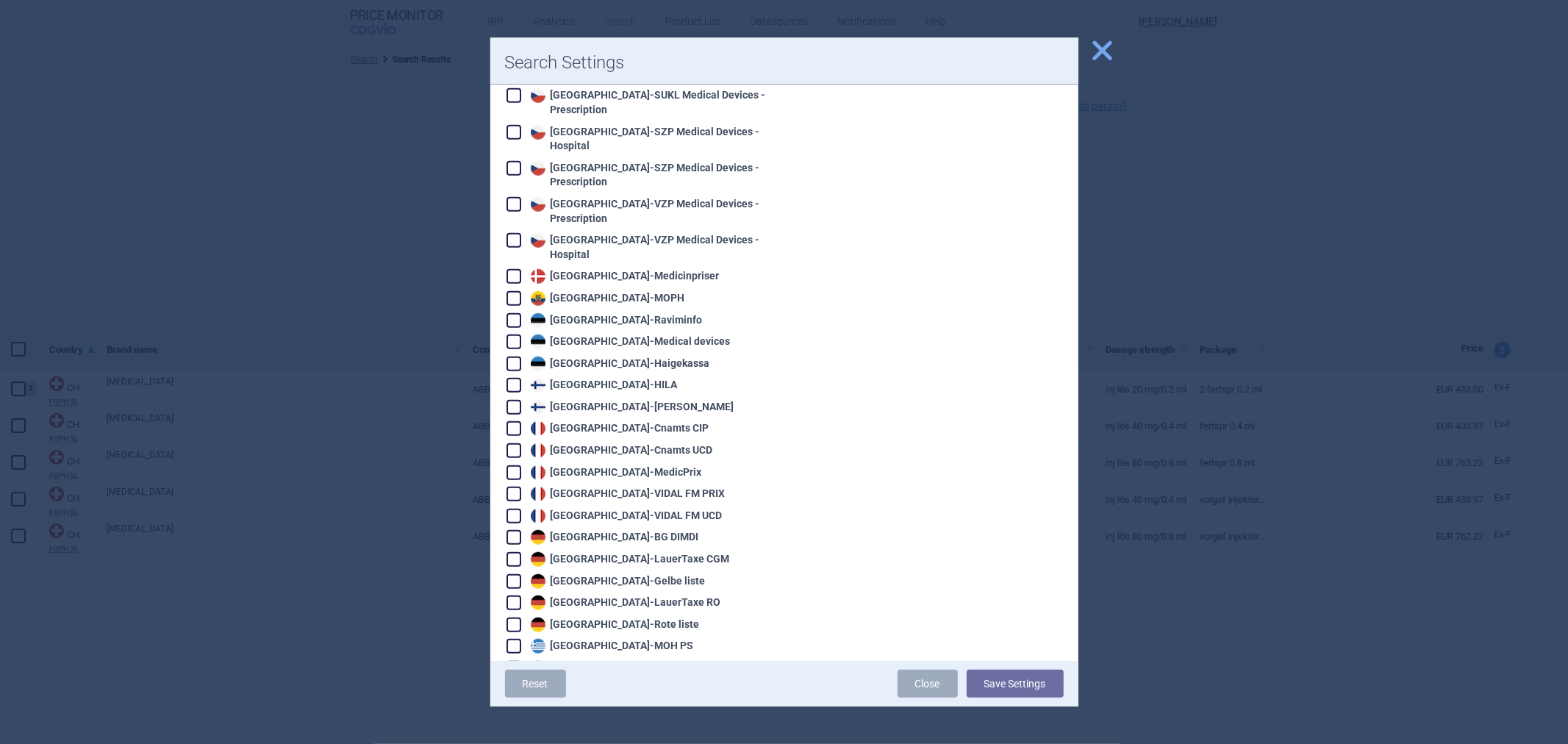
scroll to position [898, 0]
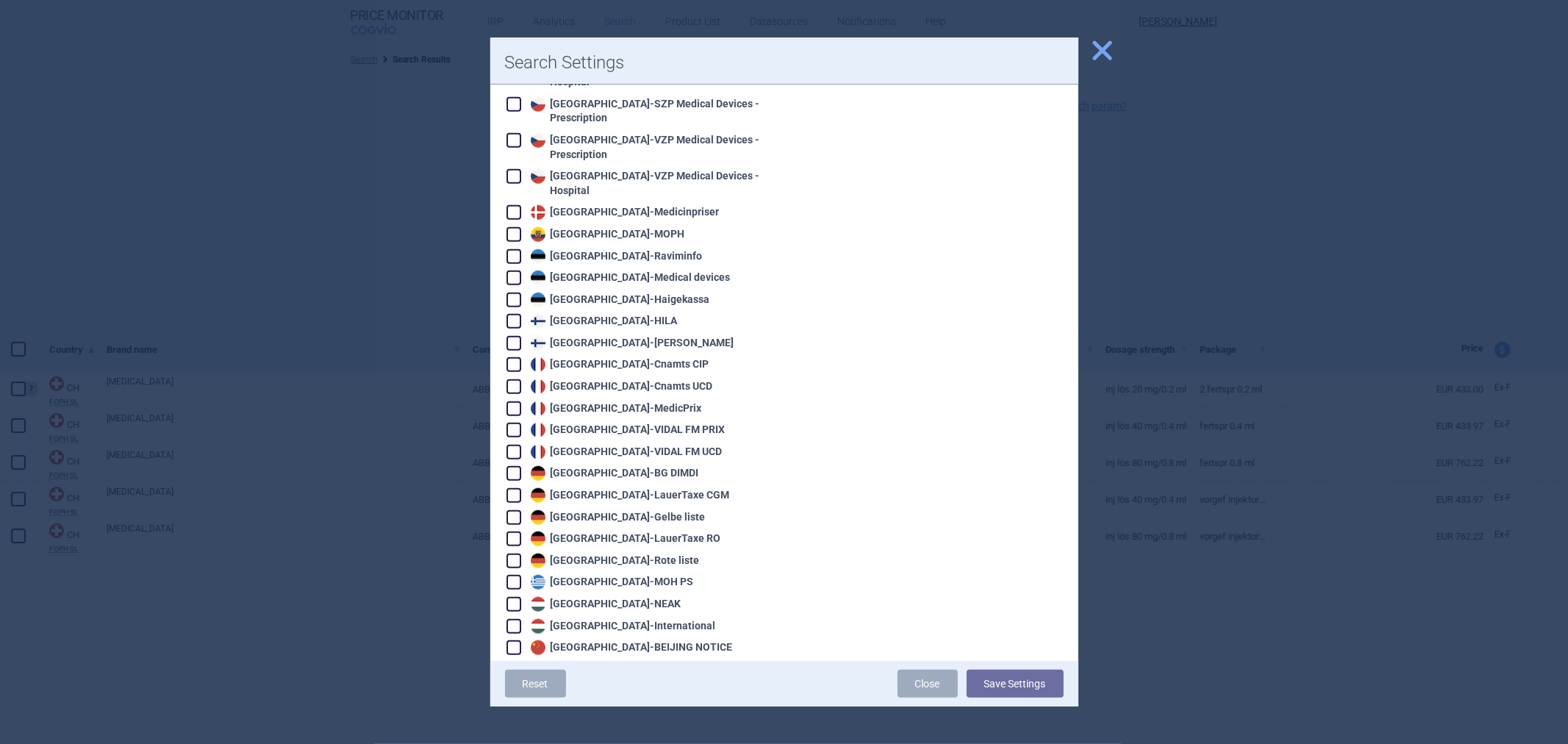
click at [577, 488] on div "Germany - LauerTaxe [MEDICAL_DATA]" at bounding box center [628, 495] width 203 height 15
checkbox input "true"
click at [1026, 686] on button "Save Settings" at bounding box center [1015, 684] width 97 height 28
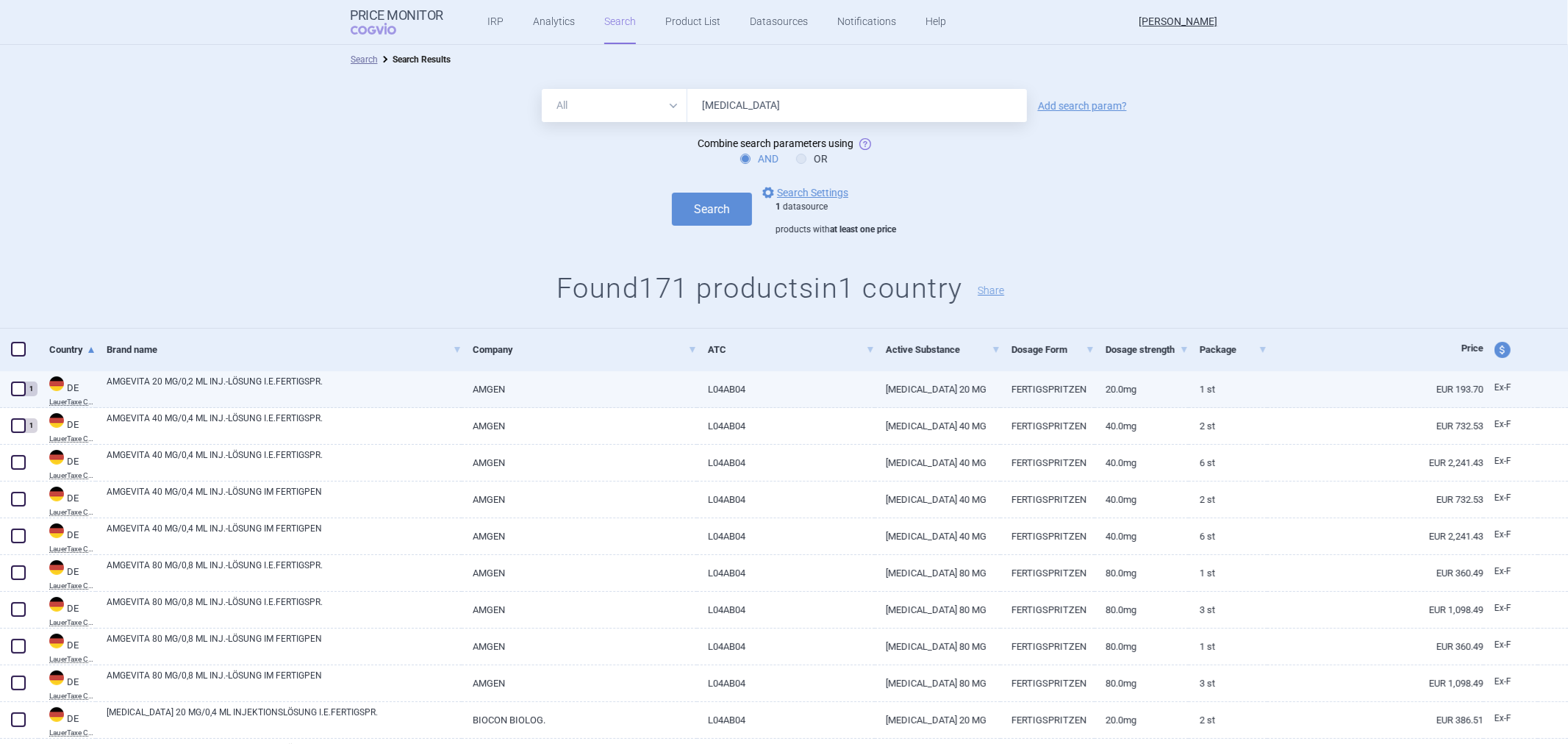
click at [721, 405] on link "L04AB04" at bounding box center [785, 389] width 178 height 36
select select "EUR"
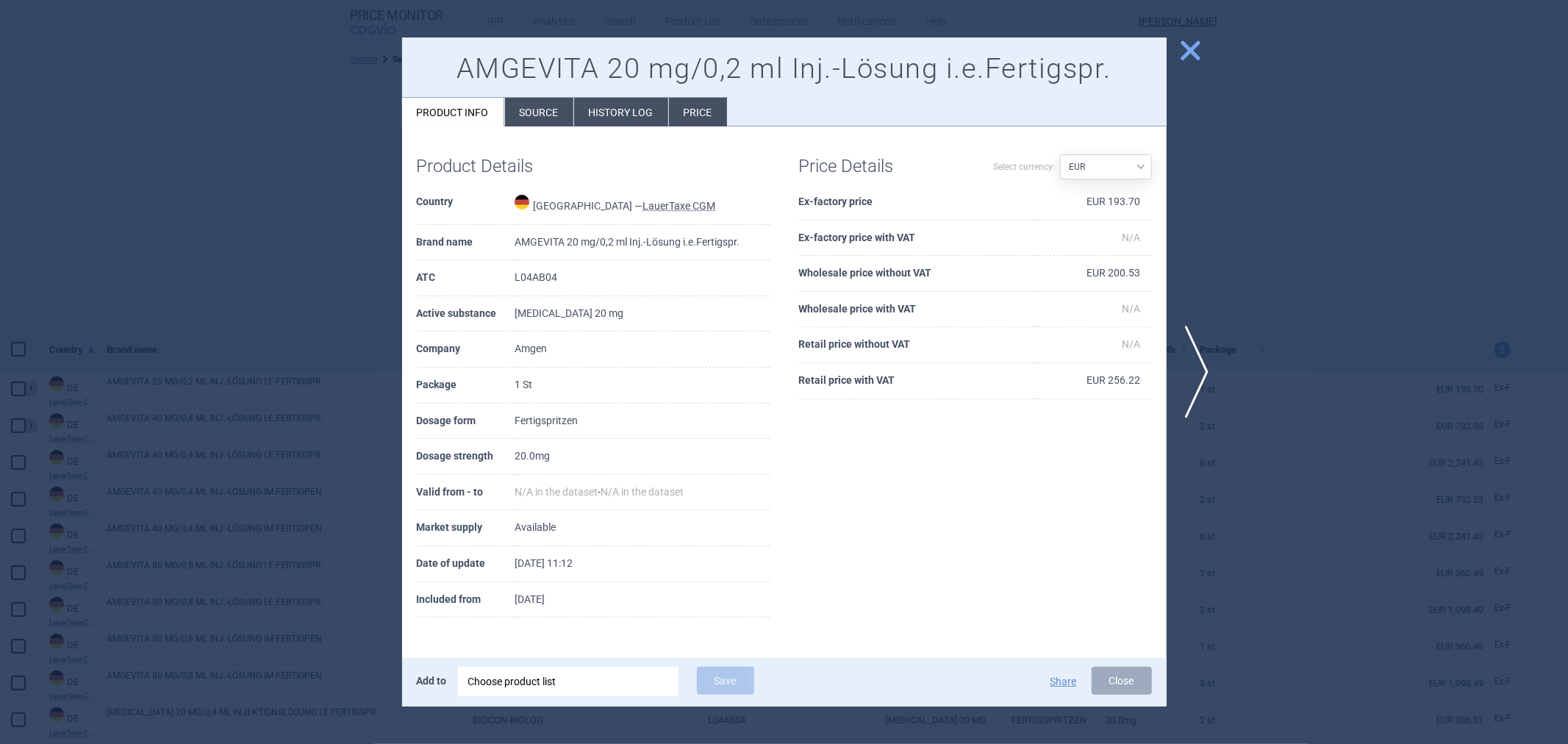
click at [621, 112] on li "History log" at bounding box center [621, 112] width 94 height 29
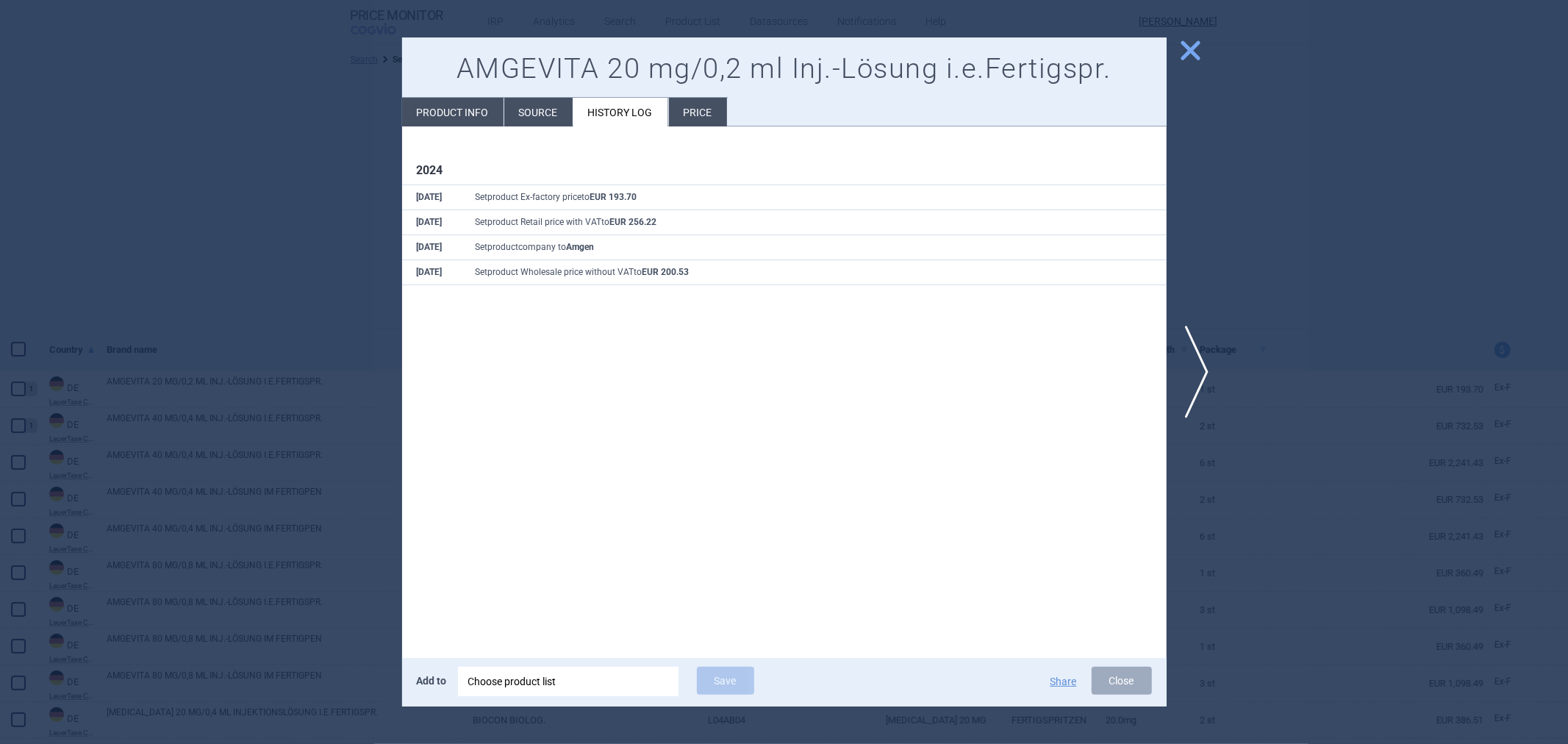
click at [542, 120] on li "Source" at bounding box center [538, 112] width 68 height 29
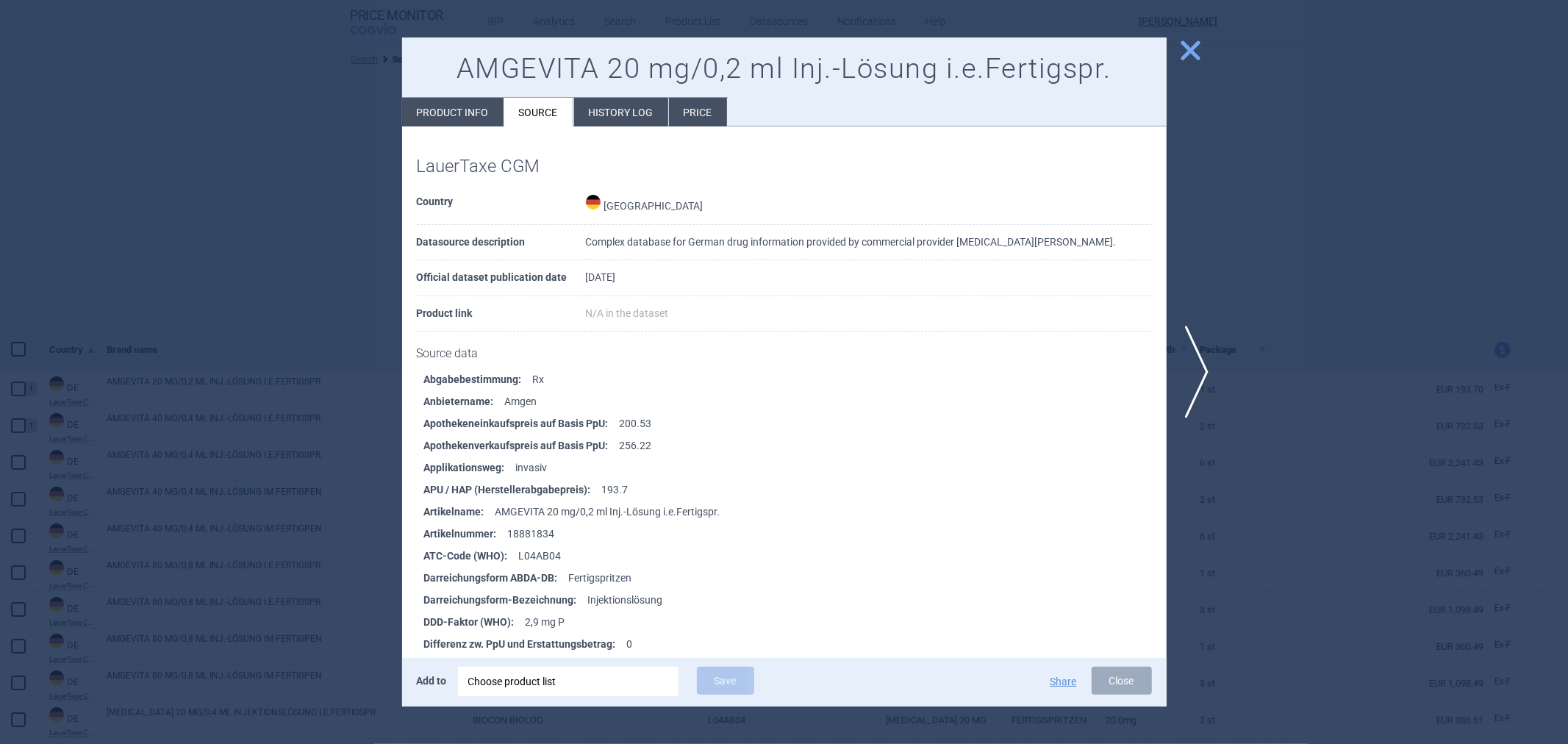
click at [285, 195] on div at bounding box center [784, 372] width 1568 height 744
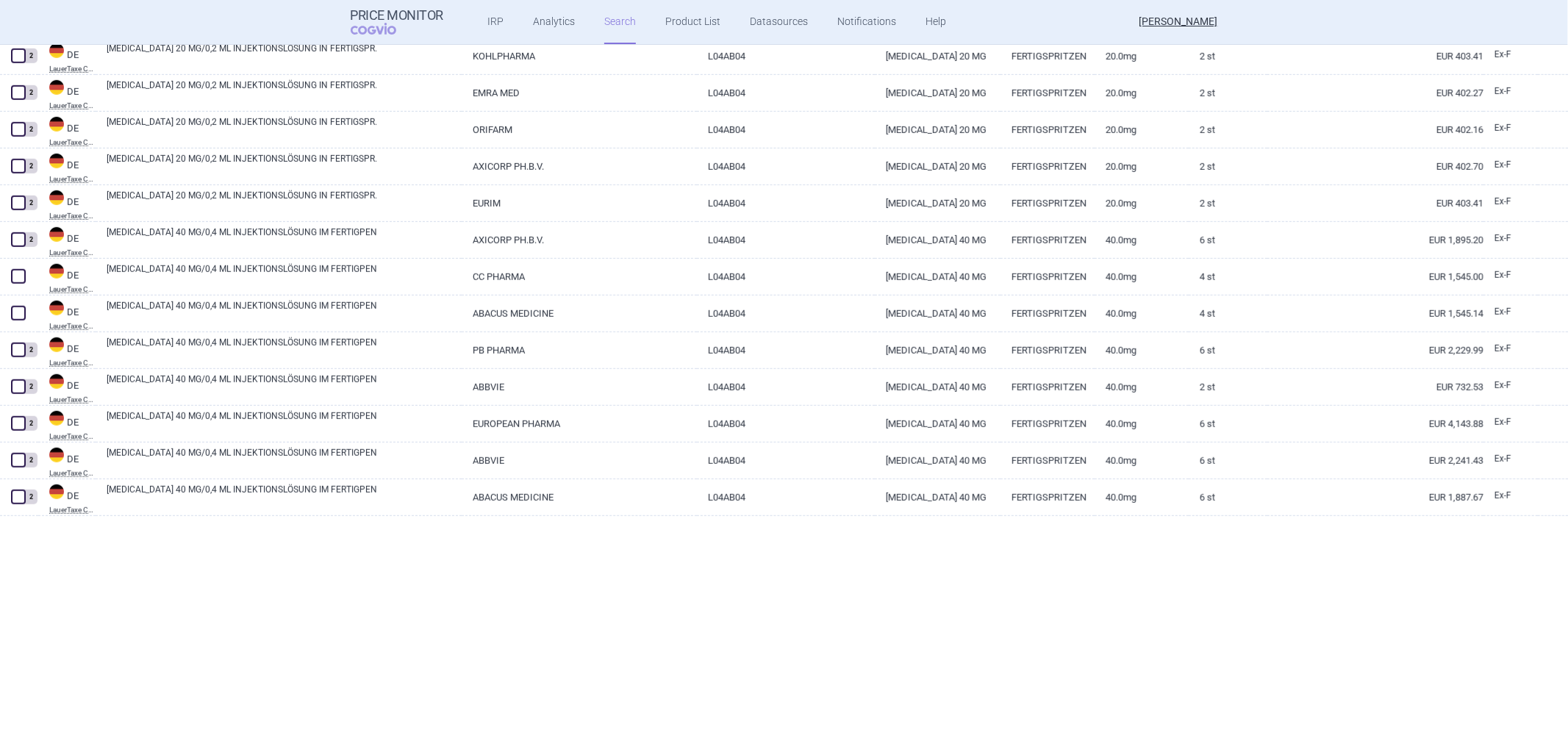
scroll to position [1225, 0]
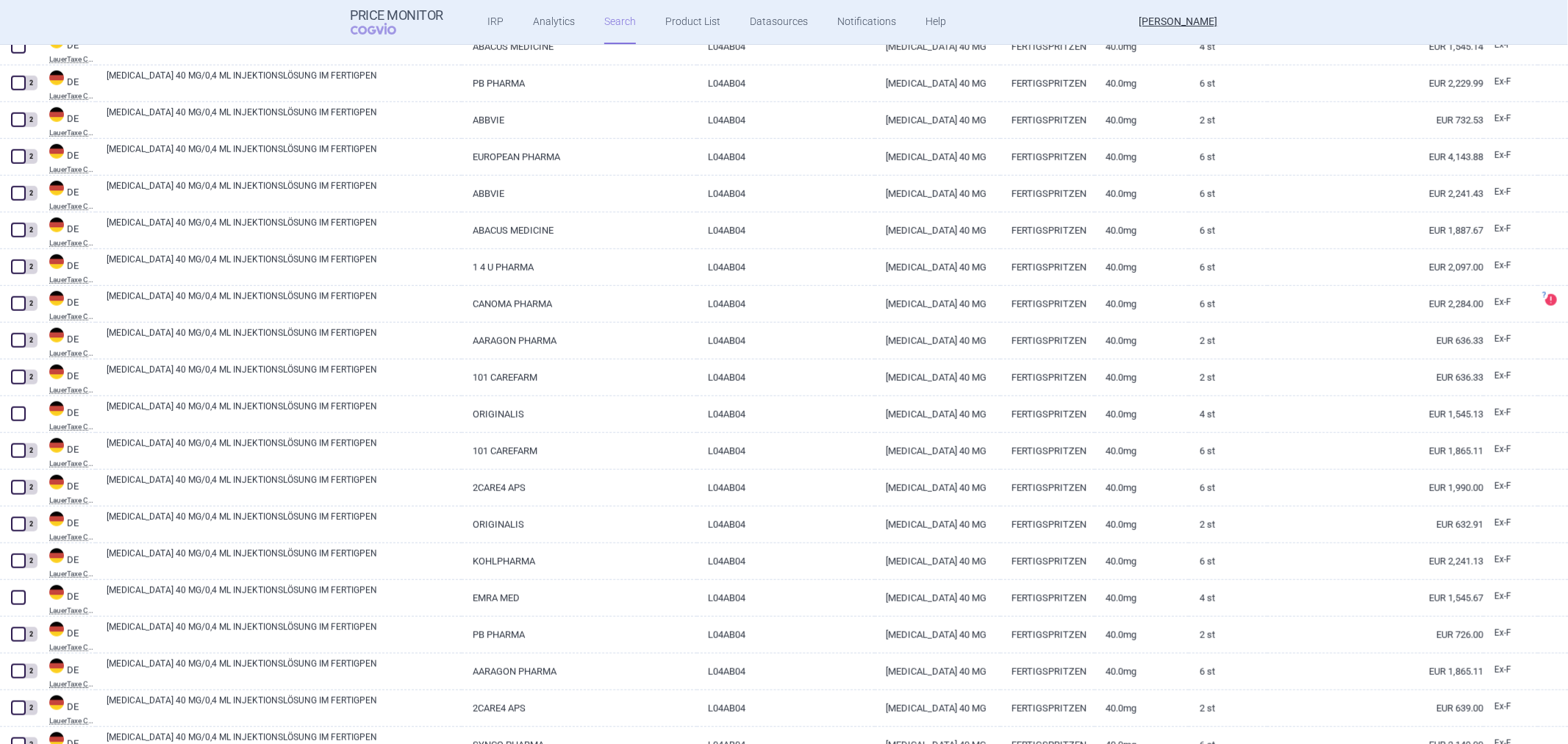
click at [724, 438] on link "L04AB04" at bounding box center [785, 450] width 178 height 36
select select "EUR"
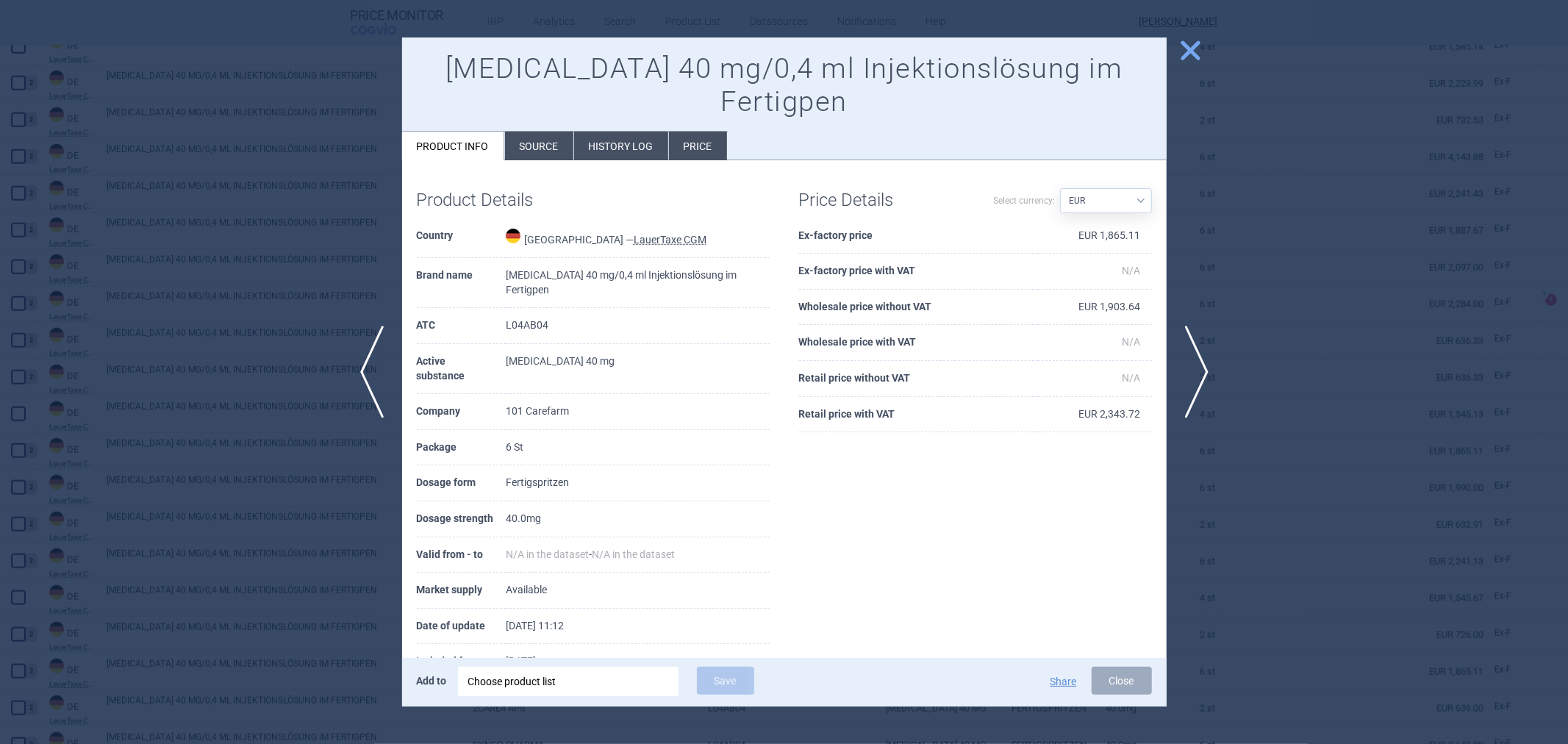
click at [618, 131] on li "History log" at bounding box center [621, 145] width 94 height 29
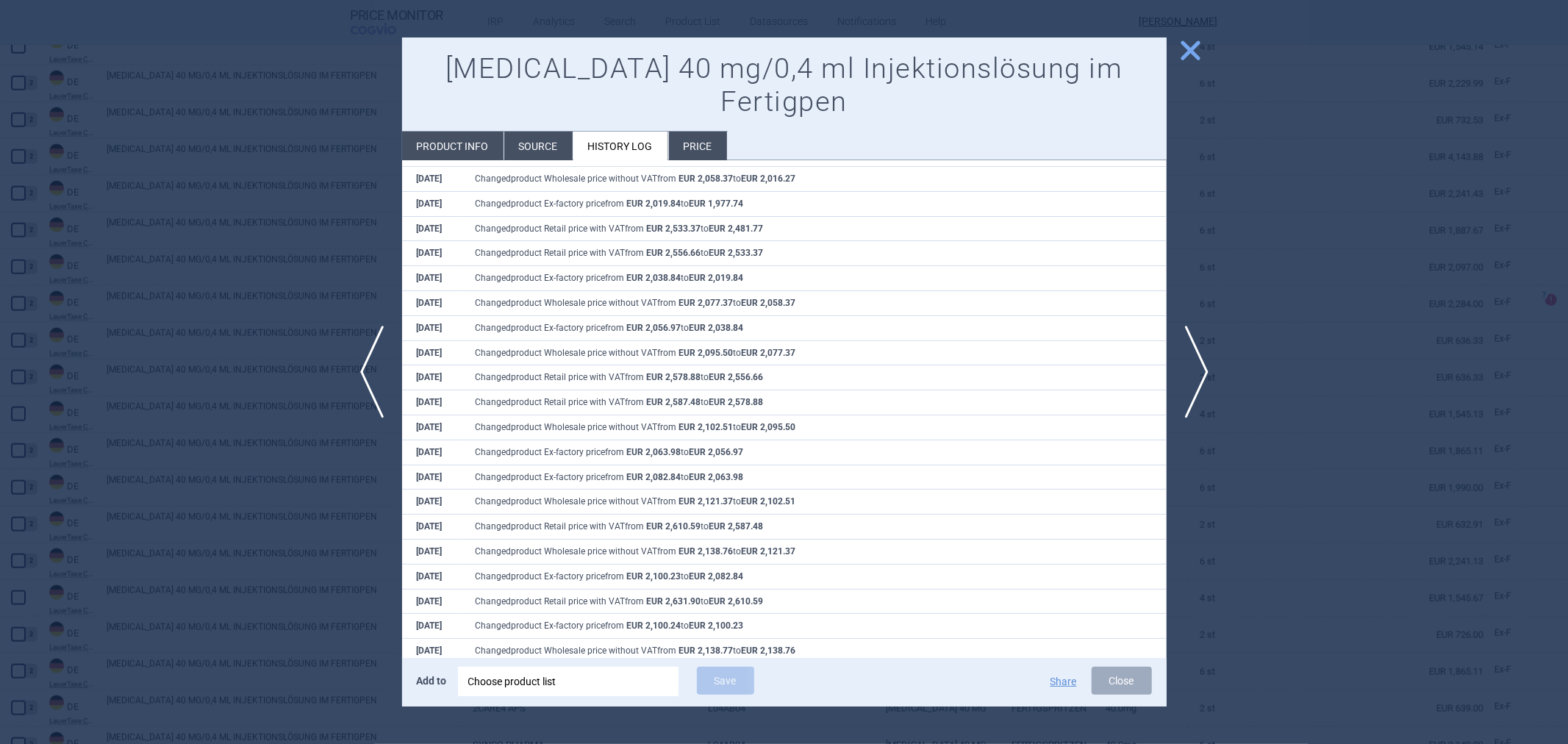
scroll to position [2177, 0]
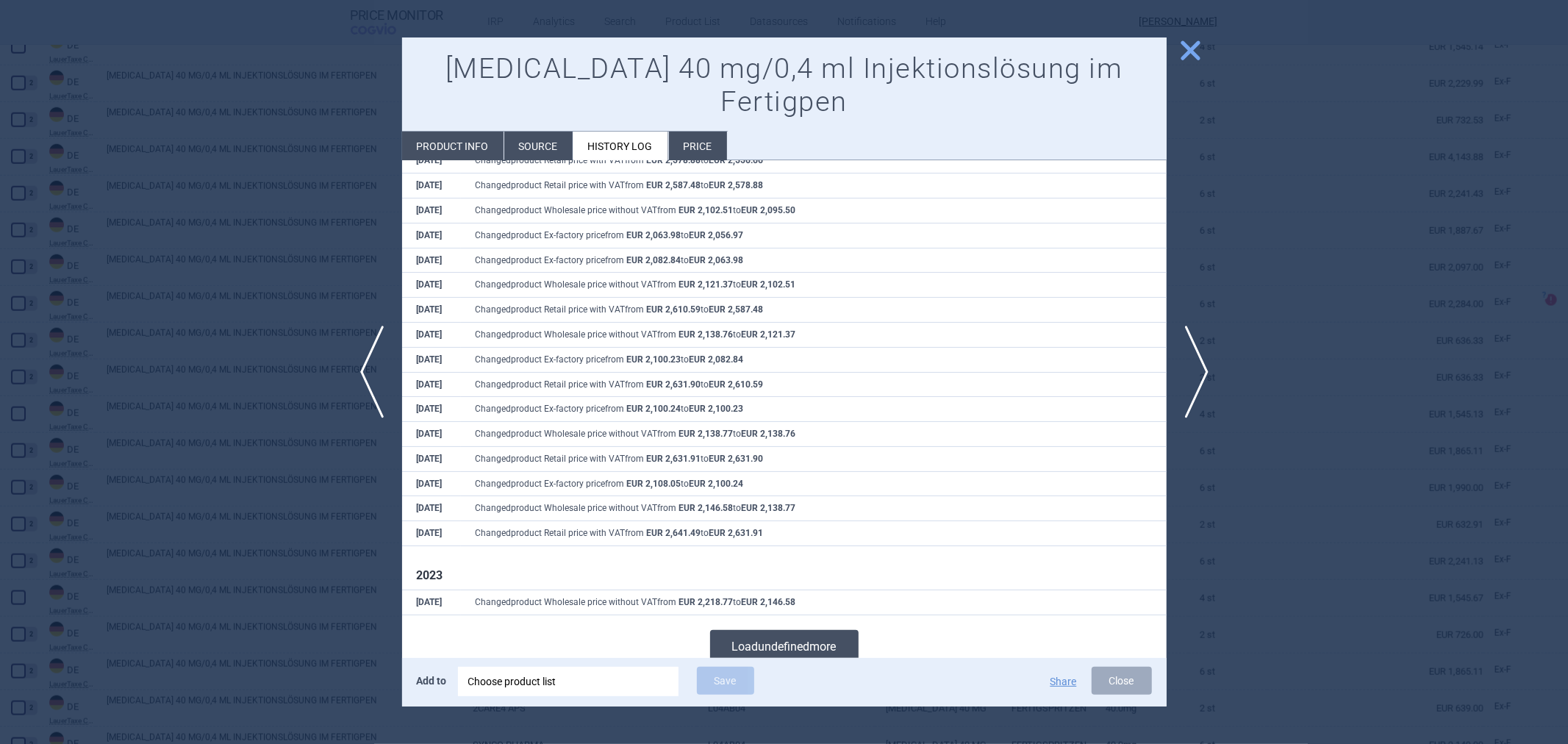
click at [760, 630] on button "Load undefined more" at bounding box center [784, 647] width 148 height 33
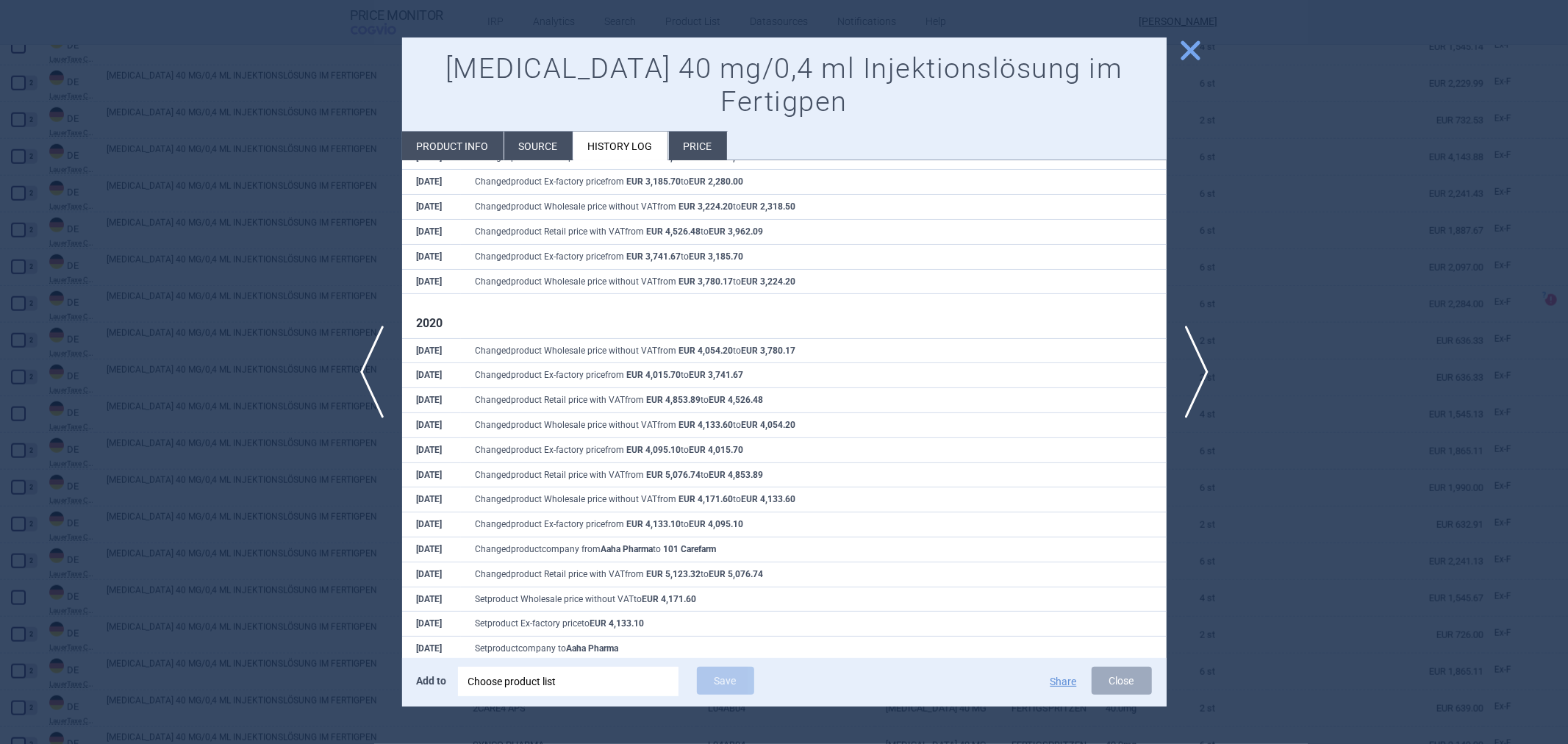
scroll to position [4337, 0]
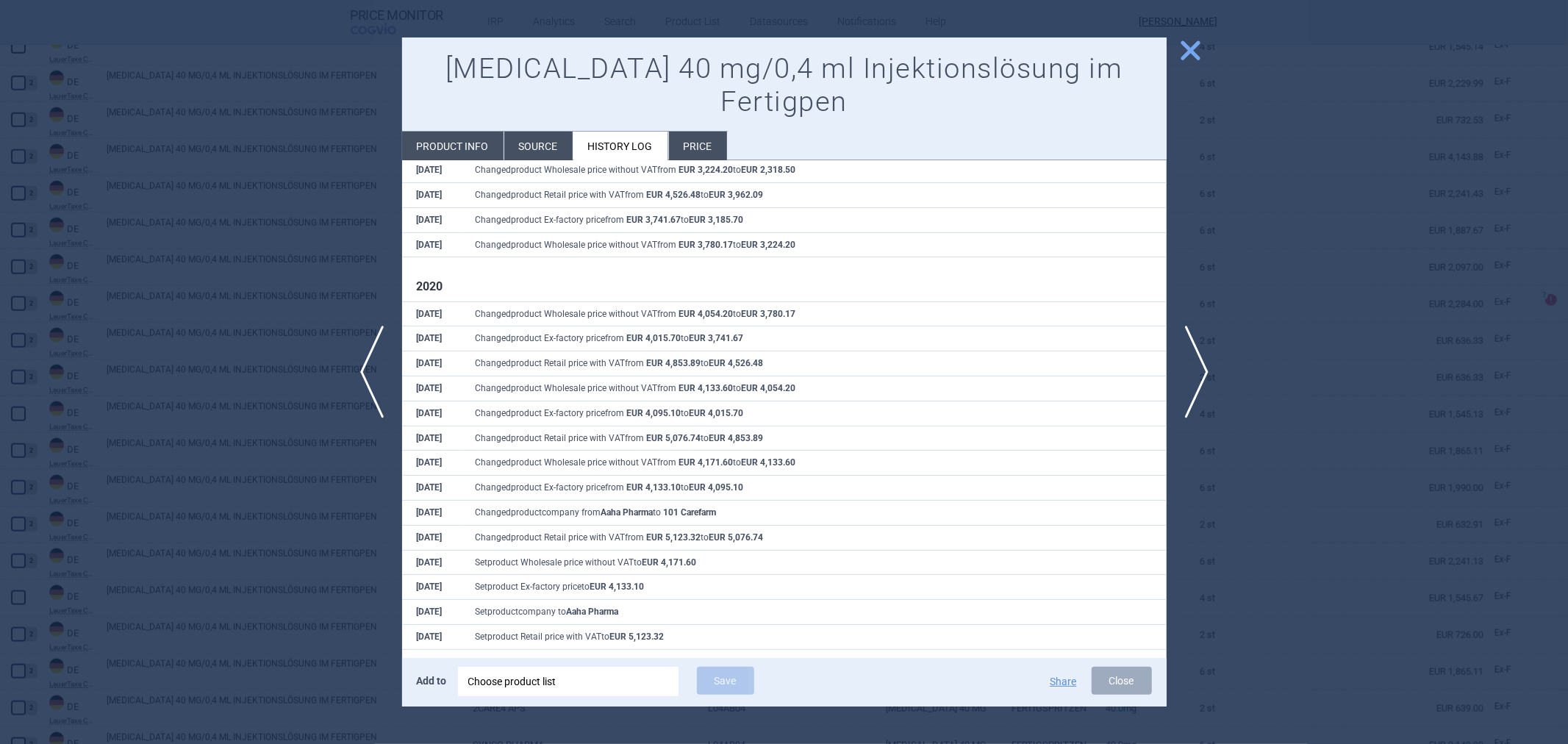
click at [1466, 326] on div at bounding box center [784, 372] width 1568 height 744
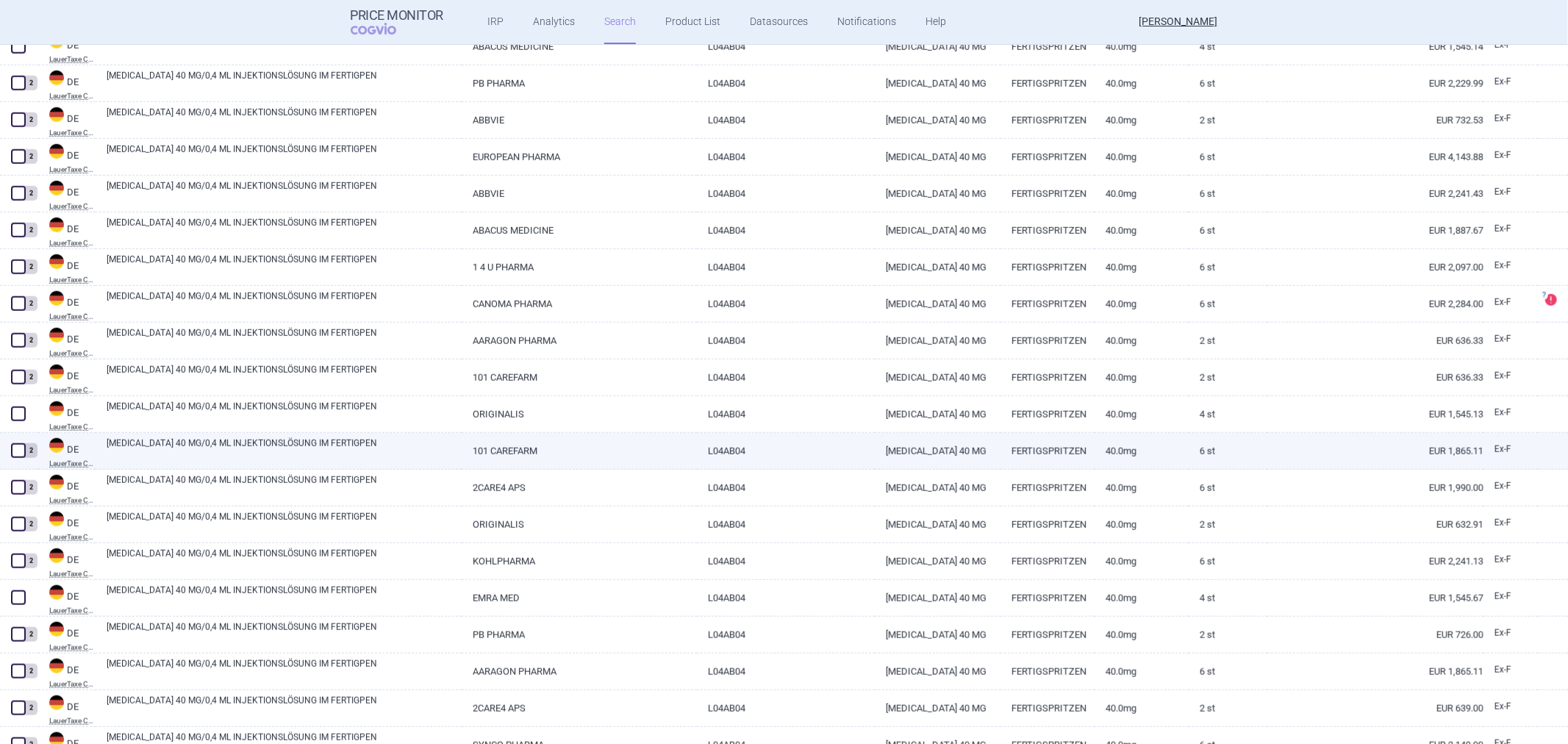
click at [250, 460] on link "[MEDICAL_DATA] 40 MG/0,4 ML INJEKTIONSLÖSUNG IM FERTIGPEN" at bounding box center [284, 450] width 355 height 26
select select "EUR"
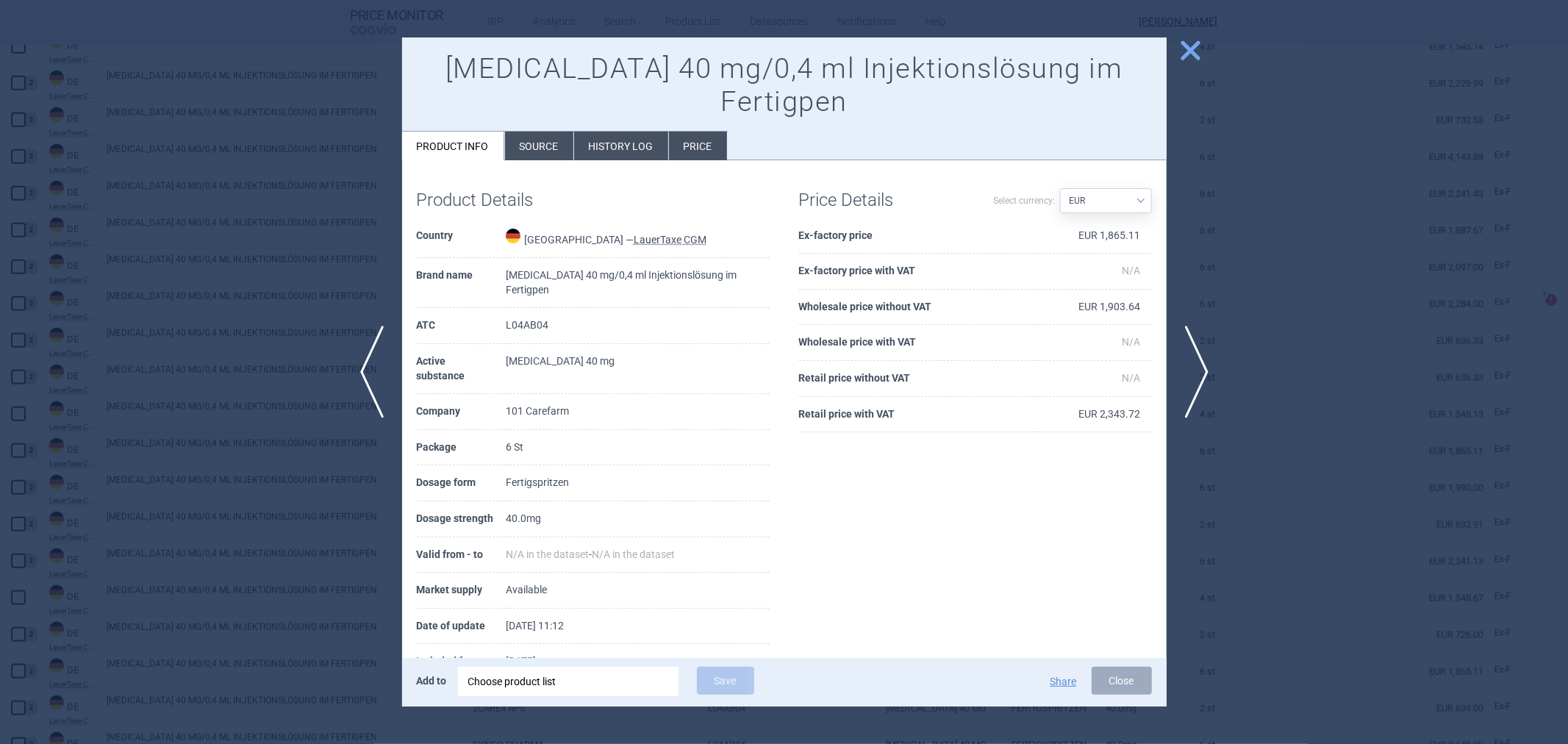
click at [530, 131] on li "Source" at bounding box center [539, 145] width 68 height 29
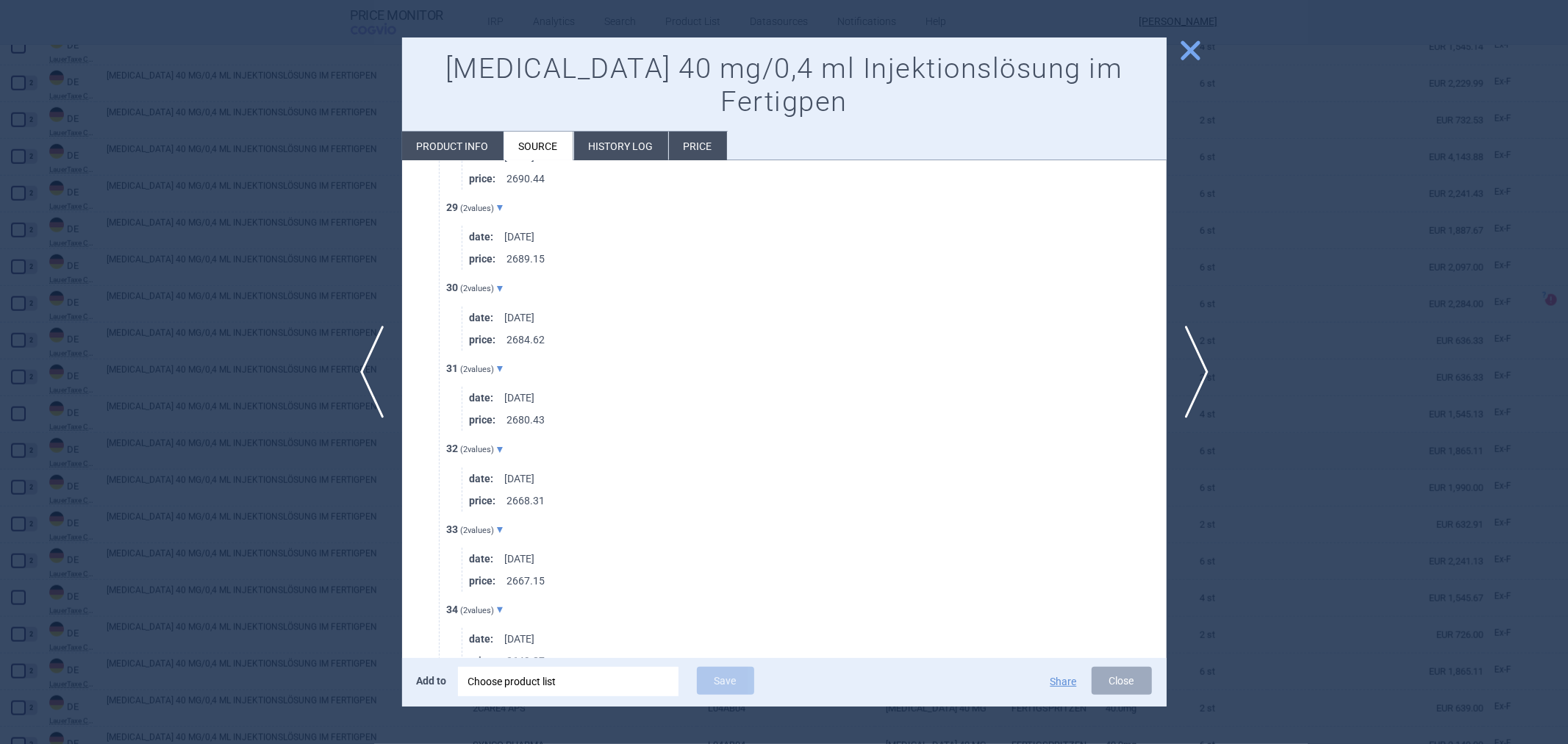
scroll to position [6283, 0]
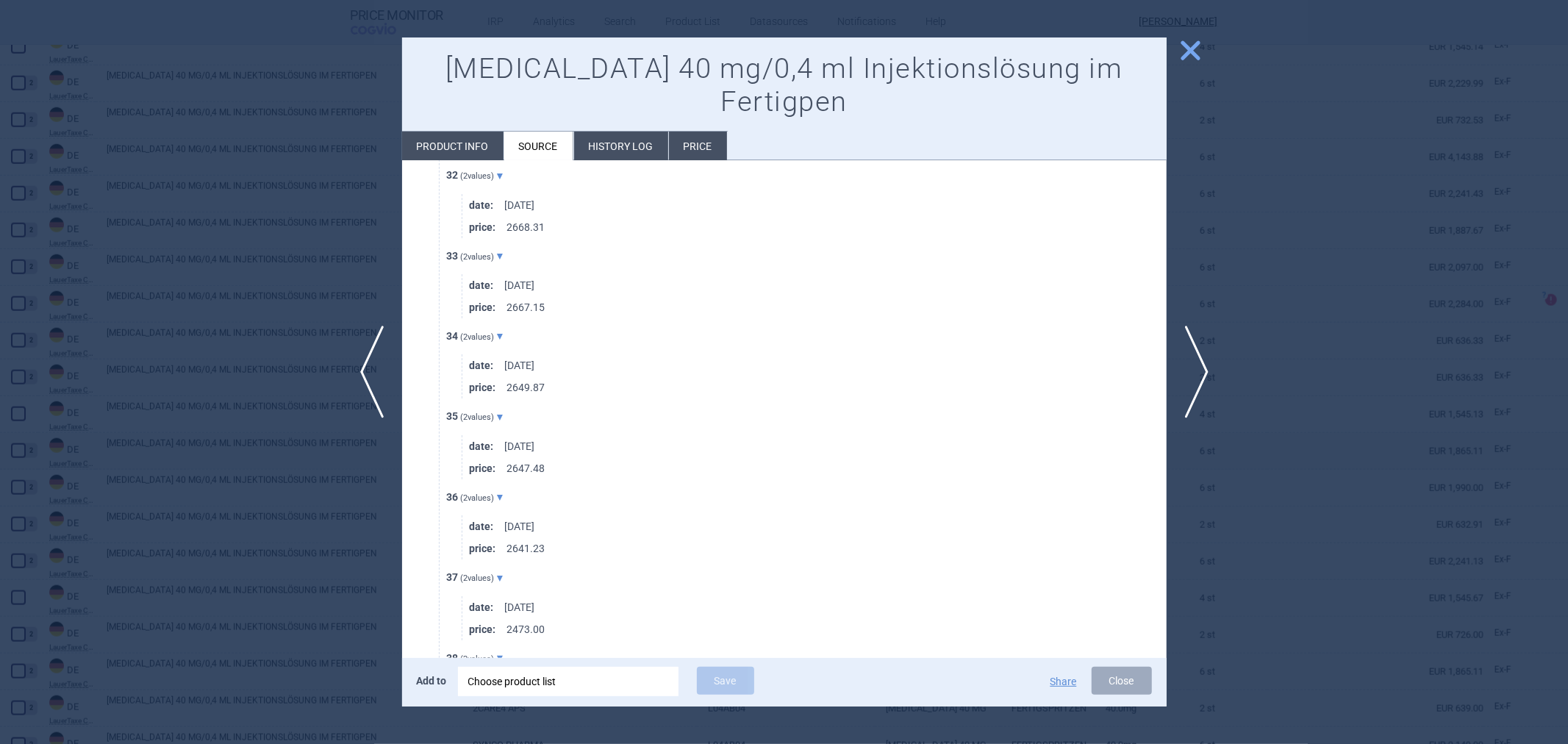
click at [620, 131] on li "History log" at bounding box center [621, 145] width 94 height 29
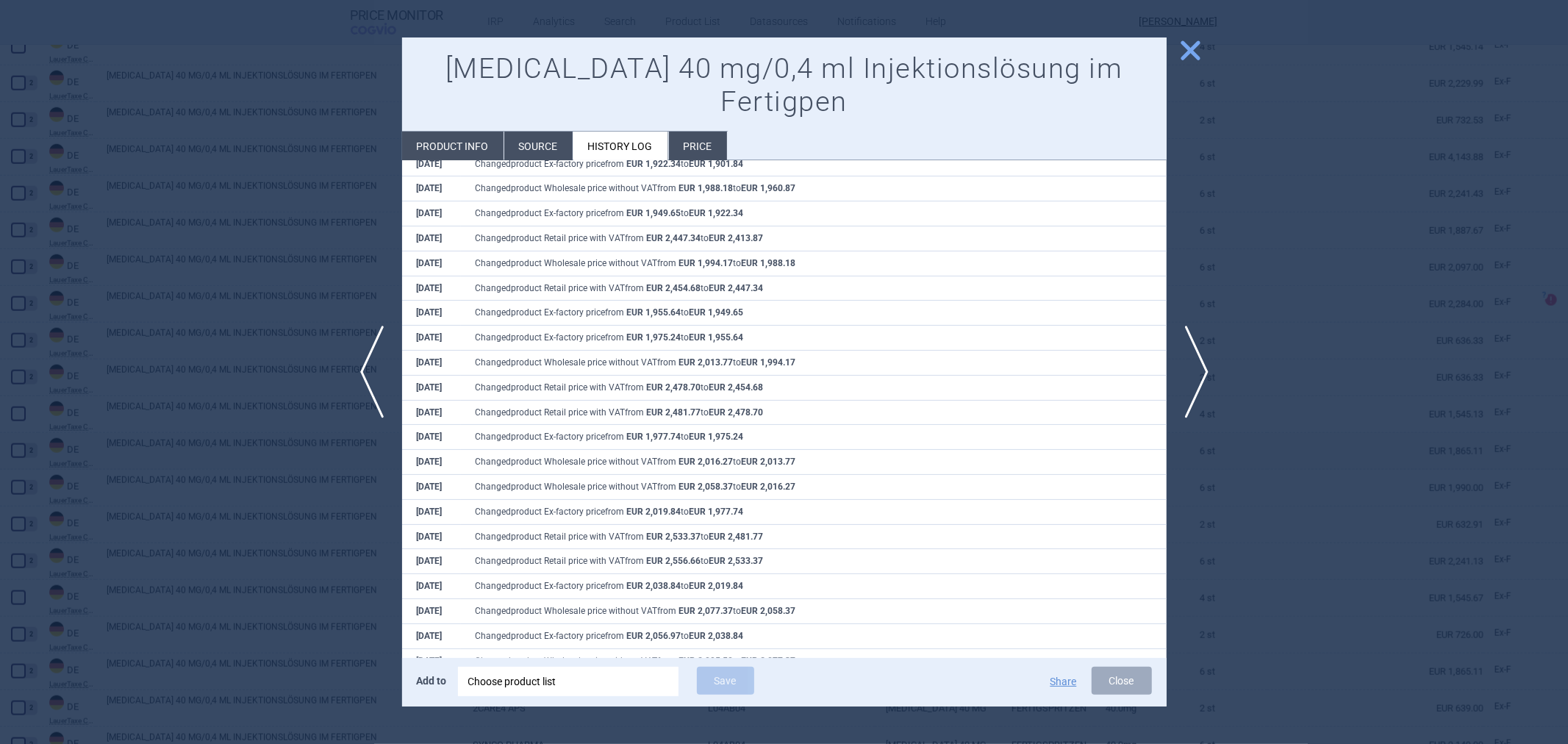
scroll to position [2177, 0]
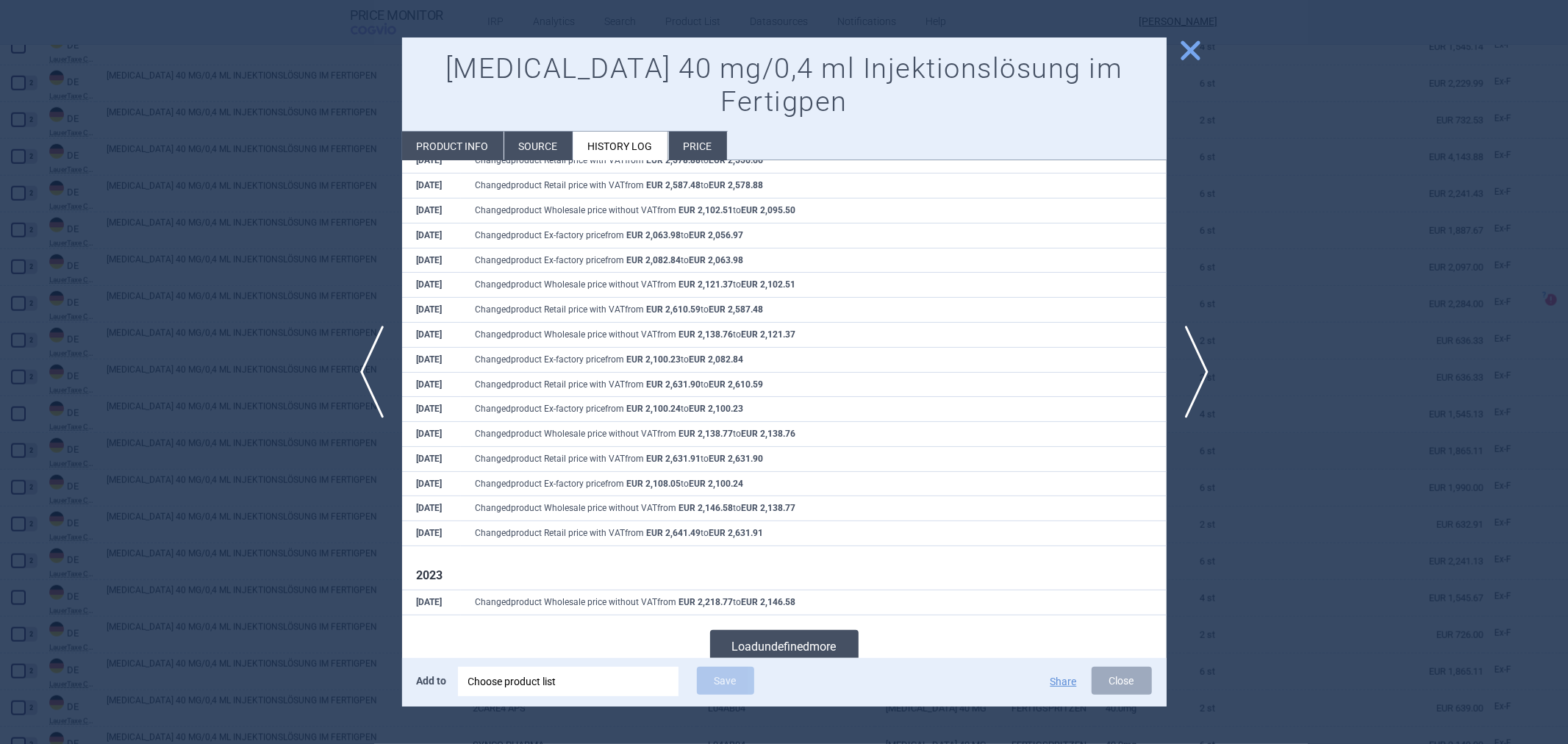
click at [732, 630] on button "Load undefined more" at bounding box center [784, 647] width 148 height 33
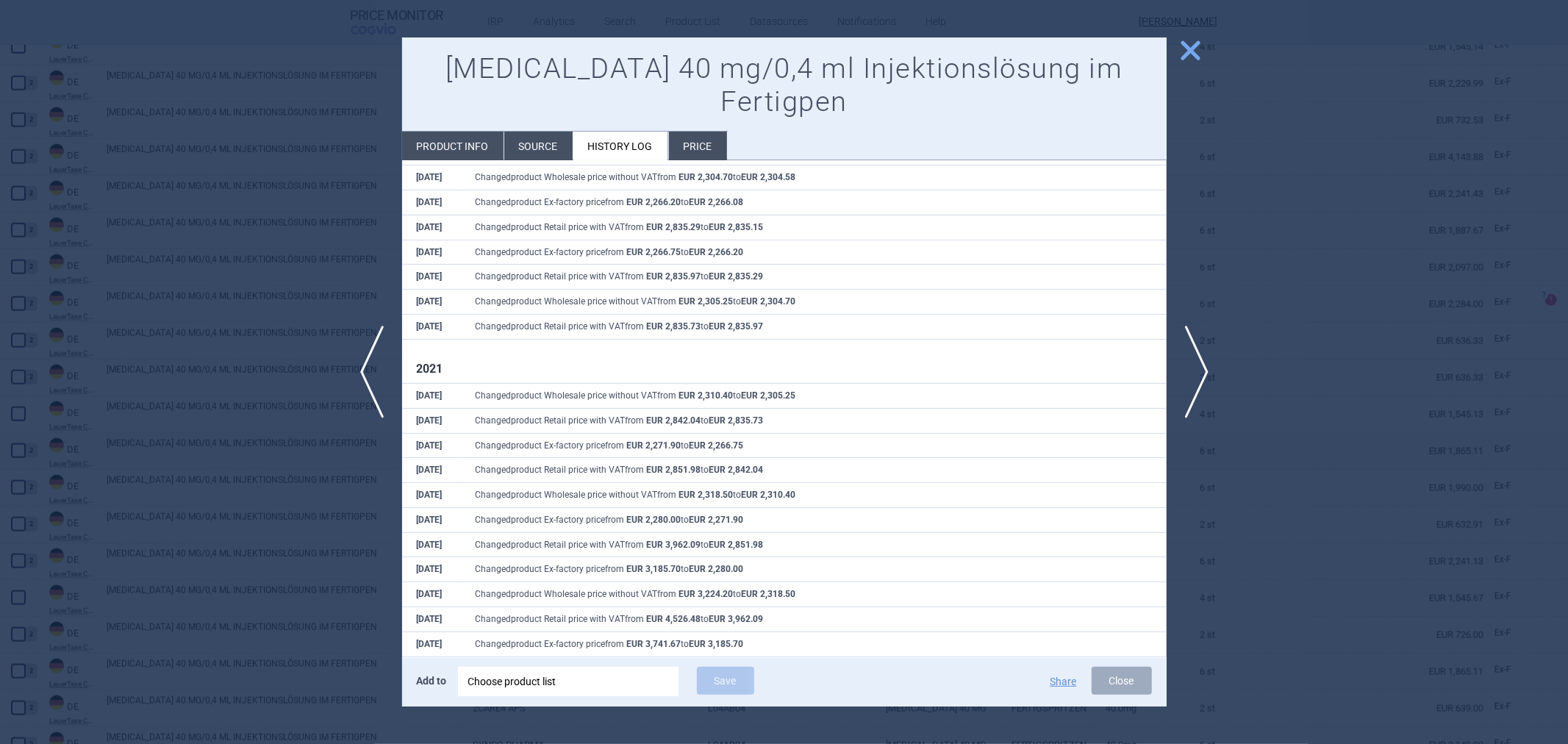
scroll to position [3905, 0]
